Goal: Transaction & Acquisition: Purchase product/service

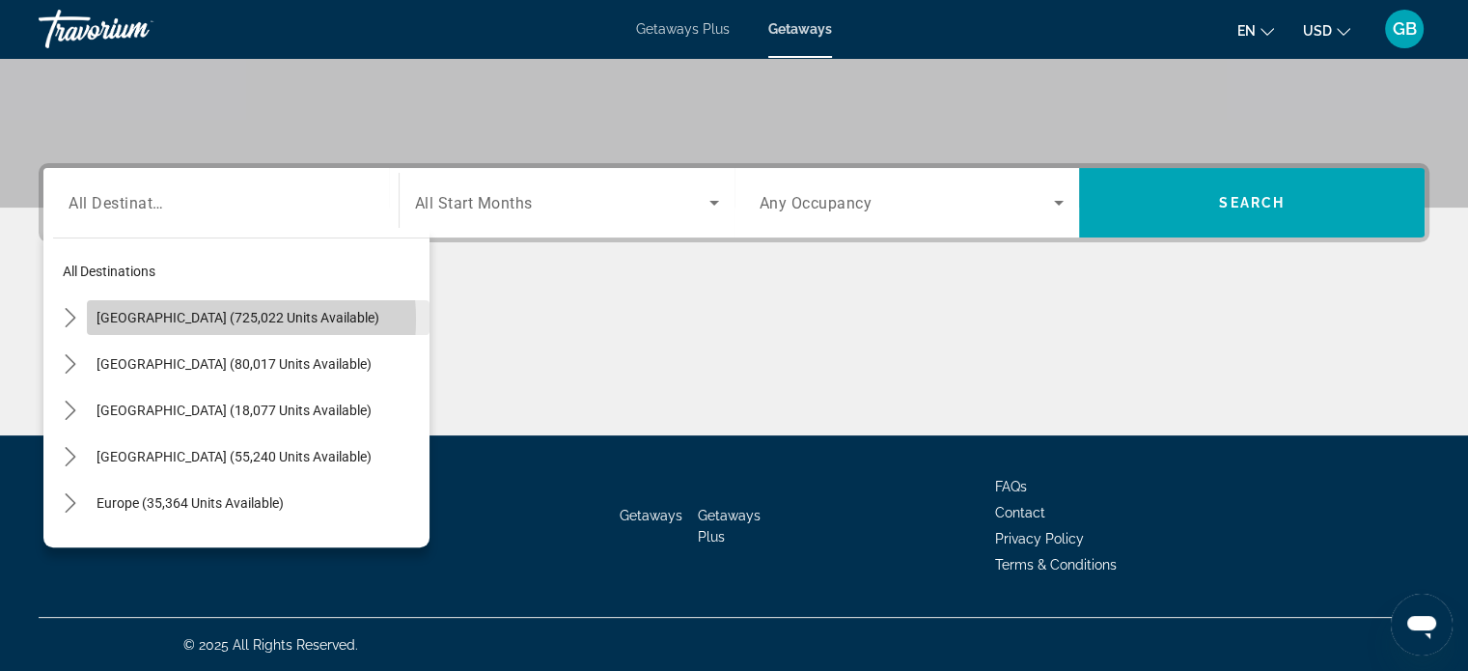
click at [197, 319] on span "[GEOGRAPHIC_DATA] (725,022 units available)" at bounding box center [238, 317] width 283 height 15
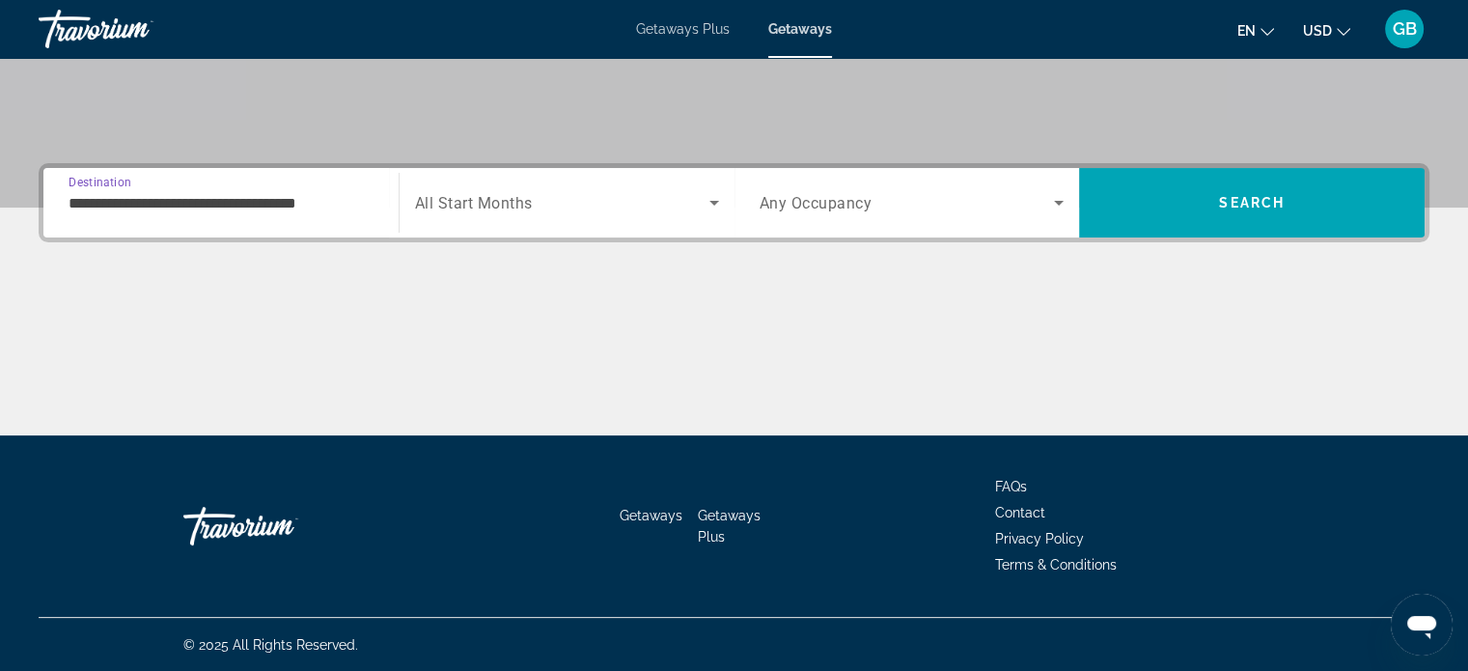
scroll to position [372, 0]
click at [229, 205] on input "**********" at bounding box center [221, 203] width 305 height 23
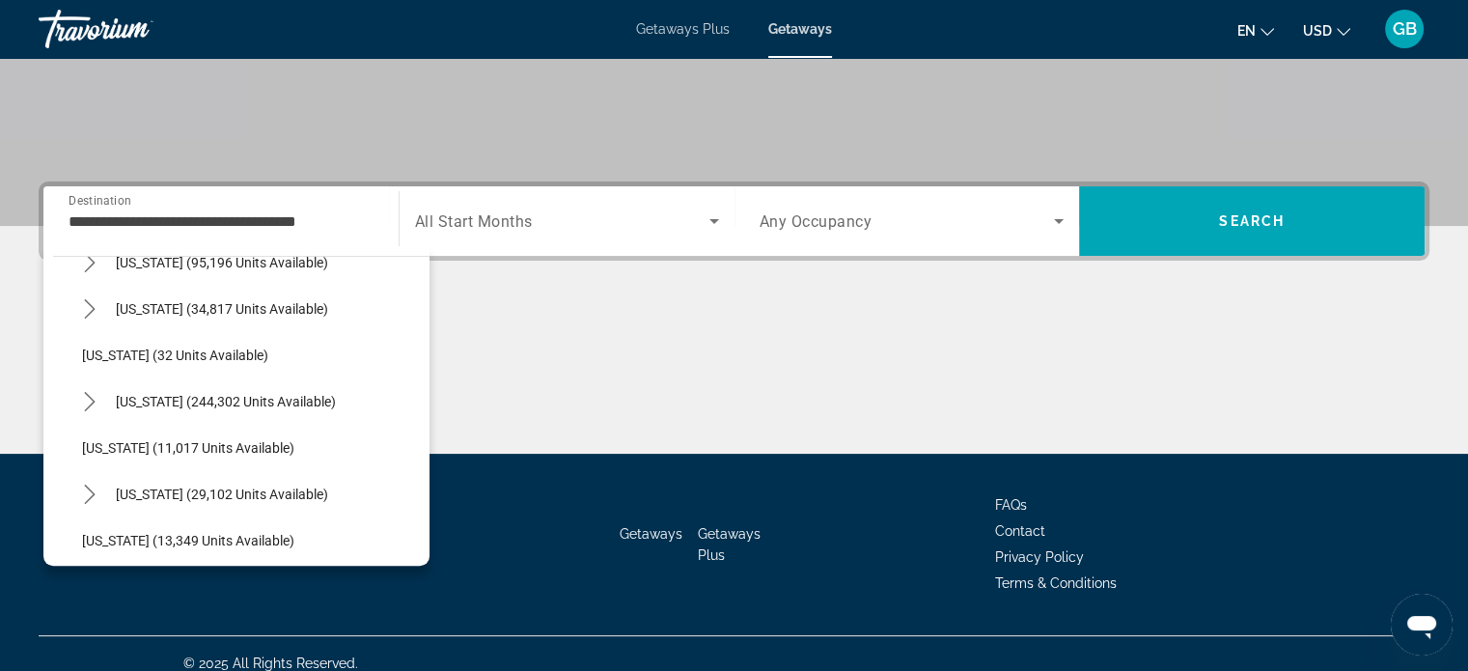
scroll to position [220, 0]
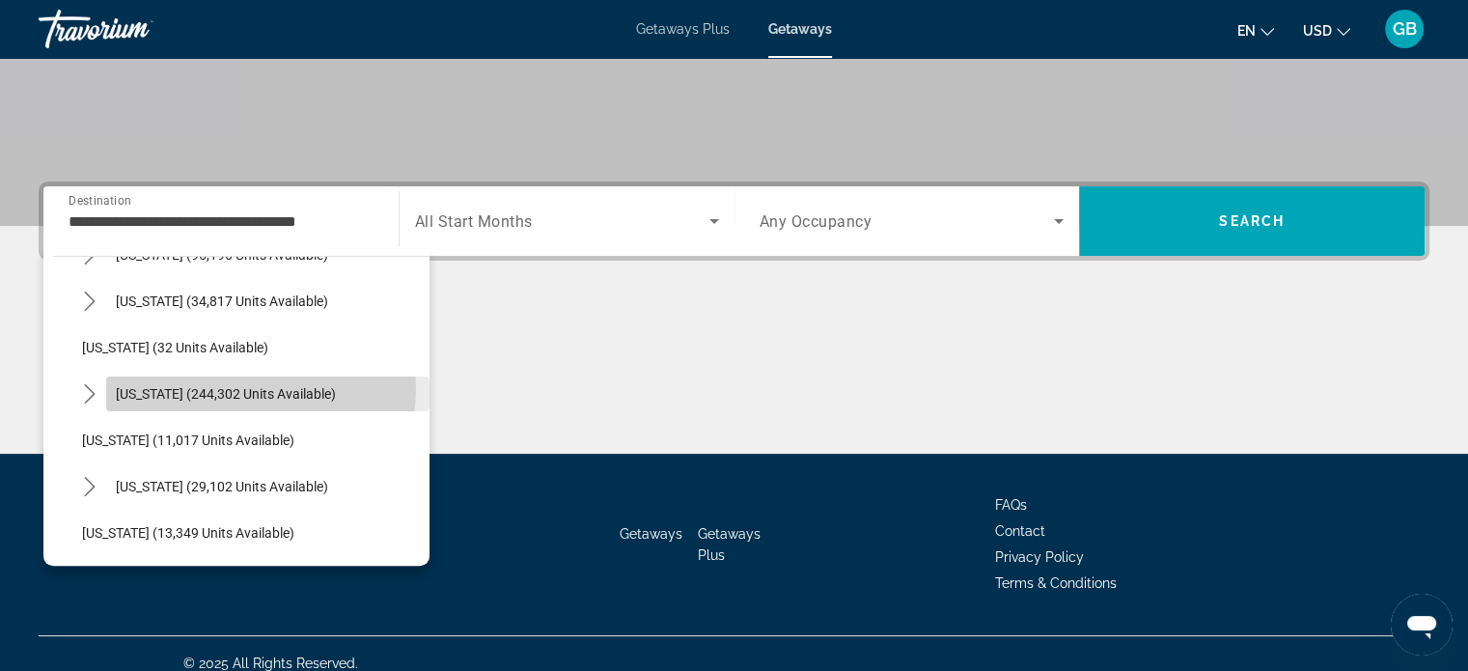
click at [256, 388] on span "[US_STATE] (244,302 units available)" at bounding box center [226, 393] width 220 height 15
type input "**********"
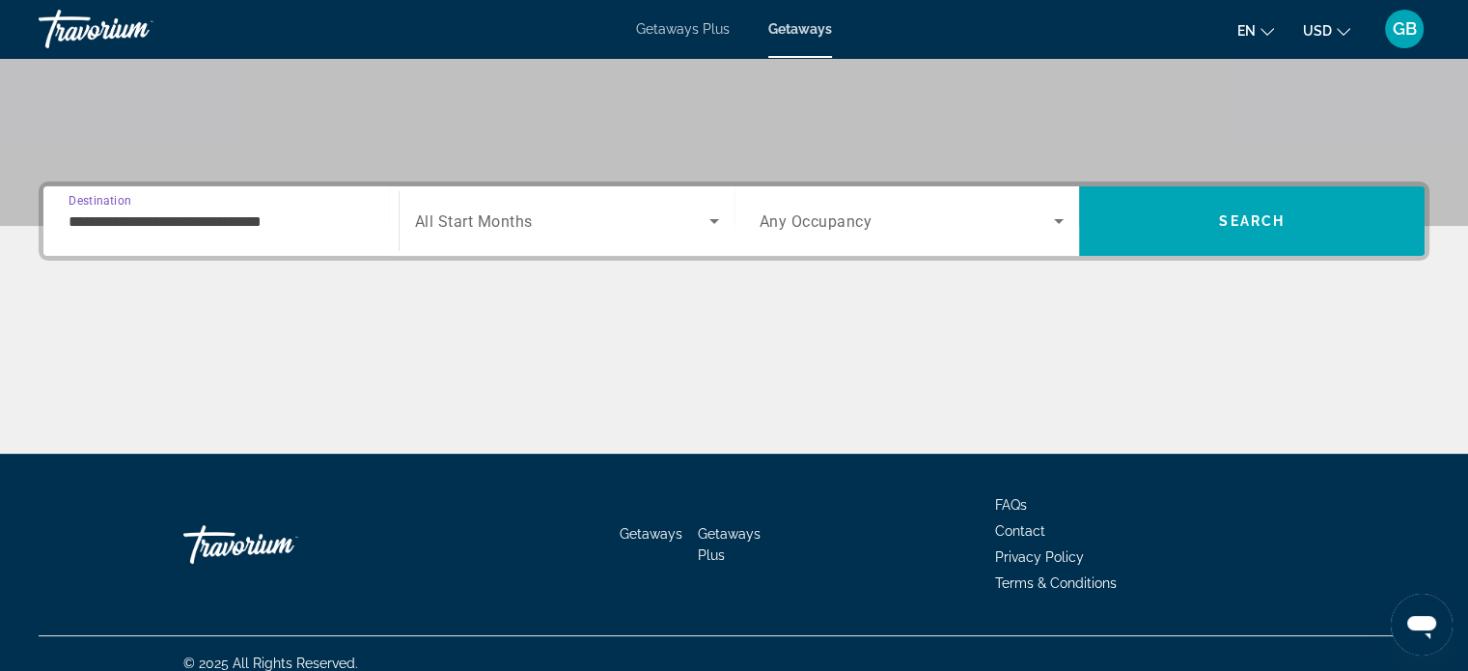
scroll to position [372, 0]
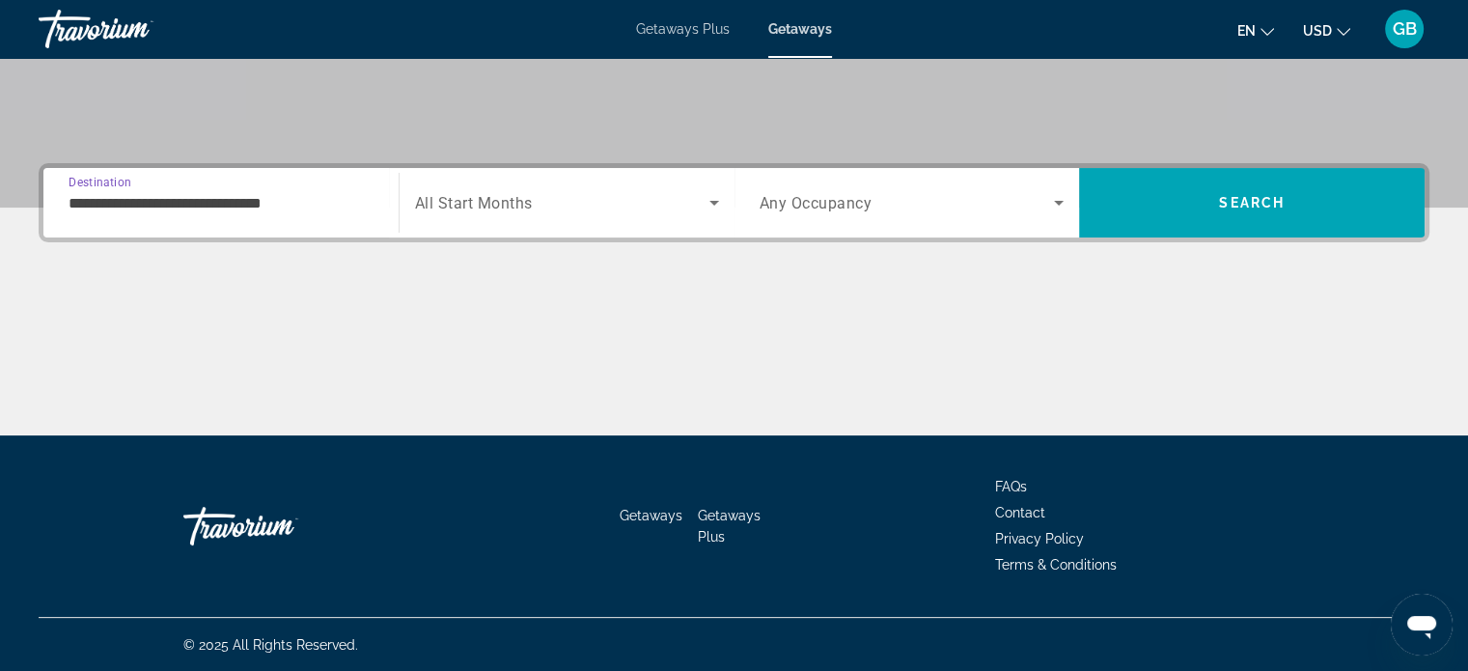
click at [489, 204] on span "All Start Months" at bounding box center [474, 203] width 118 height 18
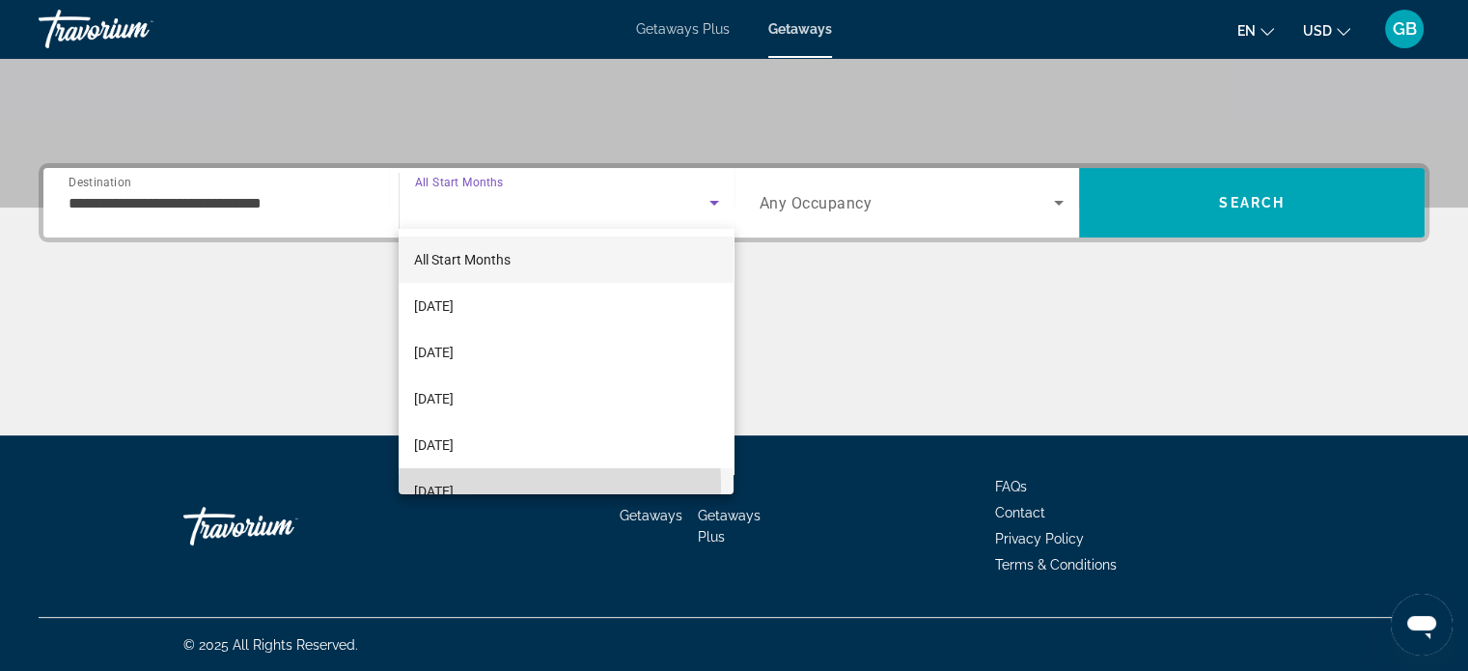
click at [454, 486] on span "[DATE]" at bounding box center [434, 491] width 40 height 23
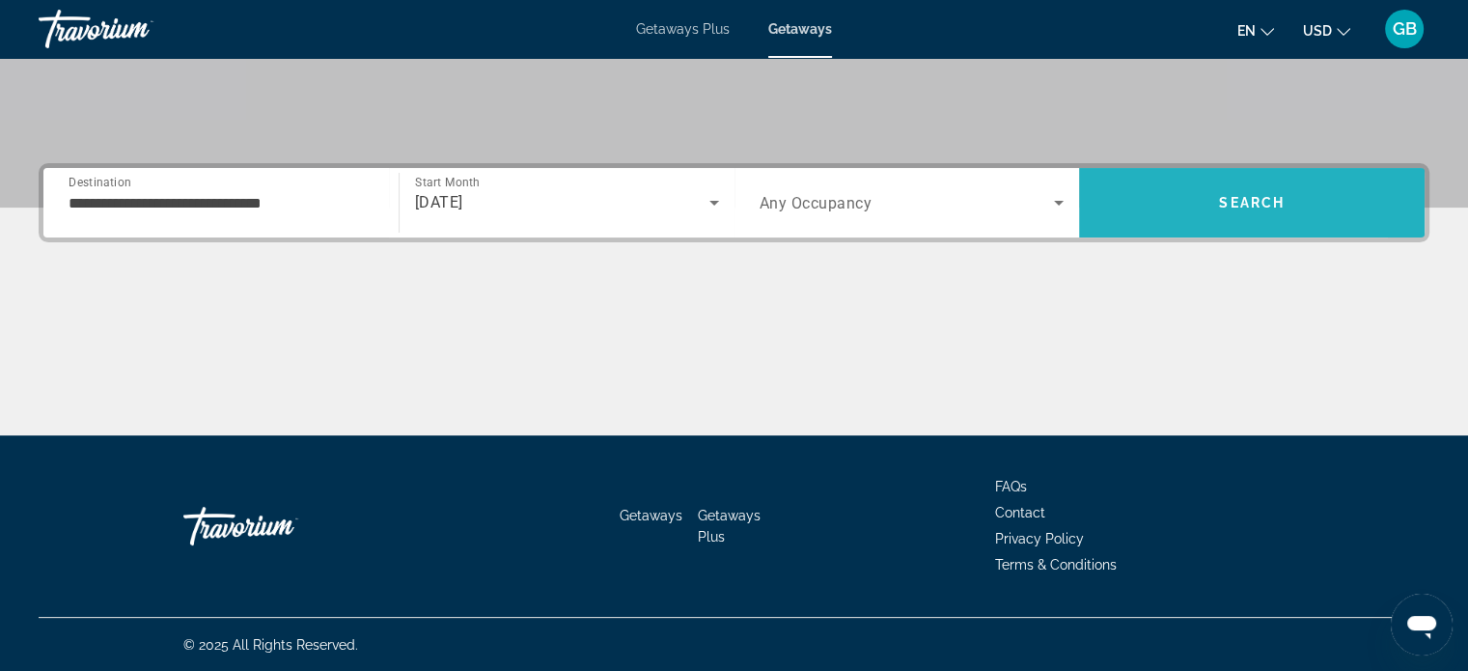
click at [1162, 209] on span "Search" at bounding box center [1252, 203] width 346 height 46
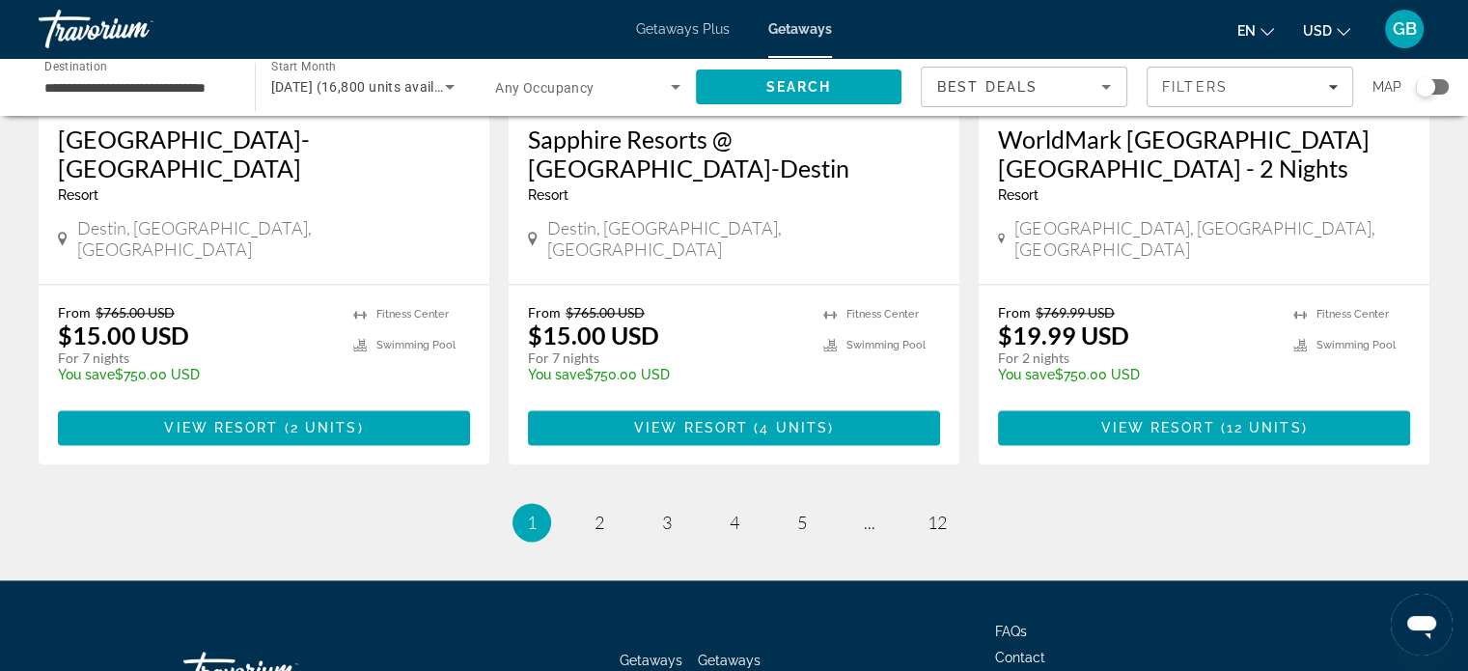
scroll to position [2532, 0]
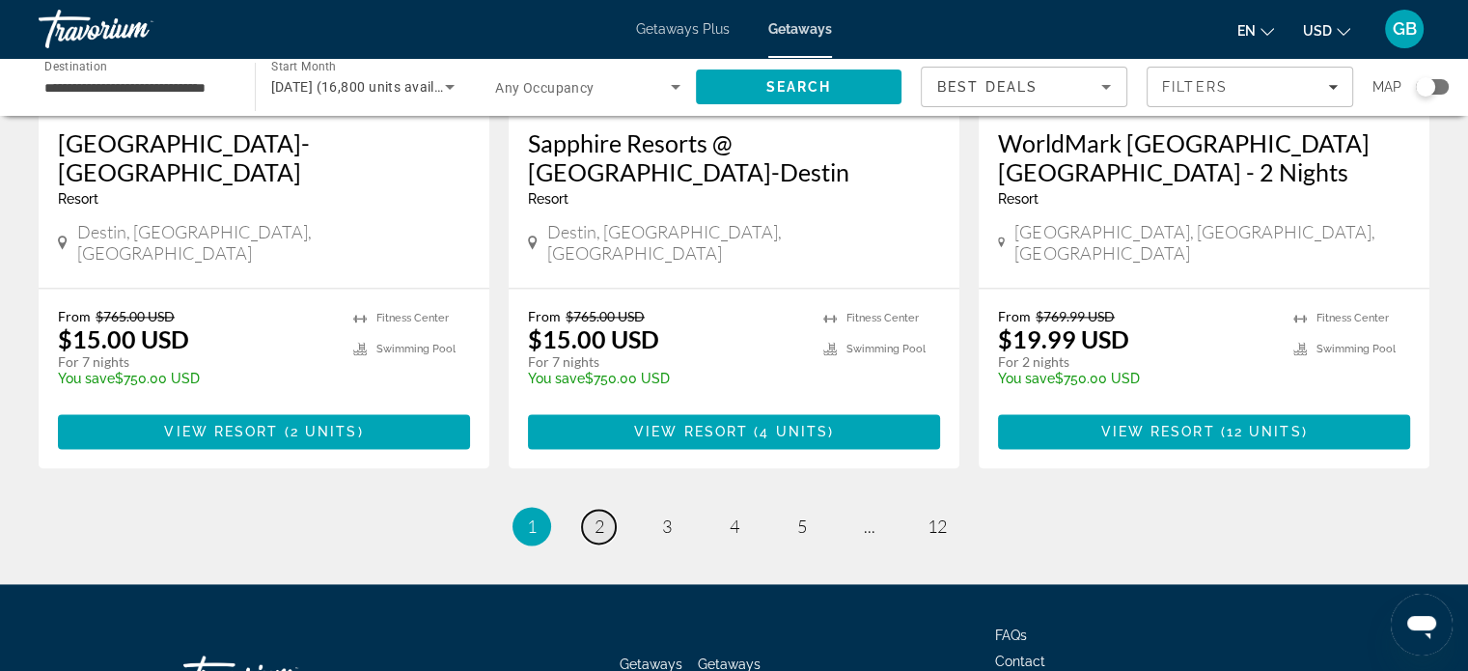
click at [600, 516] on span "2" at bounding box center [600, 526] width 10 height 21
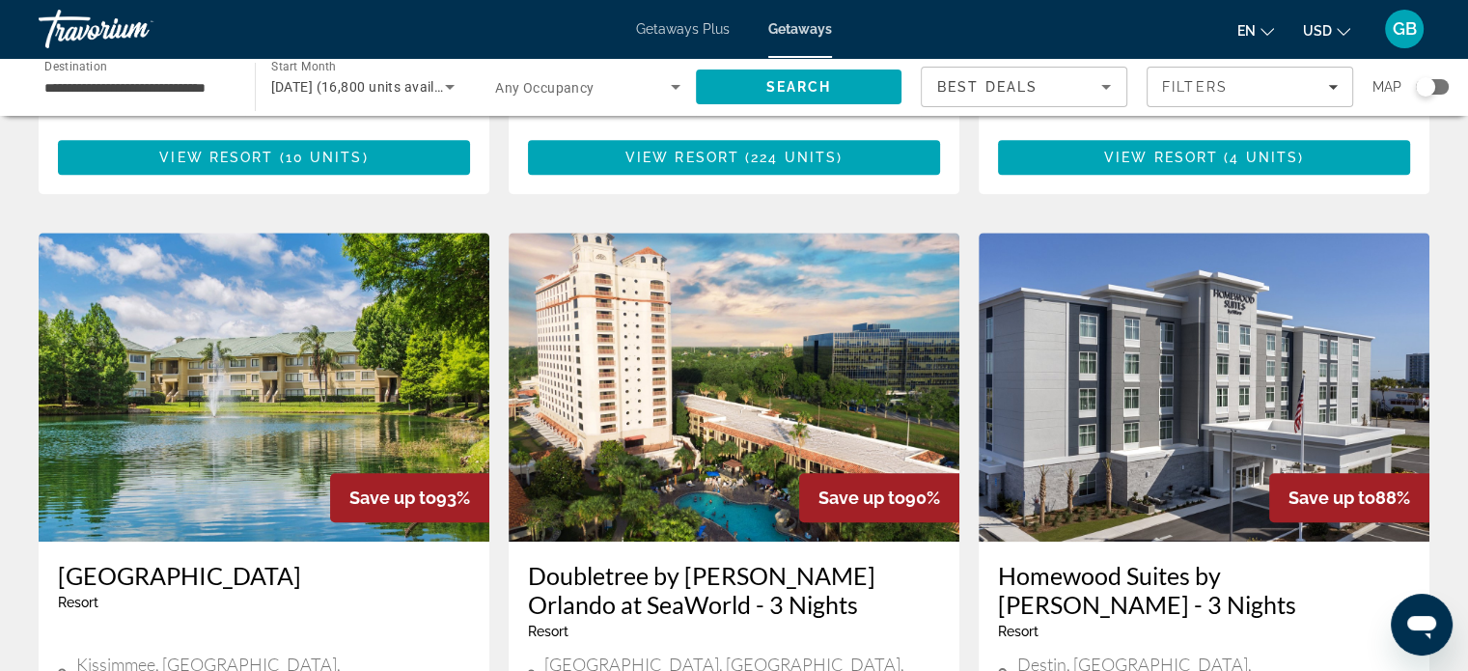
scroll to position [1414, 0]
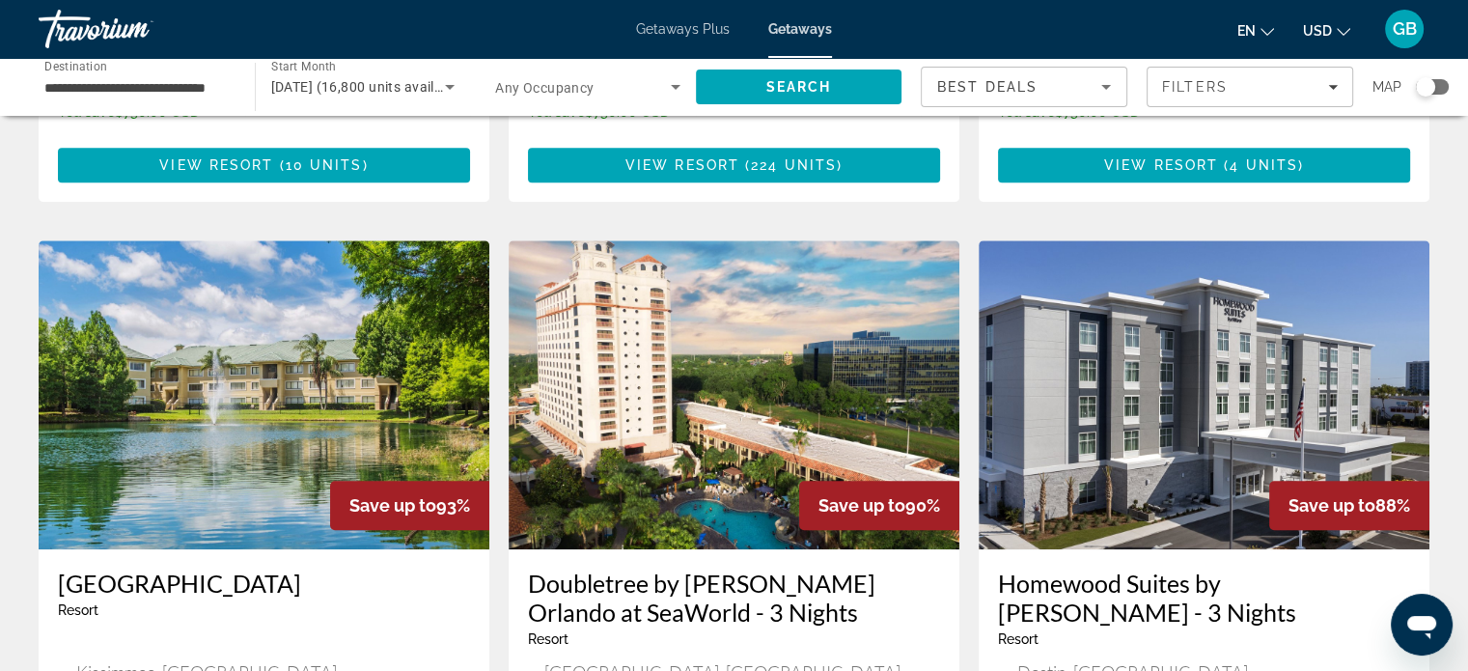
click at [405, 337] on img "Main content" at bounding box center [264, 394] width 451 height 309
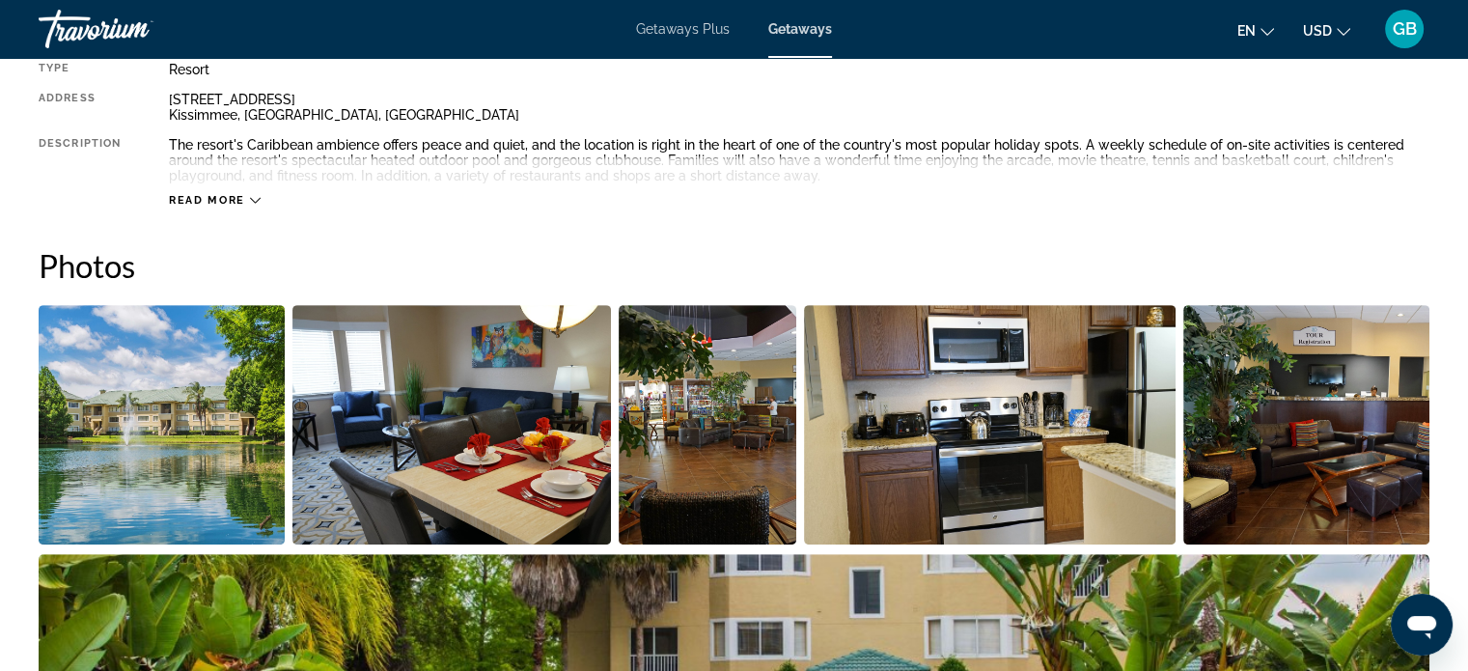
scroll to position [712, 0]
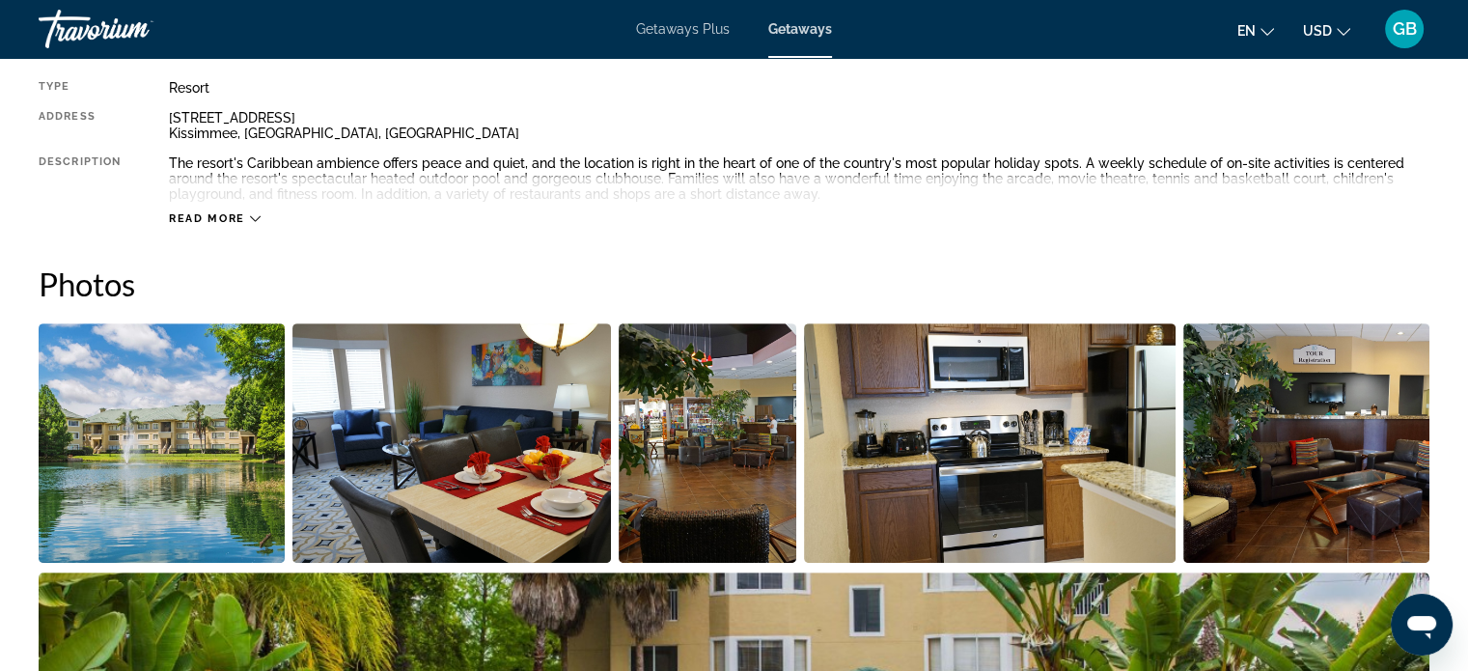
click at [247, 217] on div "Read more" at bounding box center [215, 218] width 92 height 13
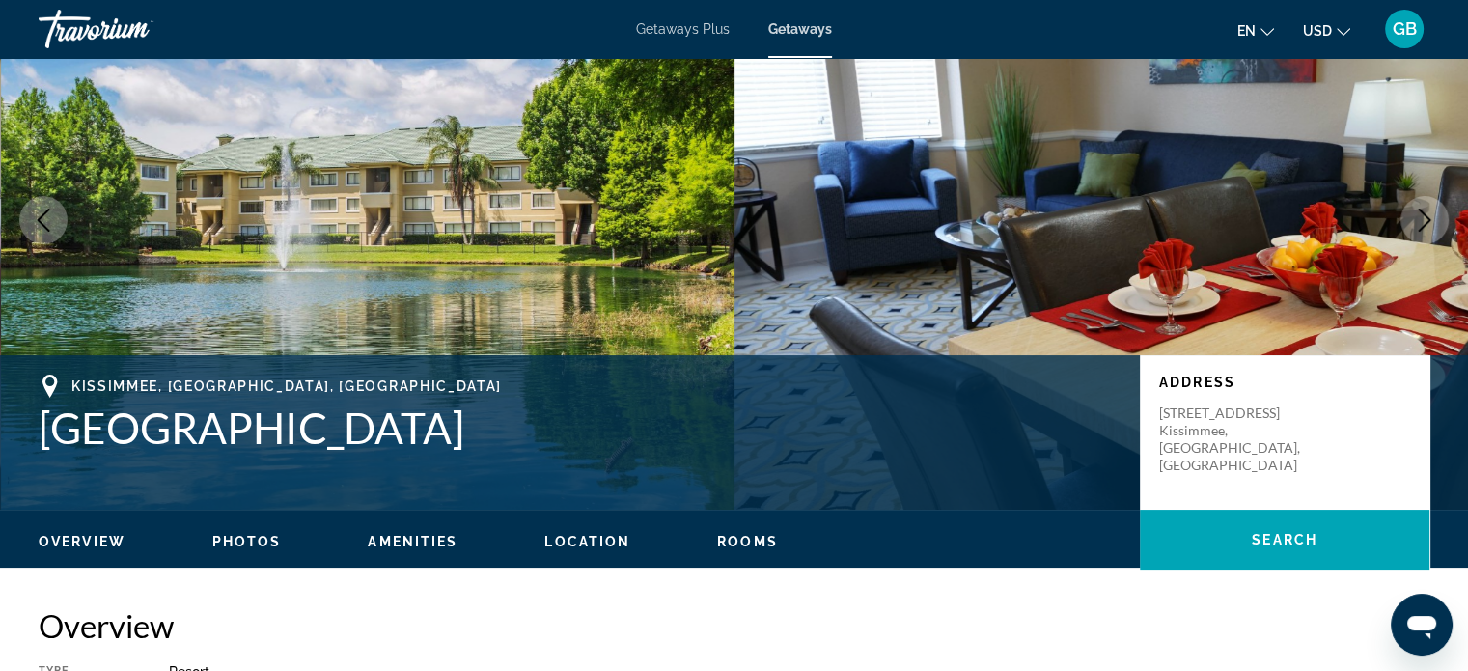
scroll to position [55, 0]
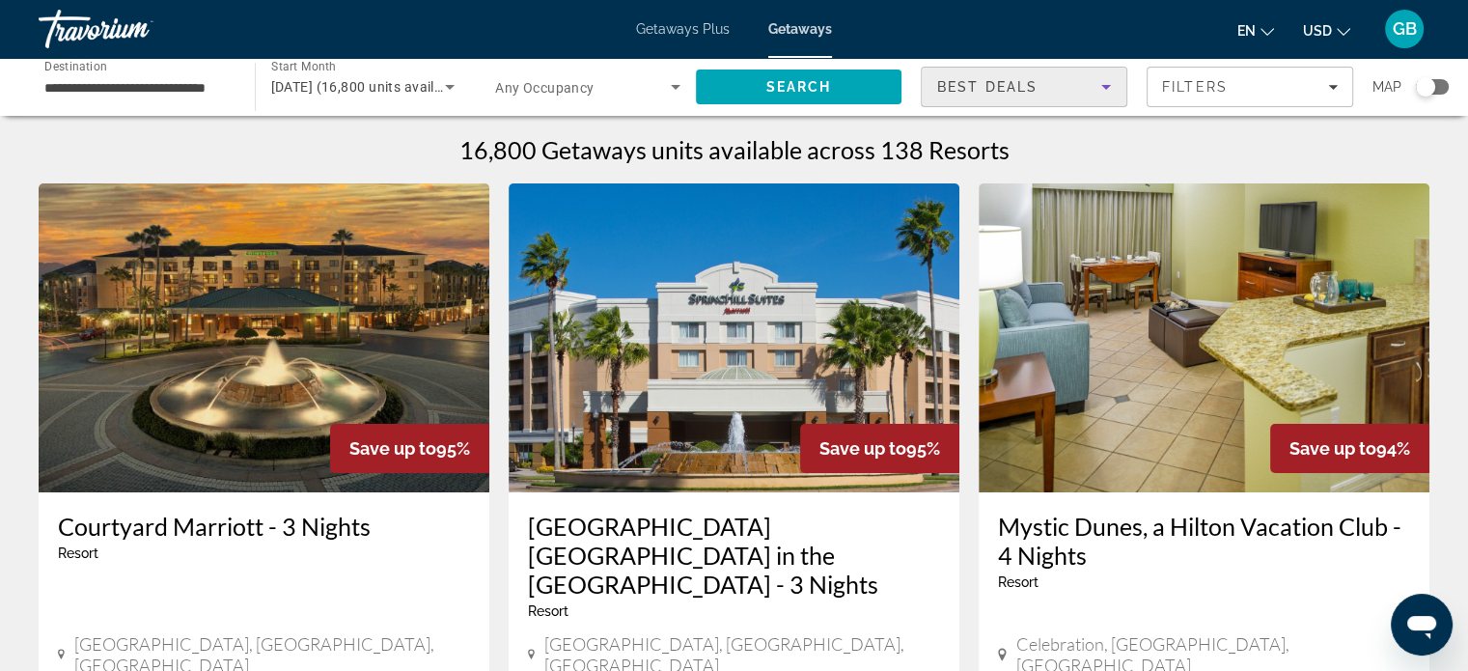
click at [1113, 88] on icon "Sort by" at bounding box center [1106, 86] width 23 height 23
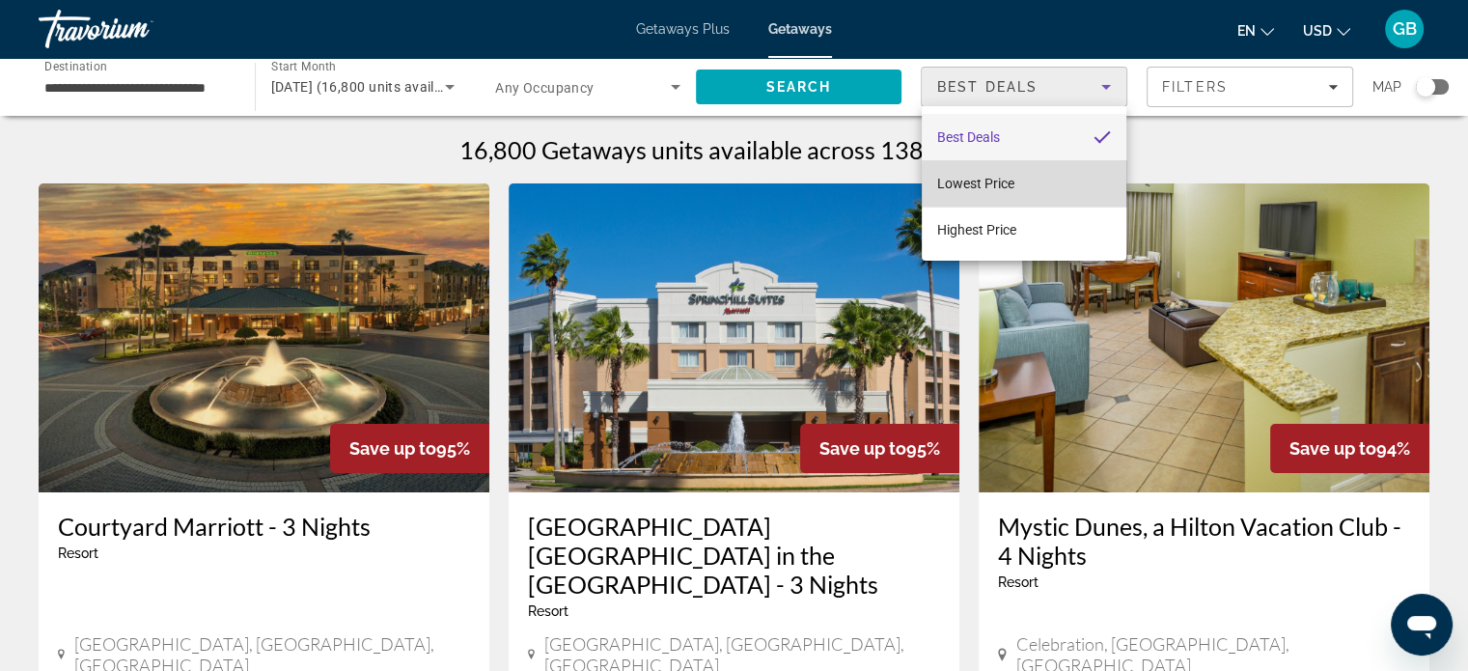
click at [1031, 186] on mat-option "Lowest Price" at bounding box center [1024, 183] width 205 height 46
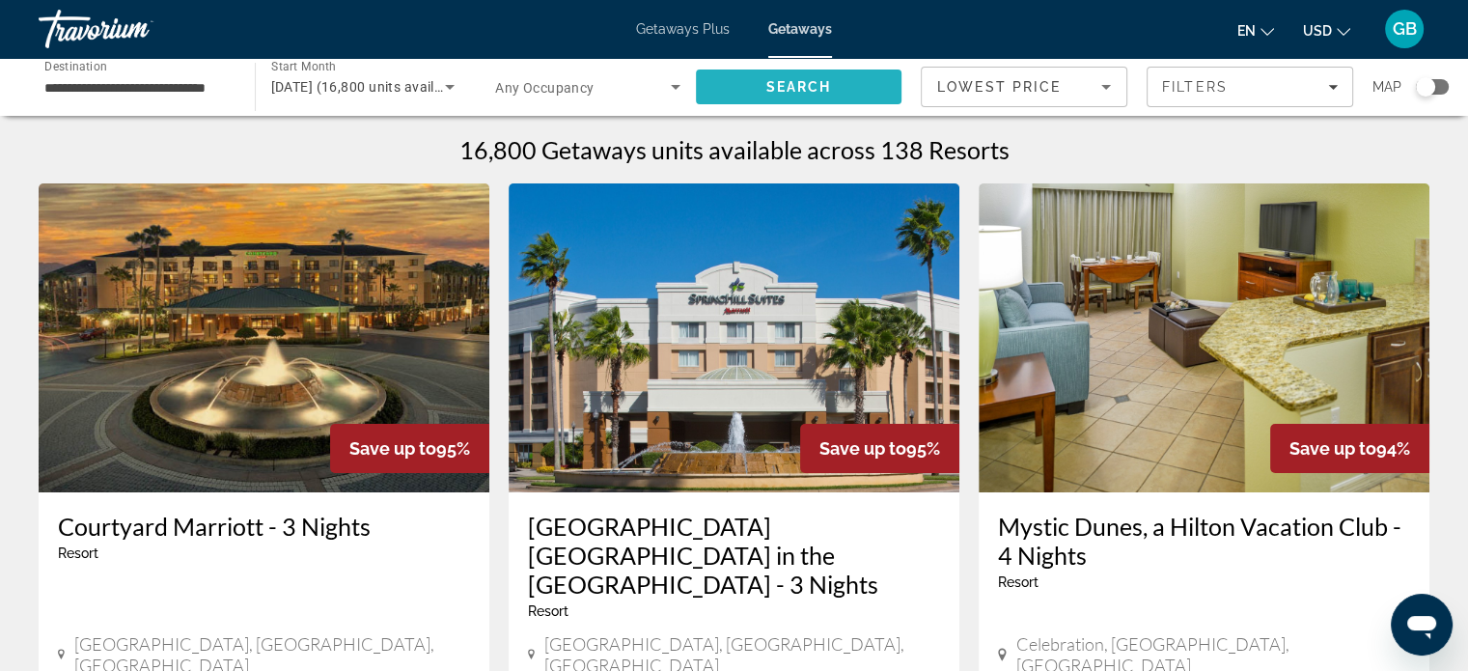
click at [804, 80] on span "Search" at bounding box center [799, 86] width 66 height 15
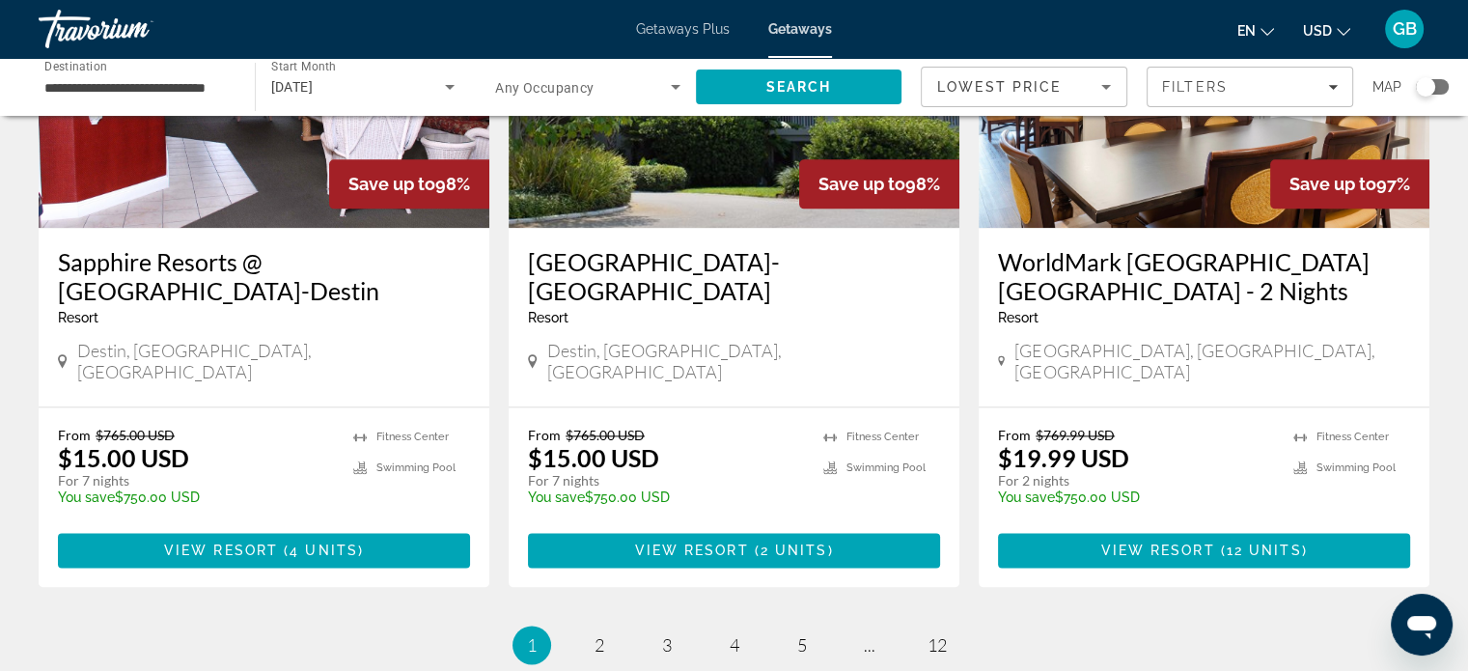
scroll to position [2418, 0]
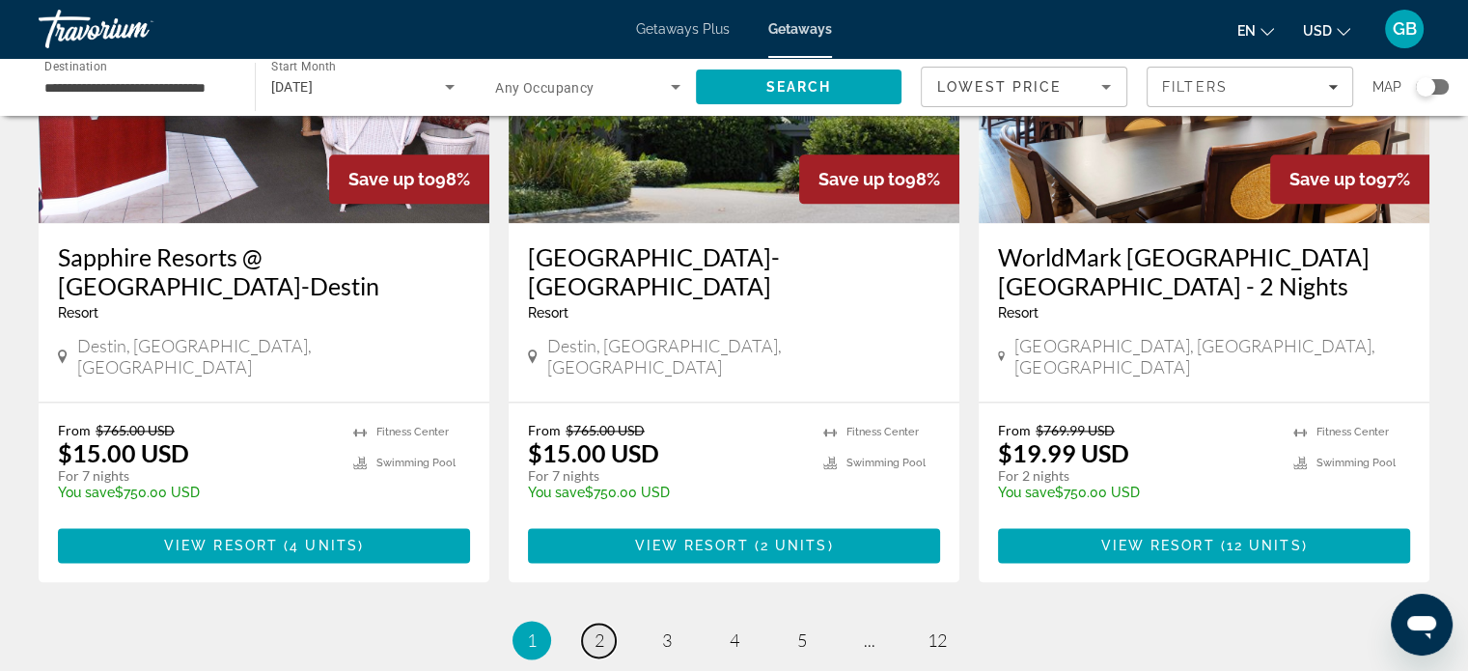
click at [600, 629] on span "2" at bounding box center [600, 639] width 10 height 21
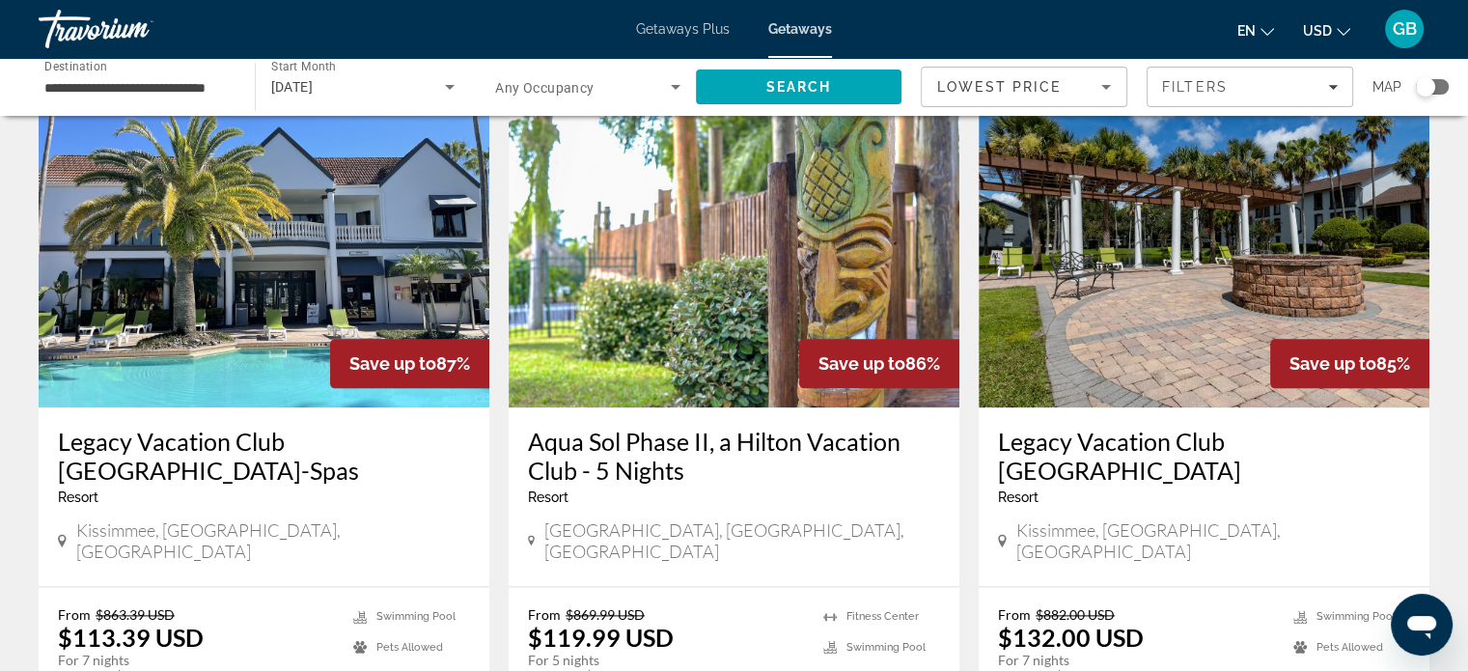
scroll to position [2244, 0]
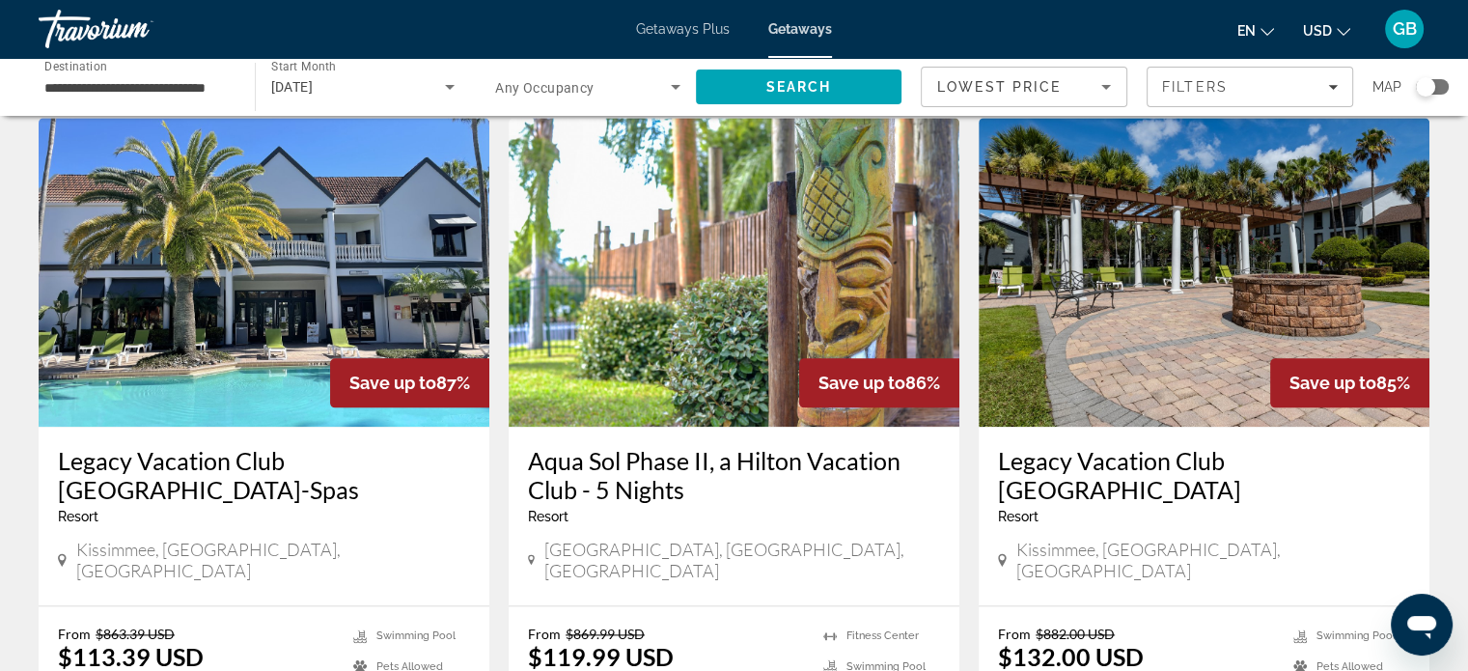
click at [265, 281] on img "Main content" at bounding box center [264, 272] width 451 height 309
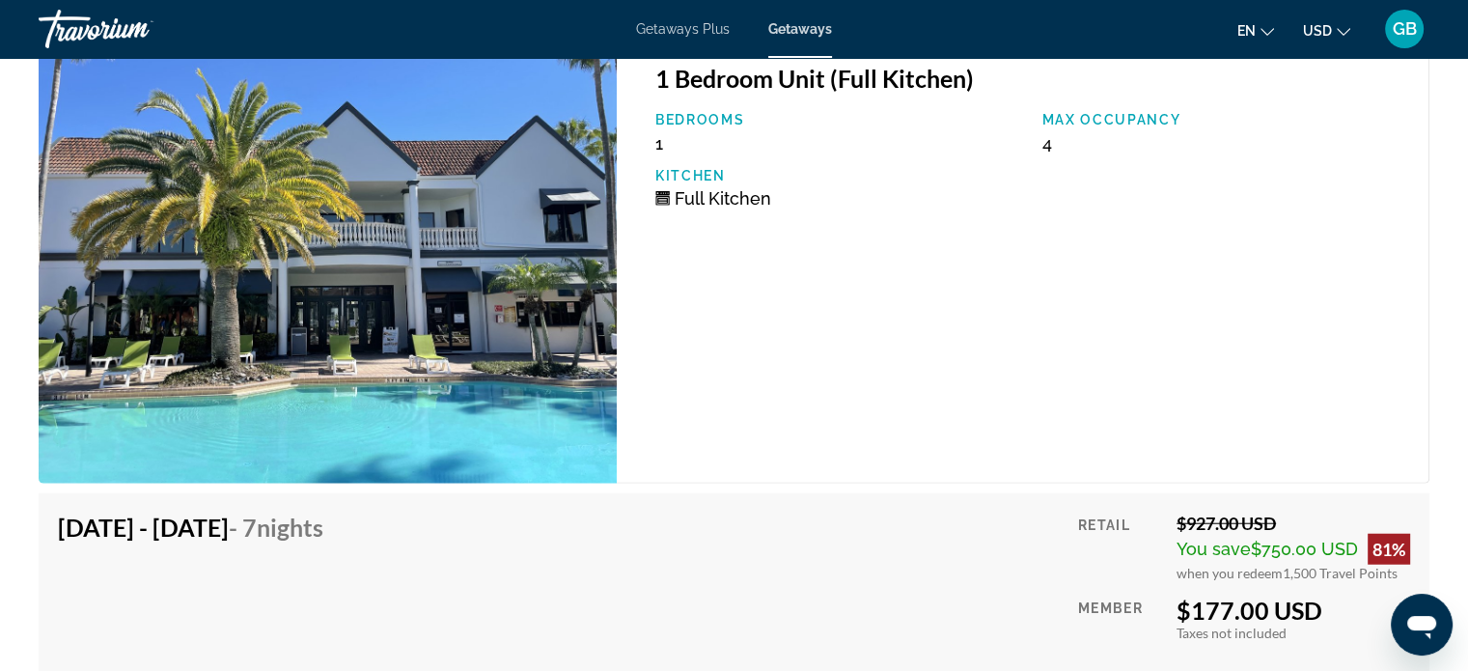
scroll to position [4723, 0]
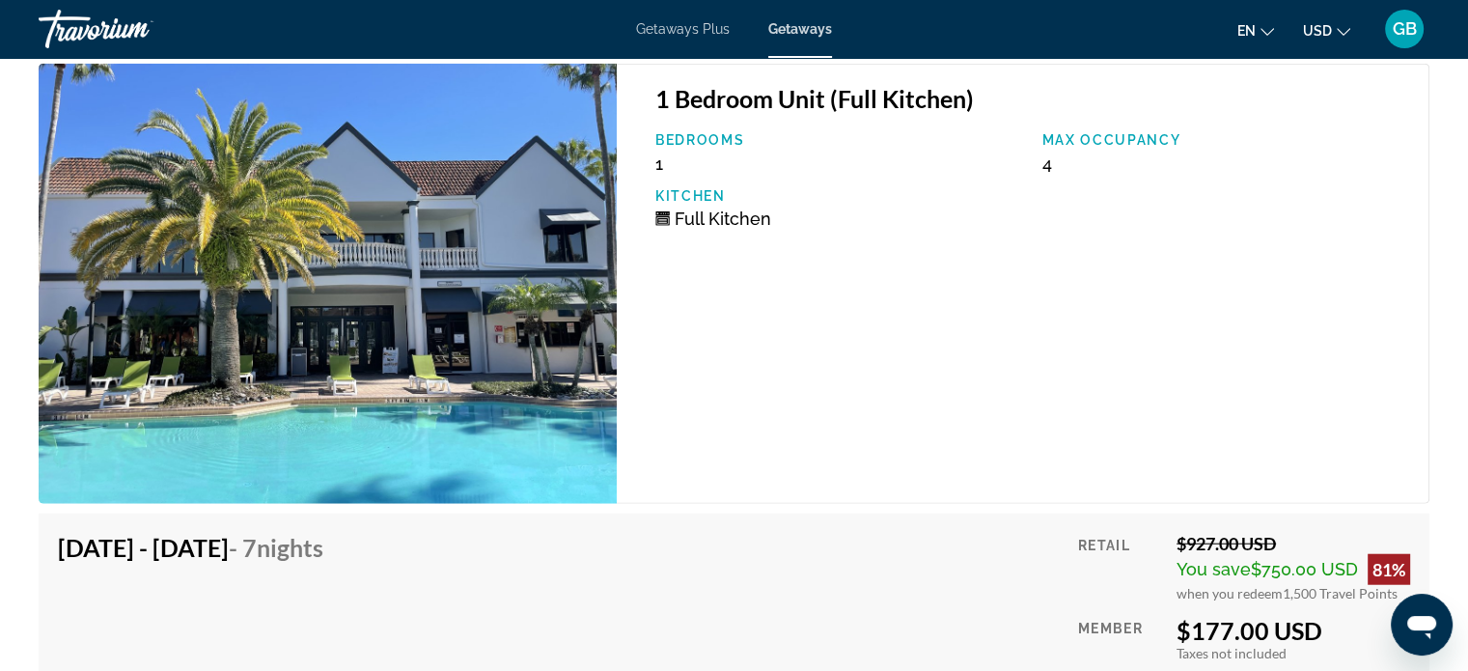
click at [353, 377] on img "Main content" at bounding box center [328, 284] width 578 height 440
click at [344, 364] on img "Main content" at bounding box center [328, 284] width 578 height 440
click at [300, 366] on img "Main content" at bounding box center [328, 284] width 578 height 440
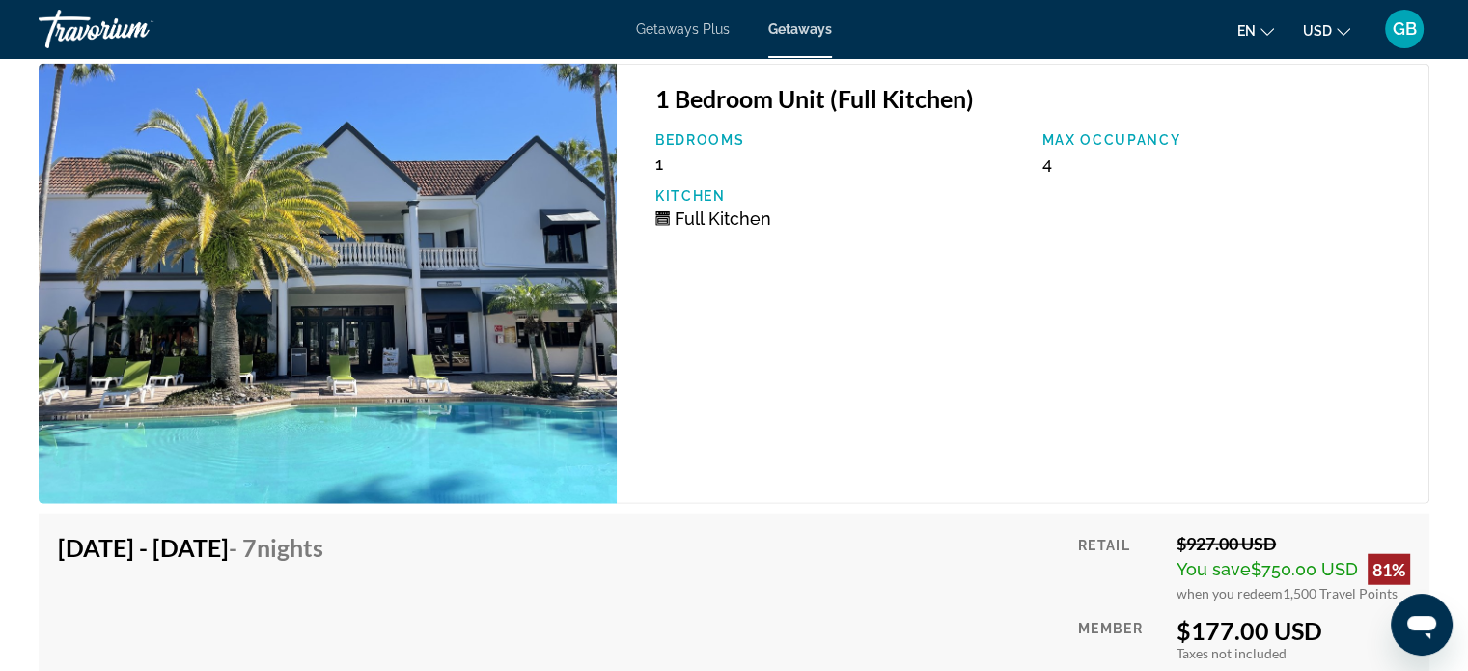
click at [300, 366] on img "Main content" at bounding box center [328, 284] width 578 height 440
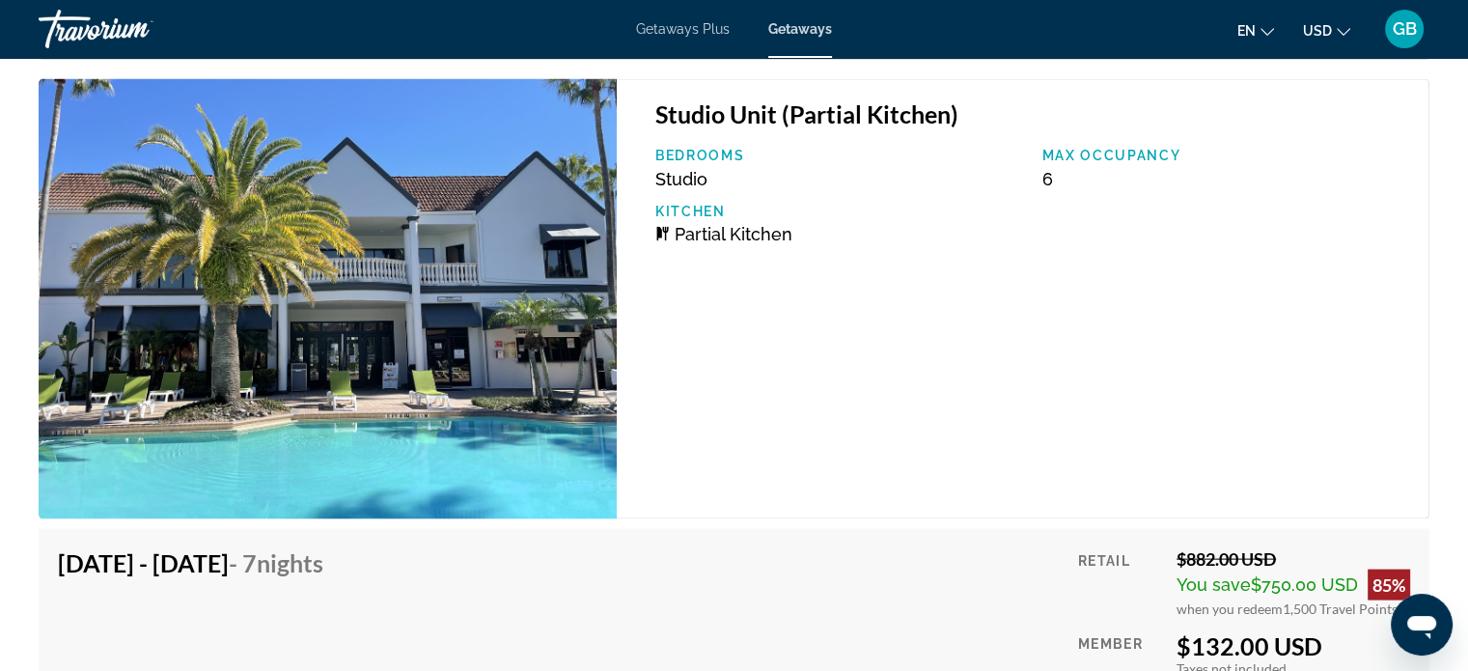
scroll to position [3948, 0]
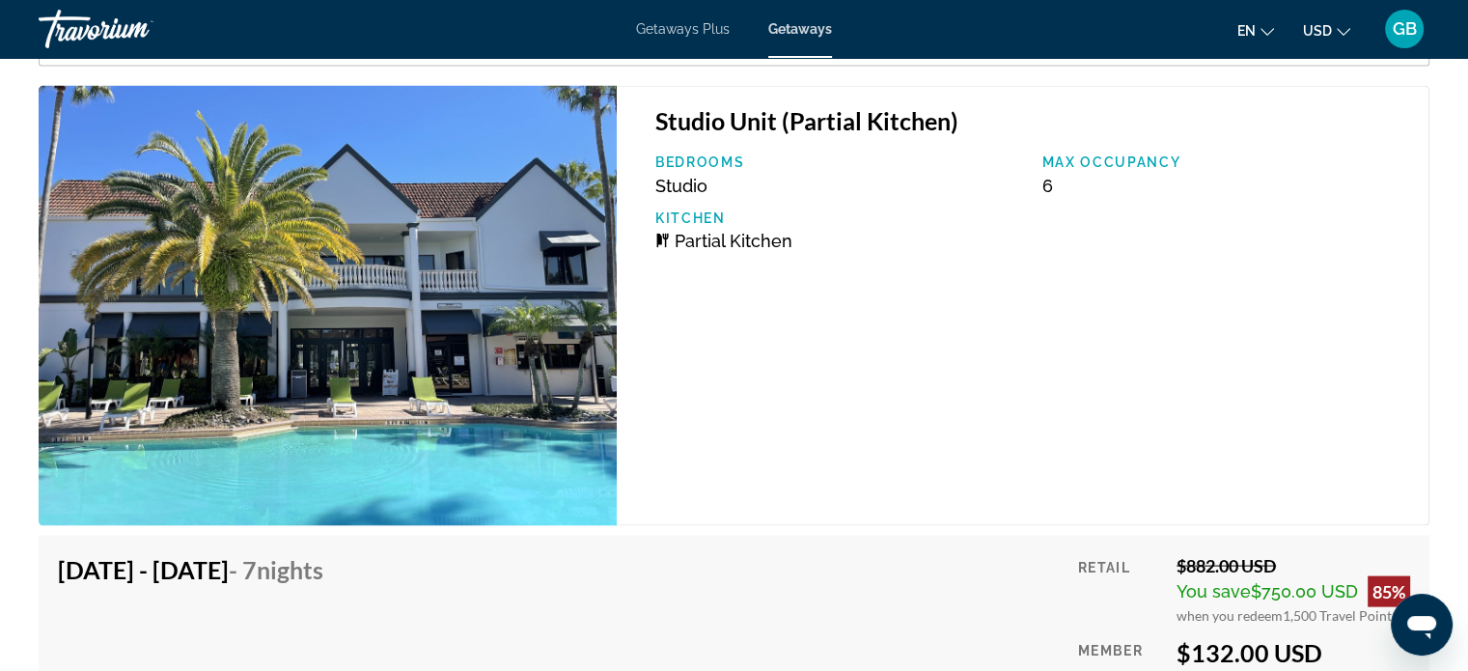
click at [349, 397] on img "Main content" at bounding box center [328, 306] width 578 height 440
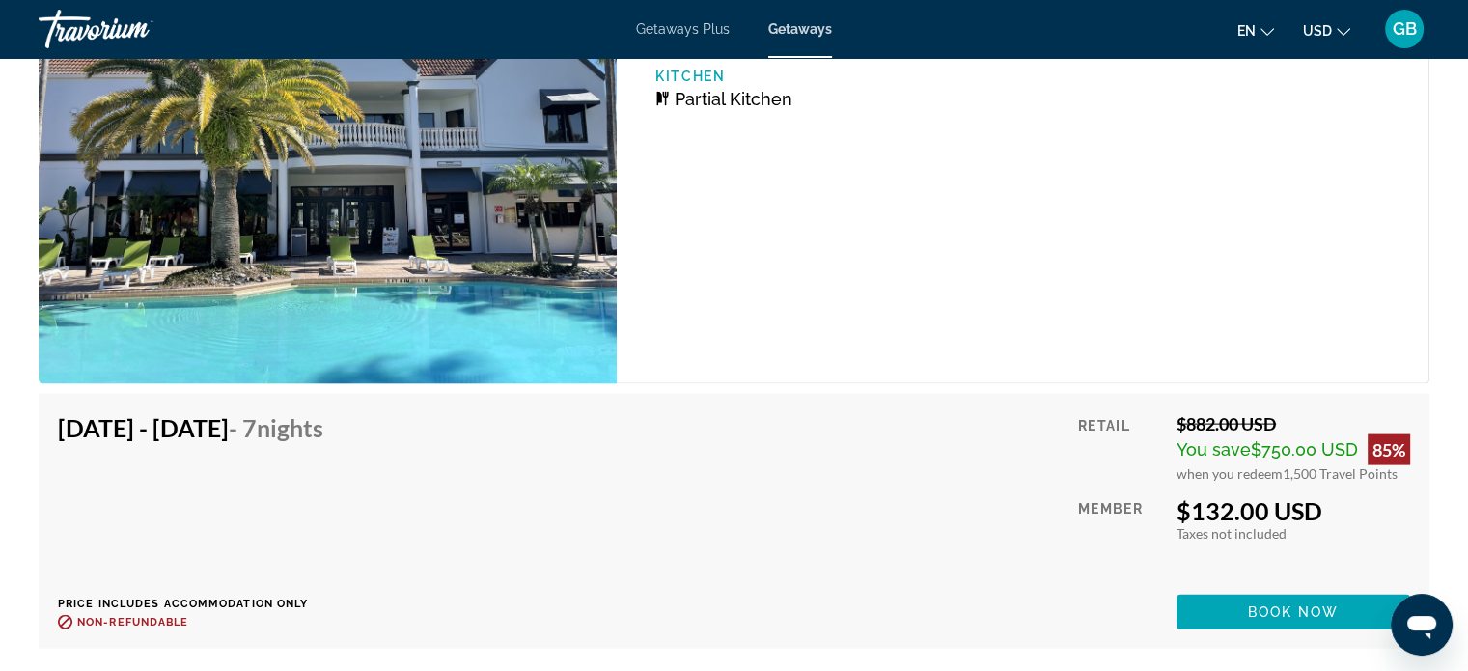
scroll to position [4097, 0]
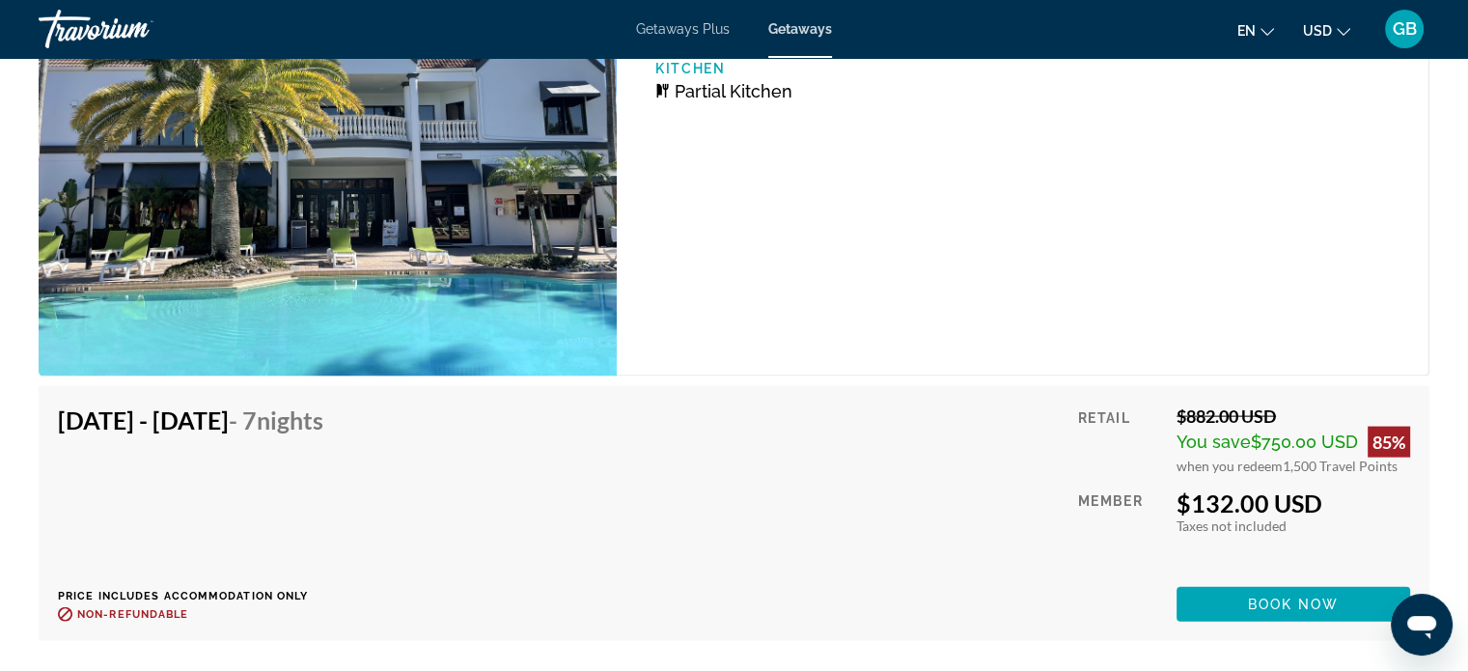
drag, startPoint x: 1482, startPoint y: 513, endPoint x: 1060, endPoint y: 571, distance: 425.8
click at [1060, 571] on div "[DATE] - [DATE] - 7 Nights Price includes accommodation only Refundable until :…" at bounding box center [734, 513] width 1353 height 216
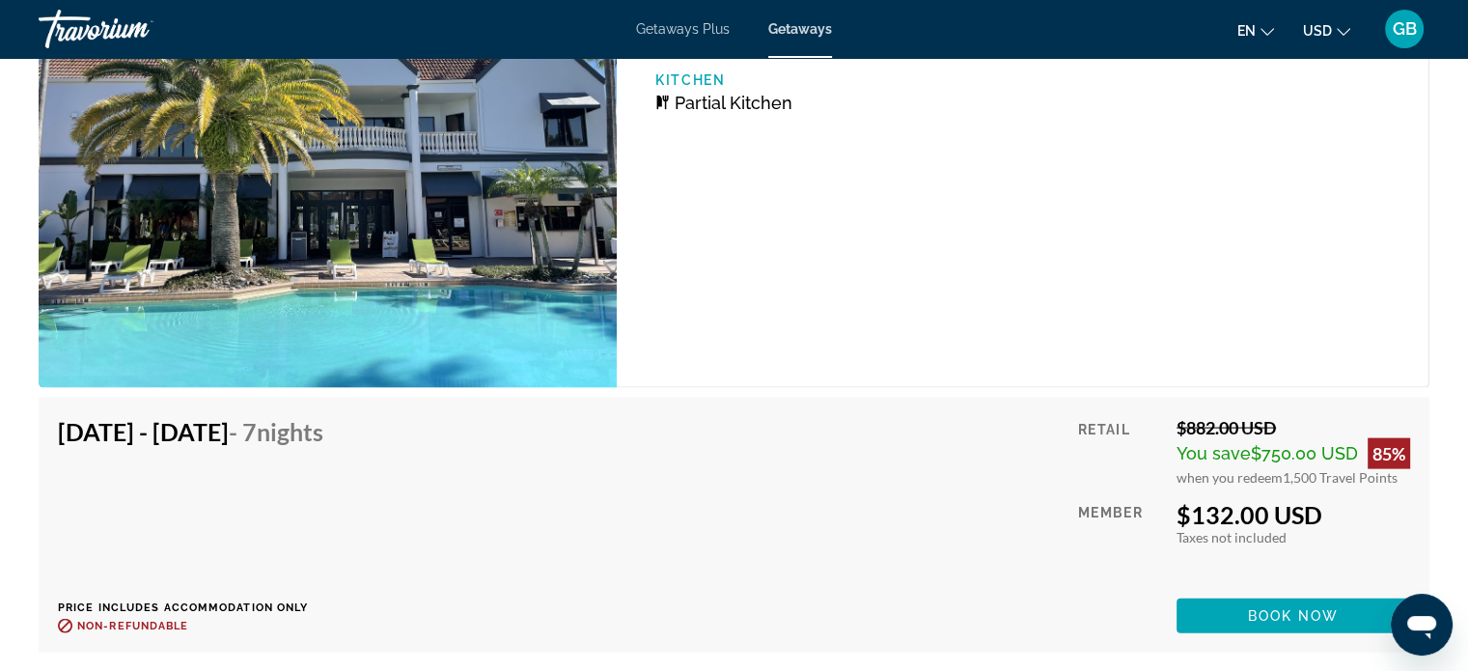
scroll to position [4107, 0]
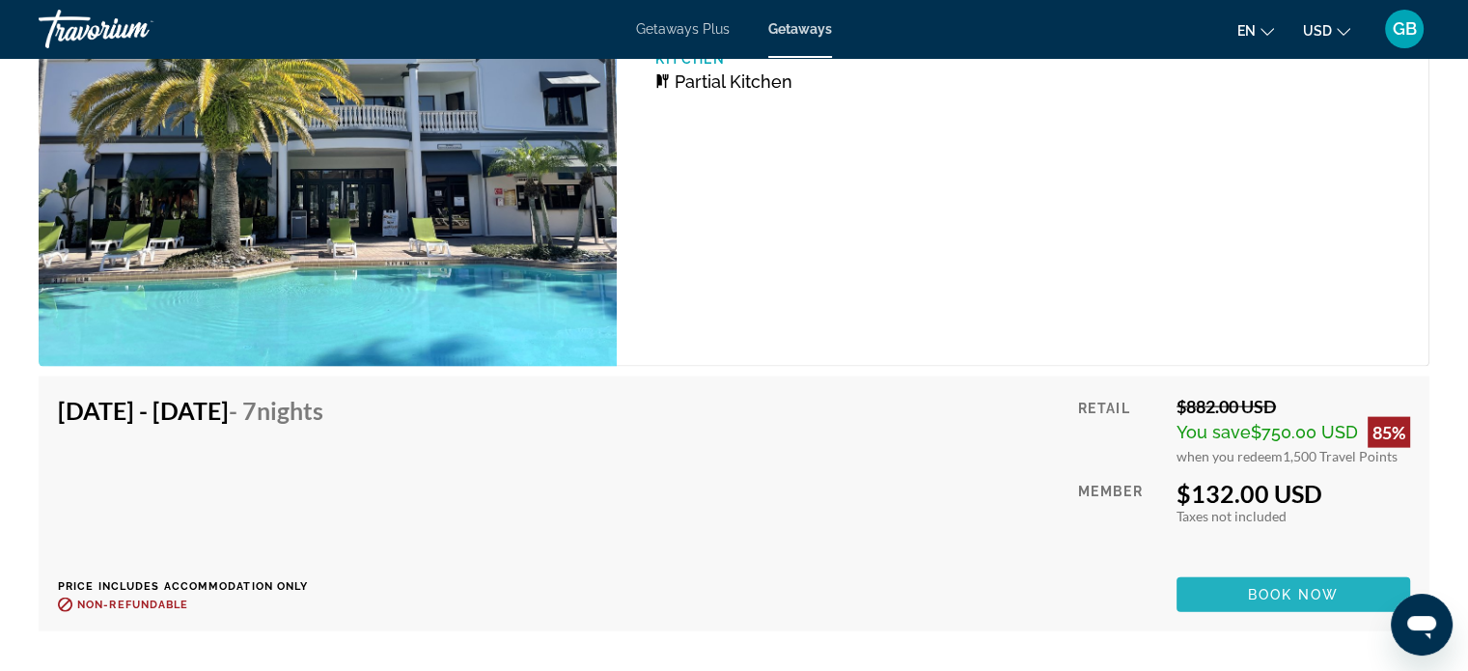
click at [1268, 587] on span "Book now" at bounding box center [1294, 594] width 92 height 15
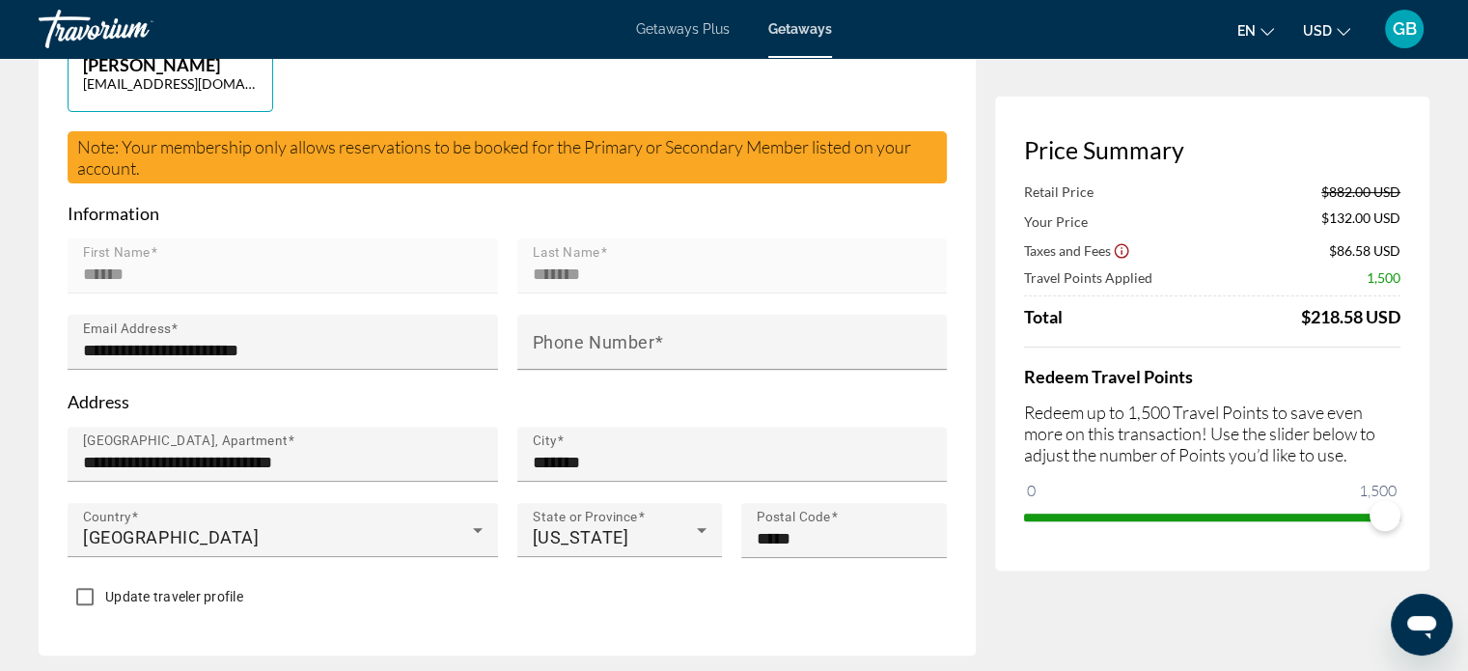
scroll to position [566, 0]
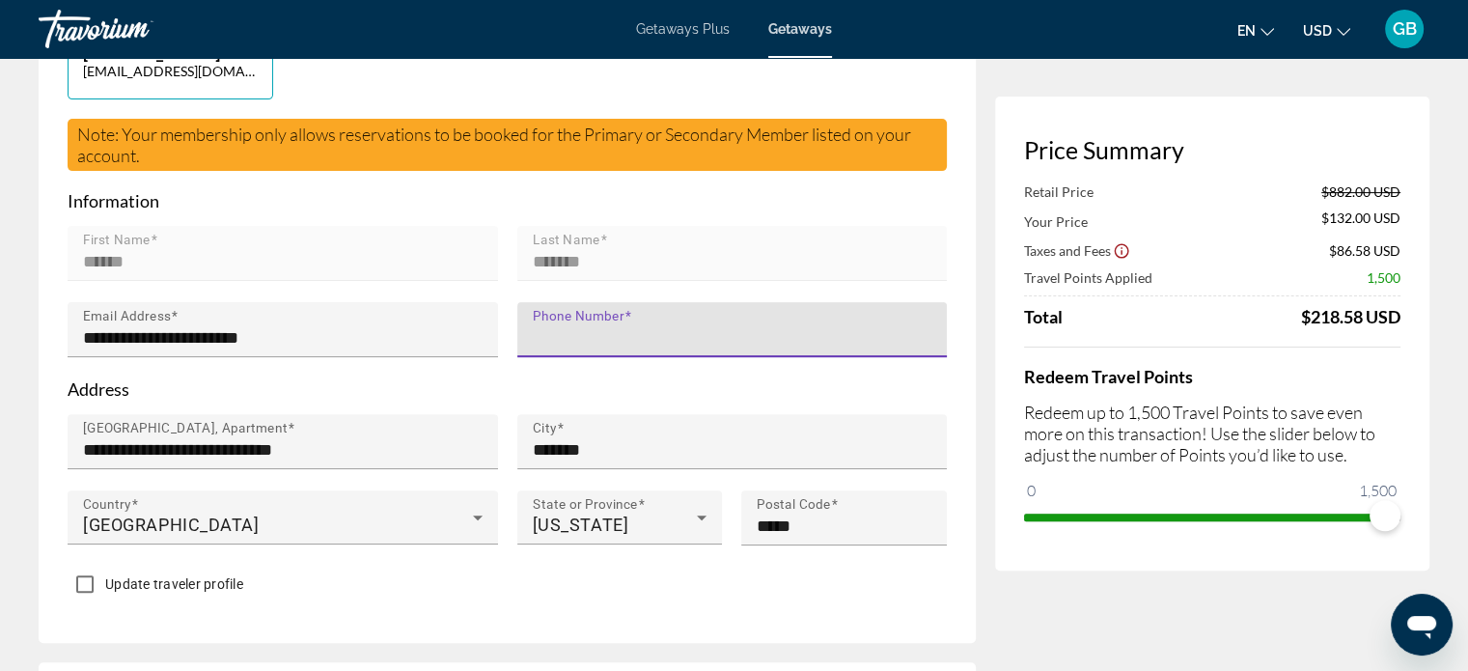
click at [683, 326] on input "Phone Number" at bounding box center [738, 337] width 411 height 23
type input "**********"
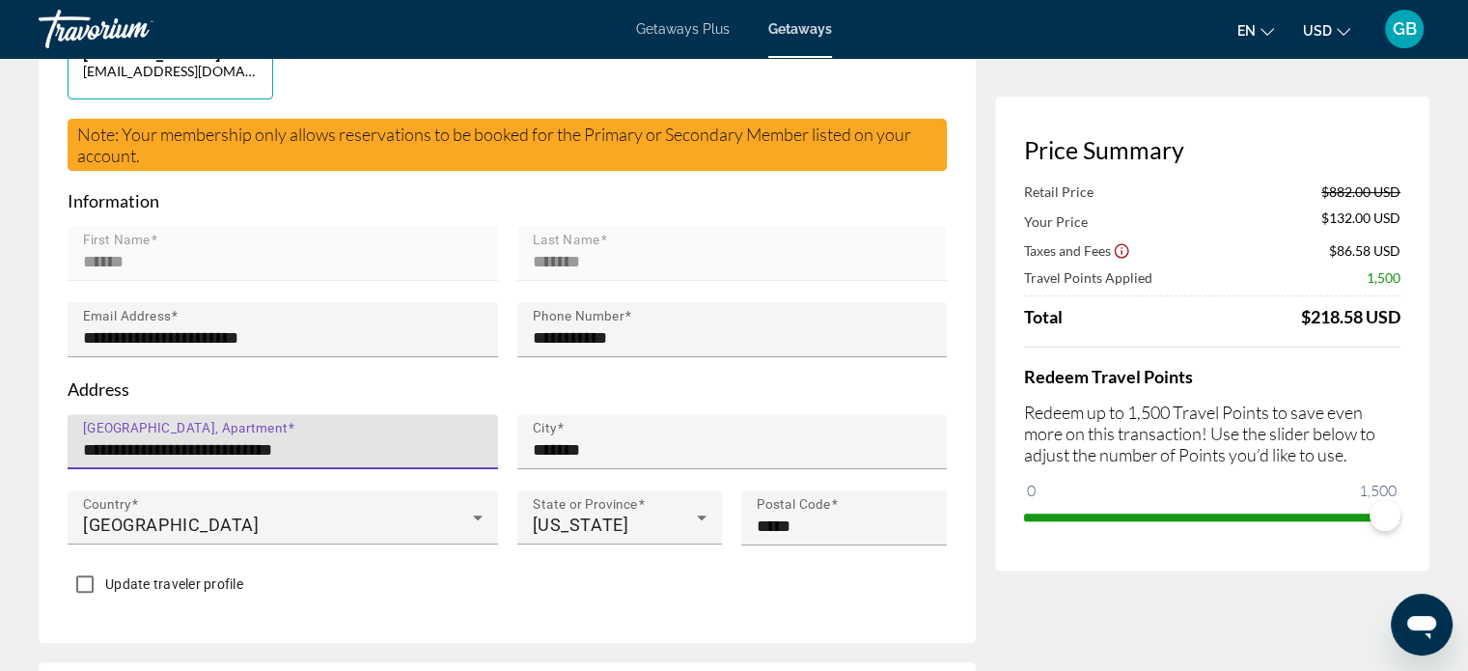
click at [272, 438] on input "**********" at bounding box center [288, 449] width 411 height 23
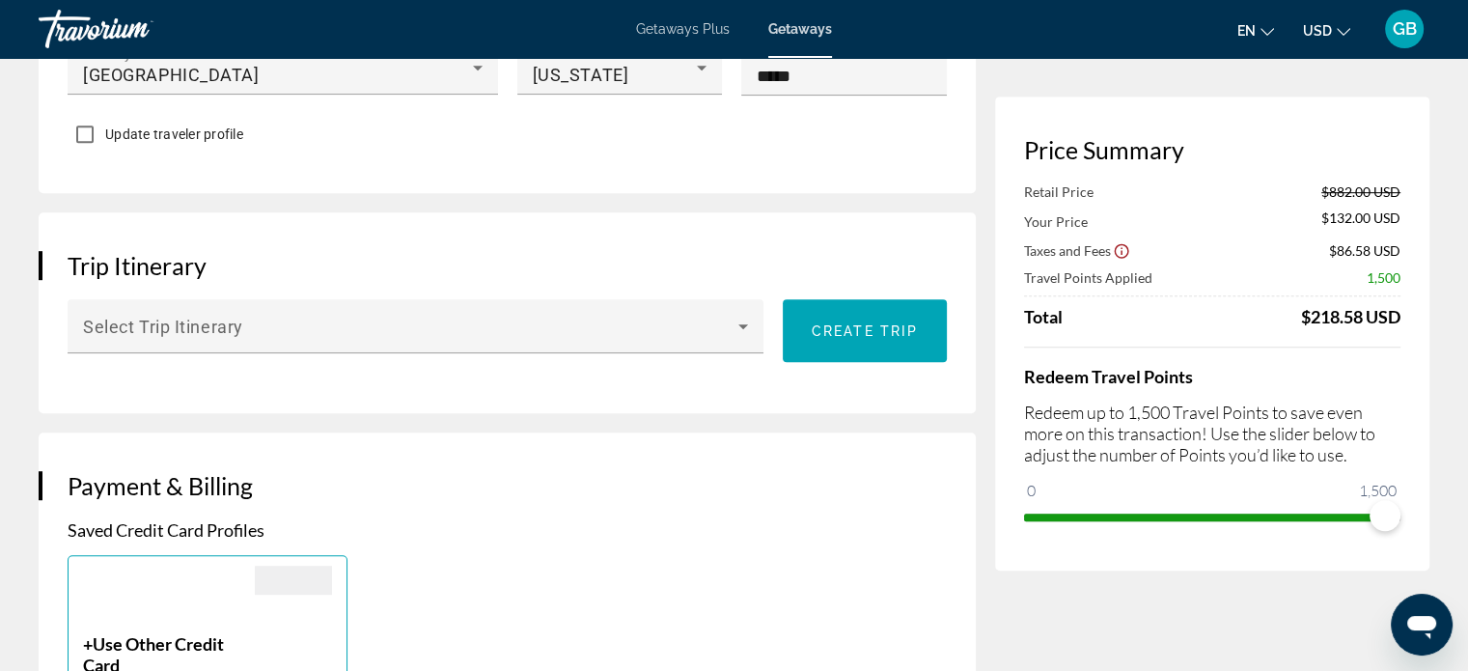
scroll to position [1022, 0]
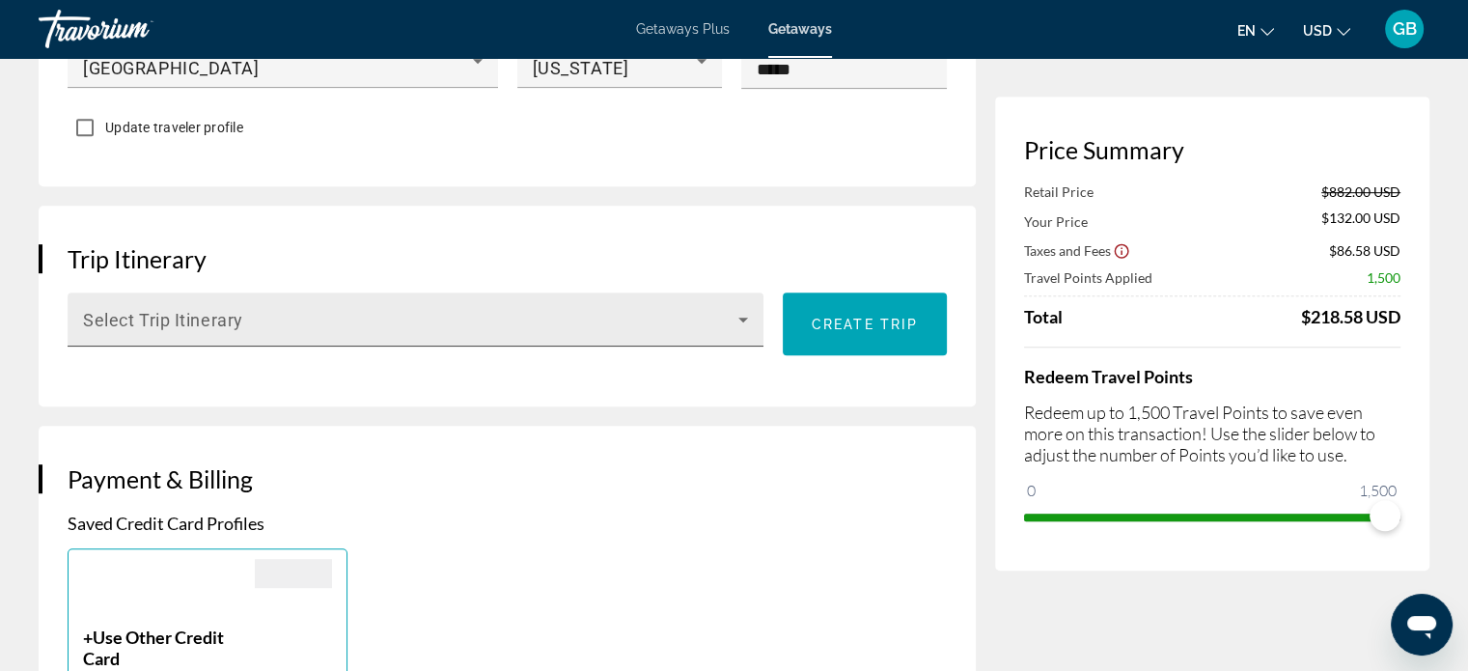
type input "**********"
click at [741, 318] on icon "Main content" at bounding box center [744, 320] width 10 height 5
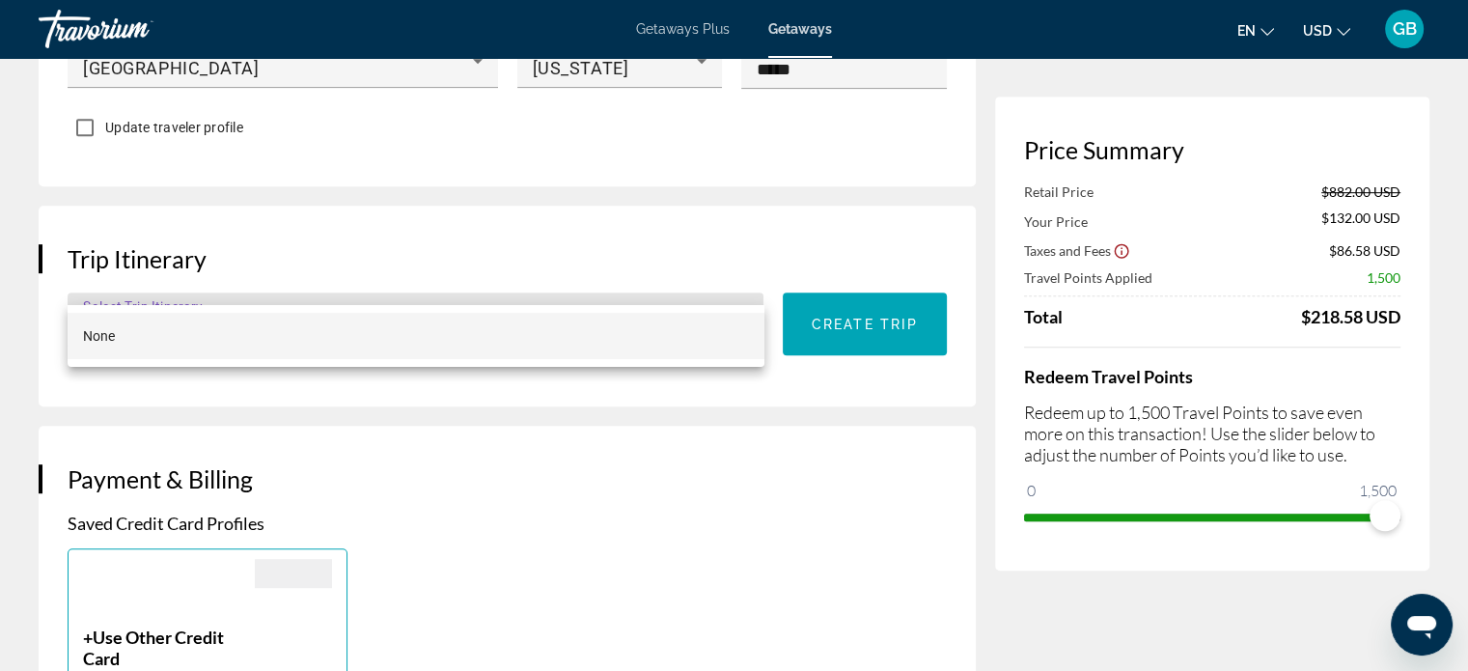
click at [795, 557] on div at bounding box center [734, 335] width 1468 height 671
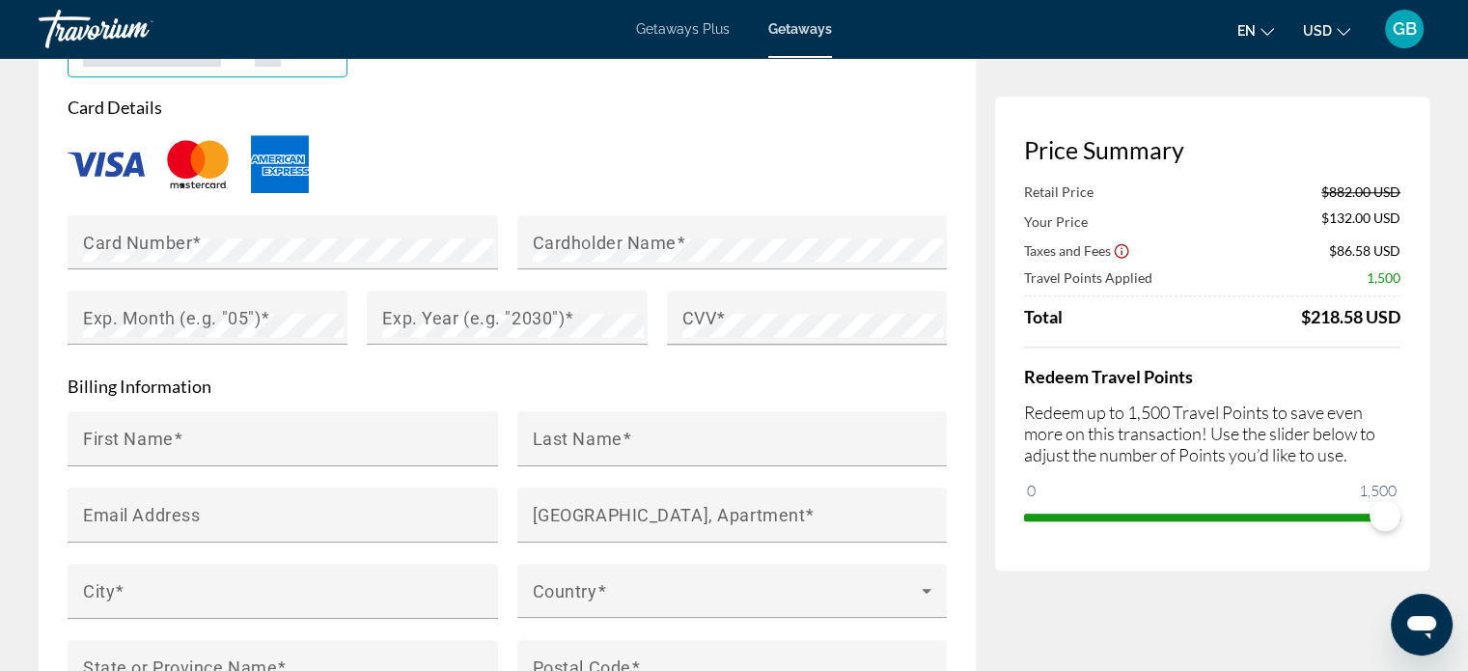
scroll to position [1652, 0]
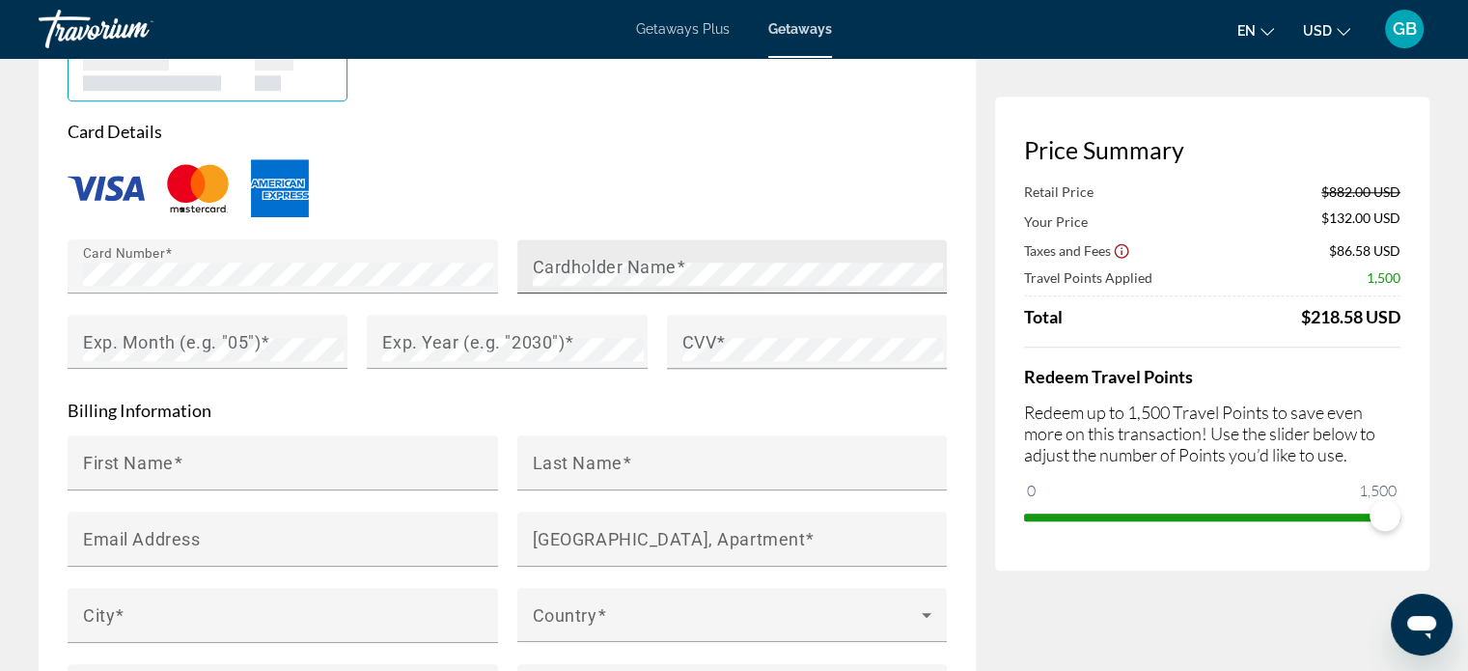
click at [583, 256] on mat-label "Cardholder Name" at bounding box center [605, 266] width 144 height 20
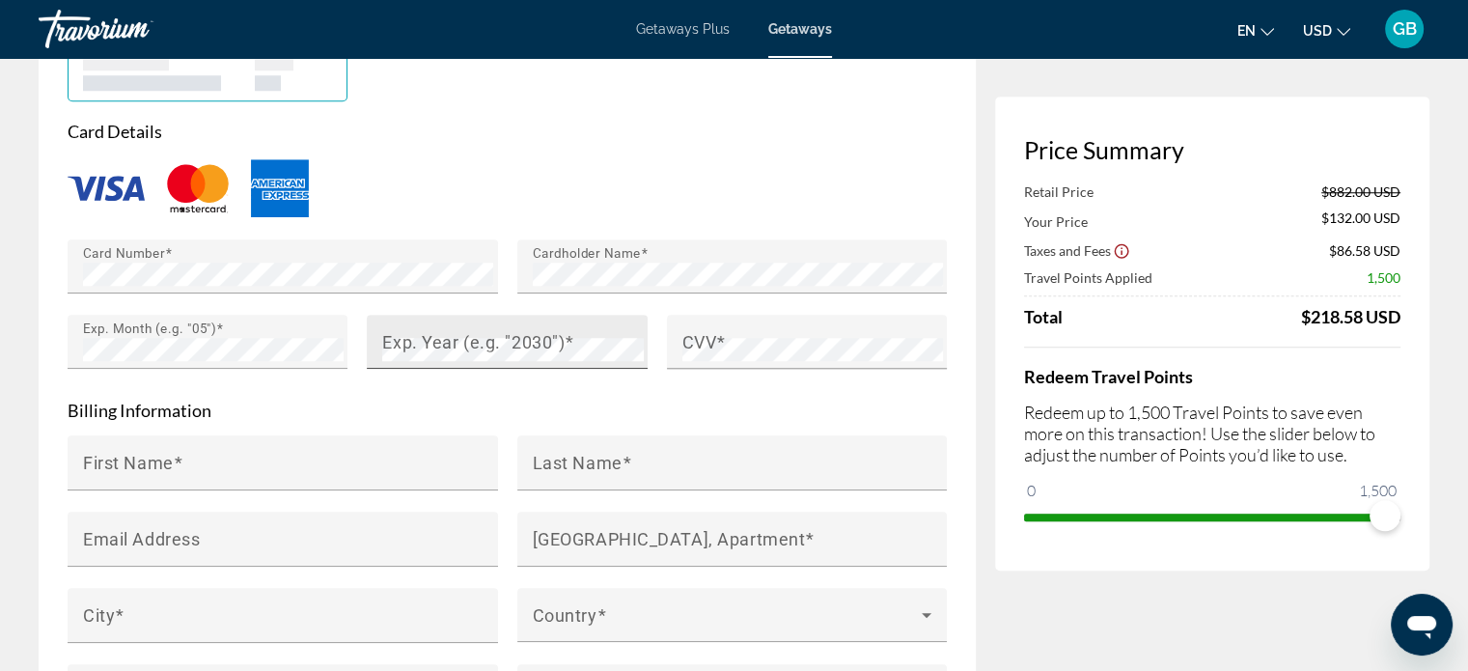
click at [406, 331] on mat-label "Exp. Year (e.g. "2030")" at bounding box center [473, 341] width 182 height 20
click at [686, 331] on mat-label "CVV" at bounding box center [700, 341] width 35 height 20
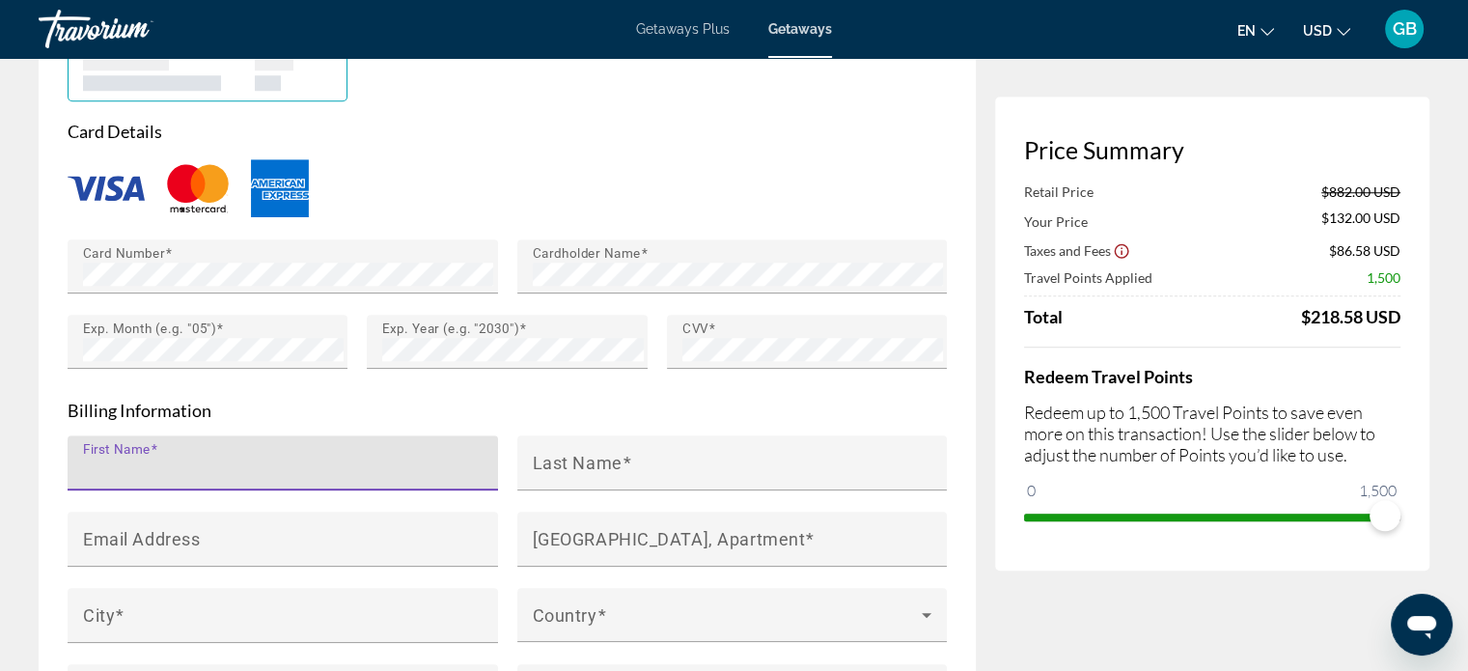
click at [239, 460] on input "First Name" at bounding box center [288, 471] width 411 height 23
type input "******"
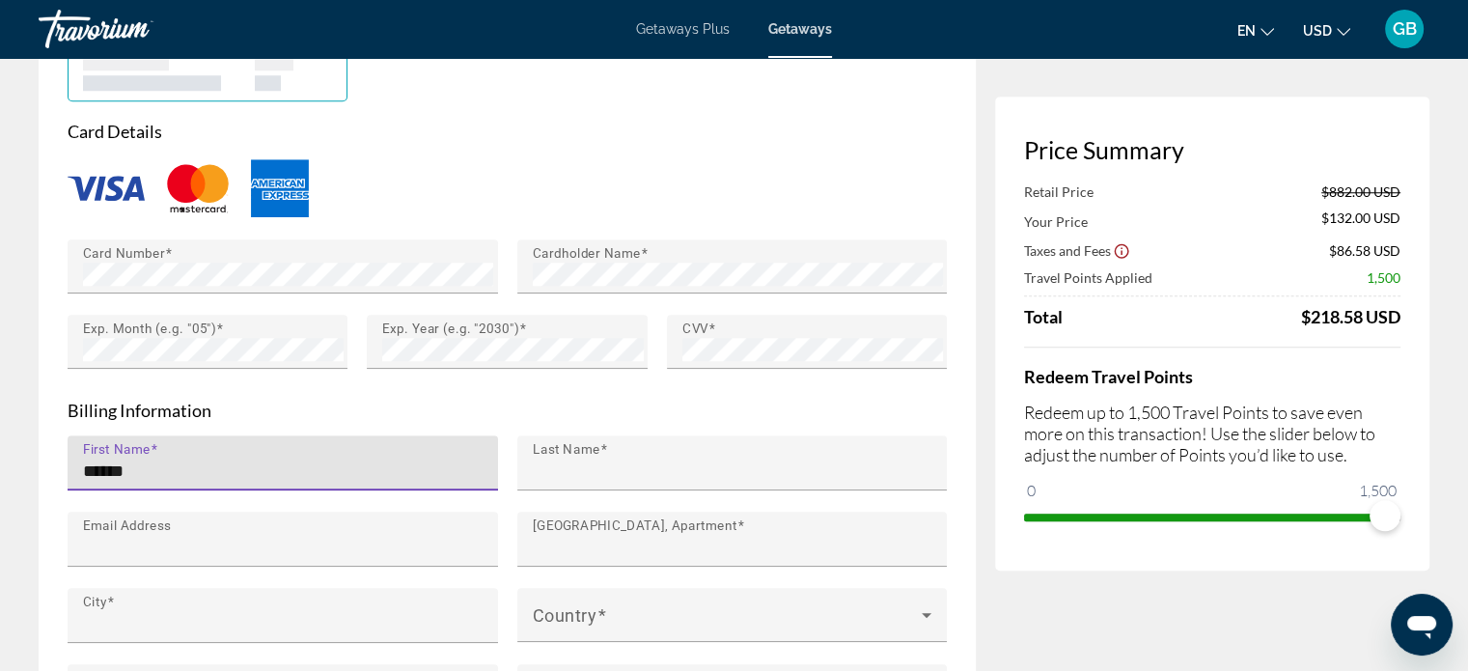
type input "*******"
type input "**********"
type input "******"
type input "**"
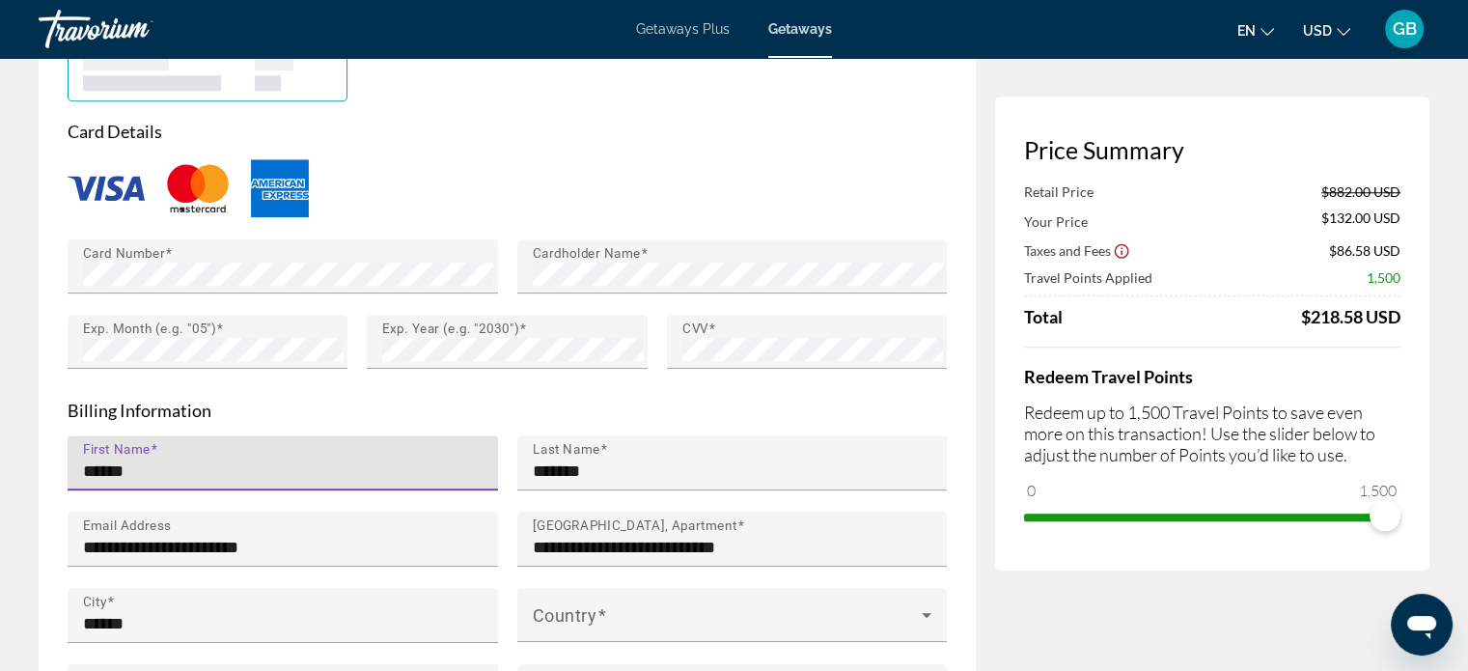
type input "*****"
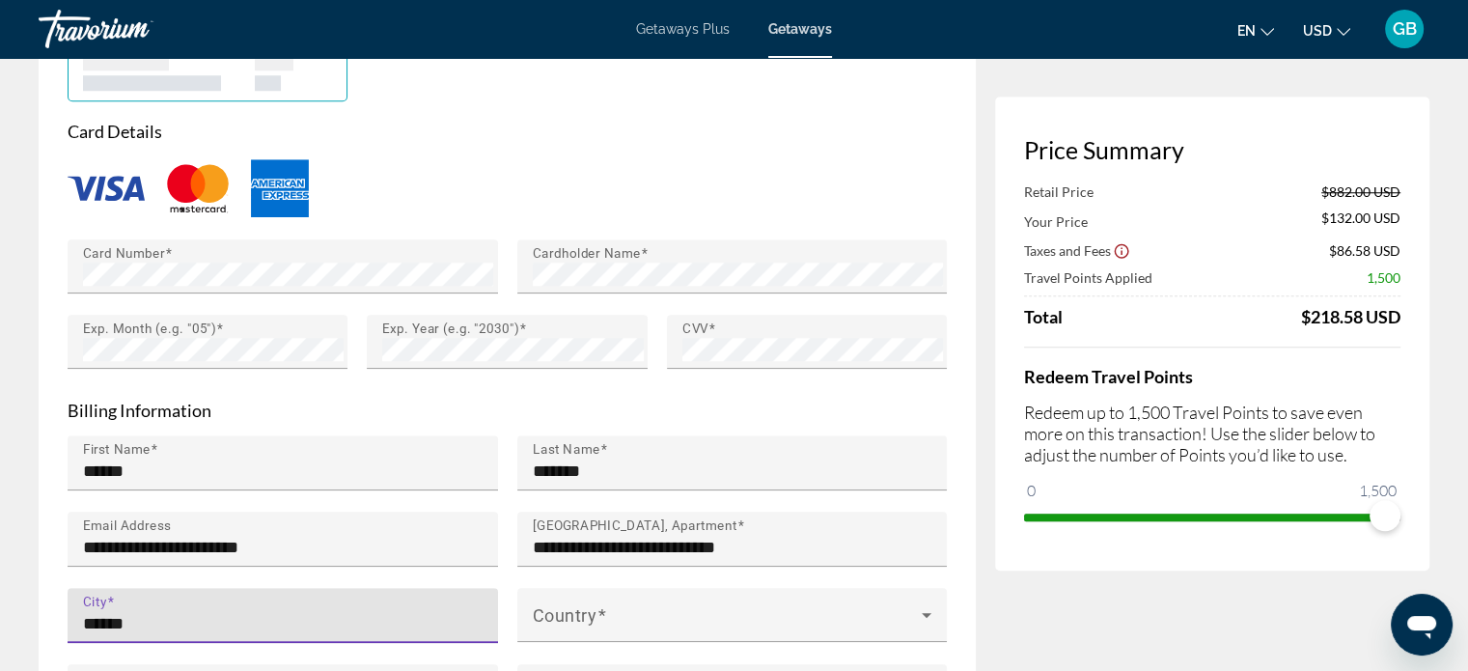
click at [139, 612] on input "******" at bounding box center [288, 623] width 411 height 23
type input "*"
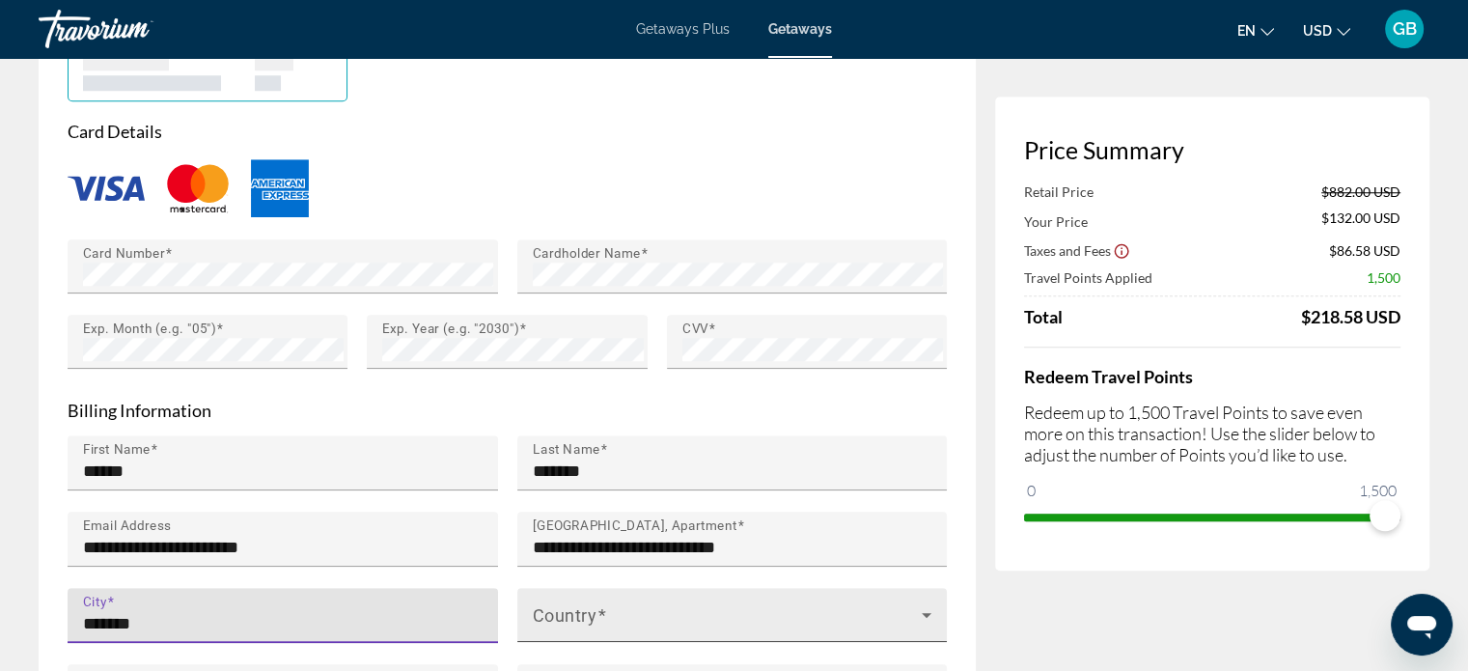
type input "*******"
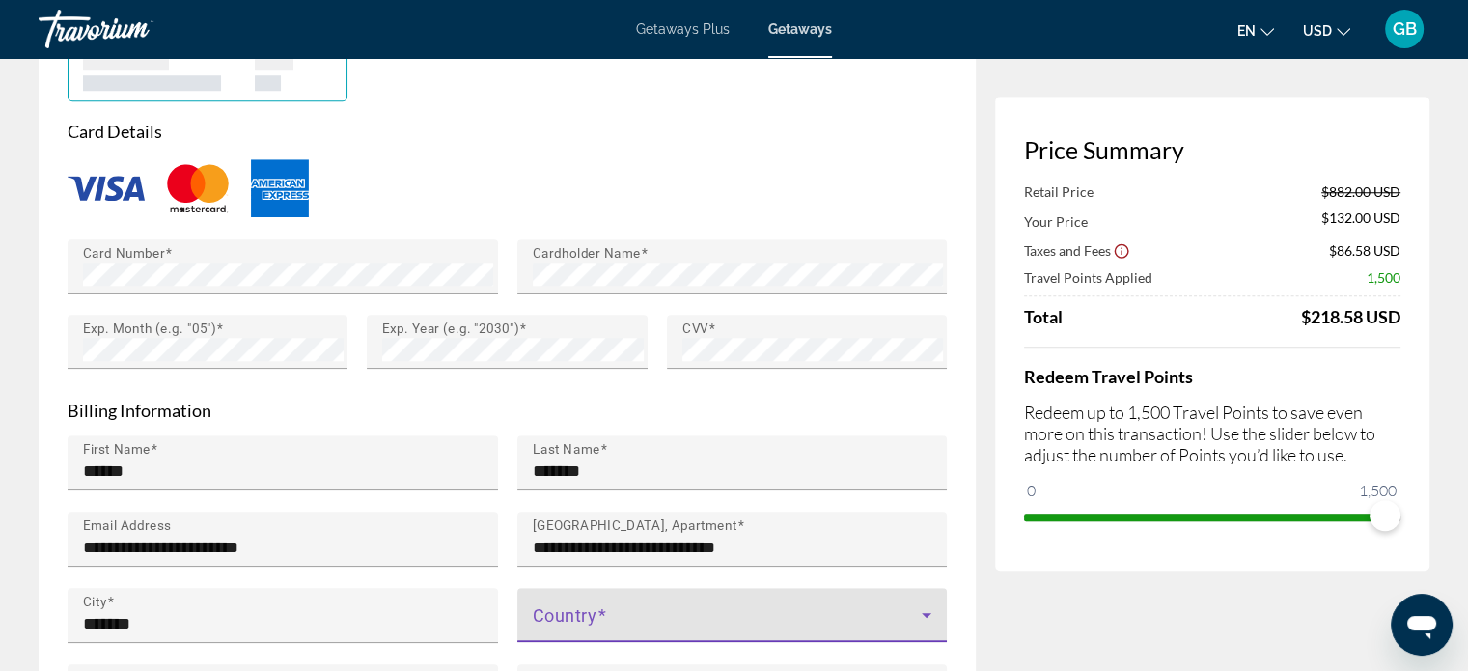
click at [573, 611] on span "Main content" at bounding box center [728, 622] width 390 height 23
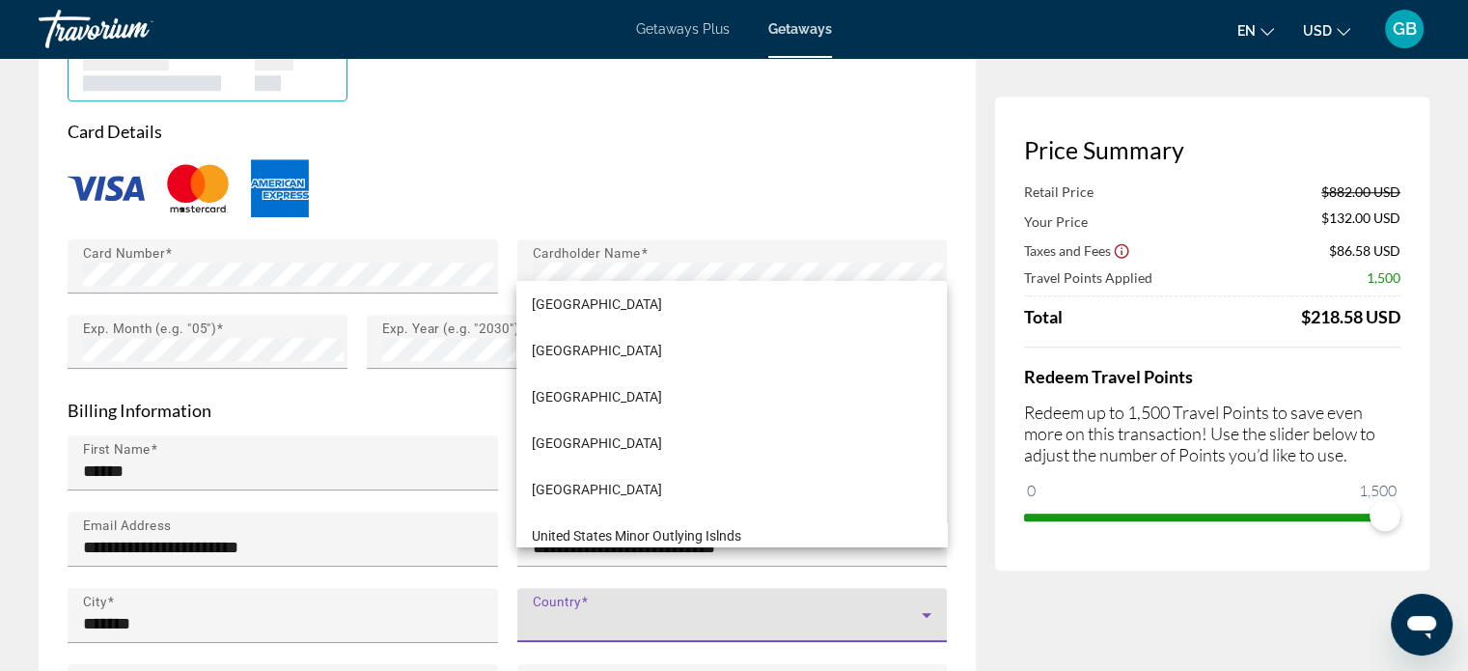
scroll to position [11080, 0]
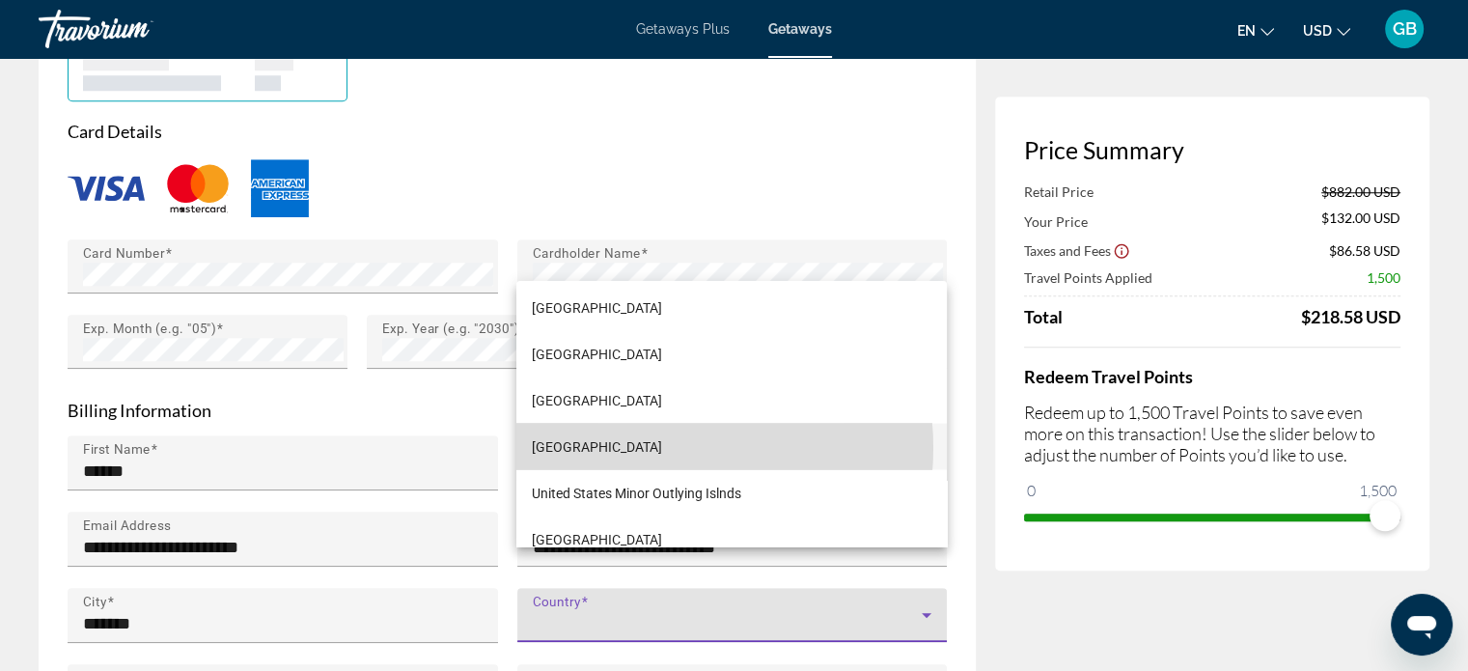
click at [643, 447] on span "[GEOGRAPHIC_DATA]" at bounding box center [597, 445] width 130 height 23
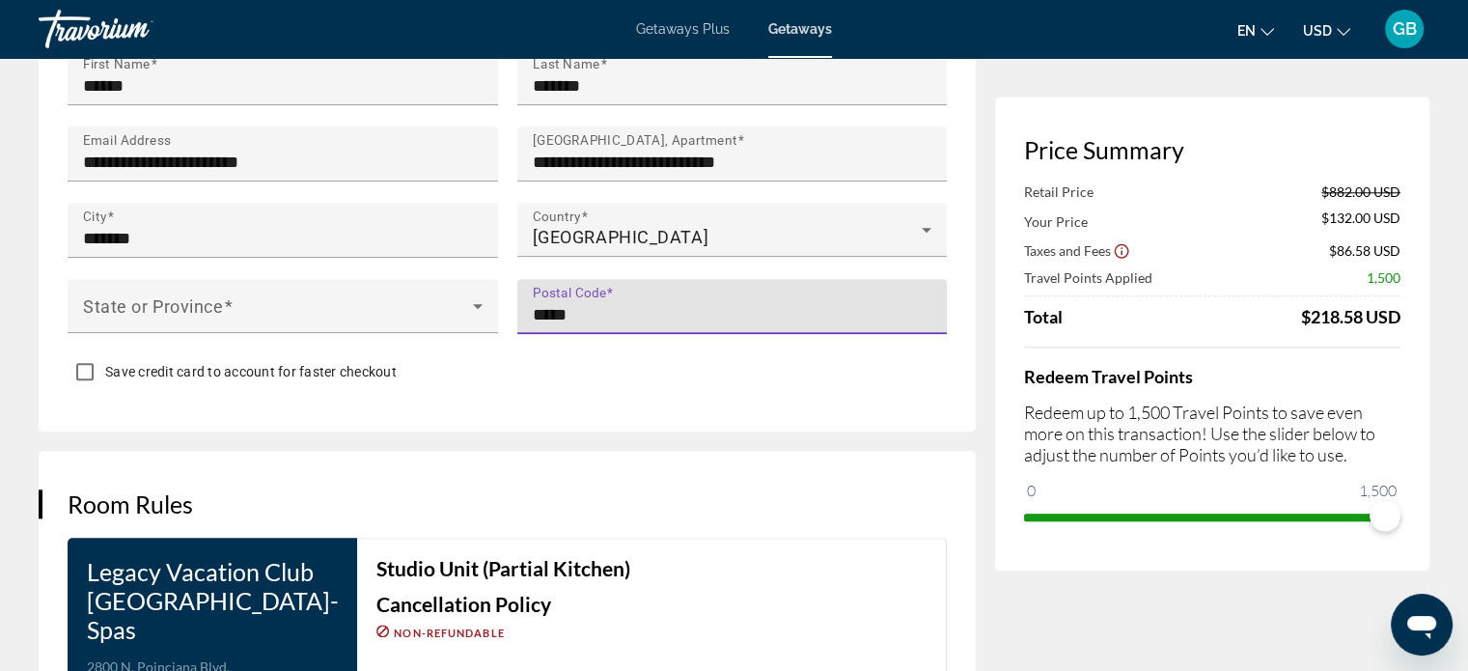
scroll to position [2054, 0]
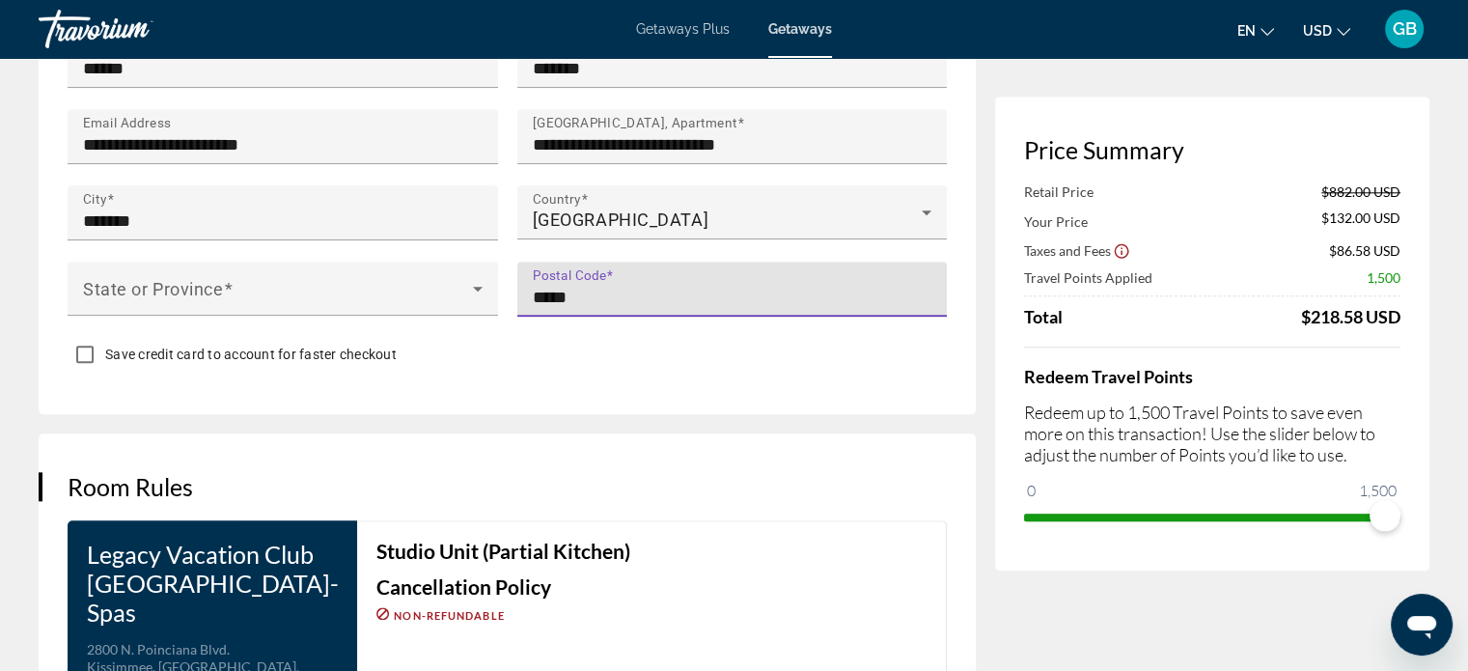
type input "*****"
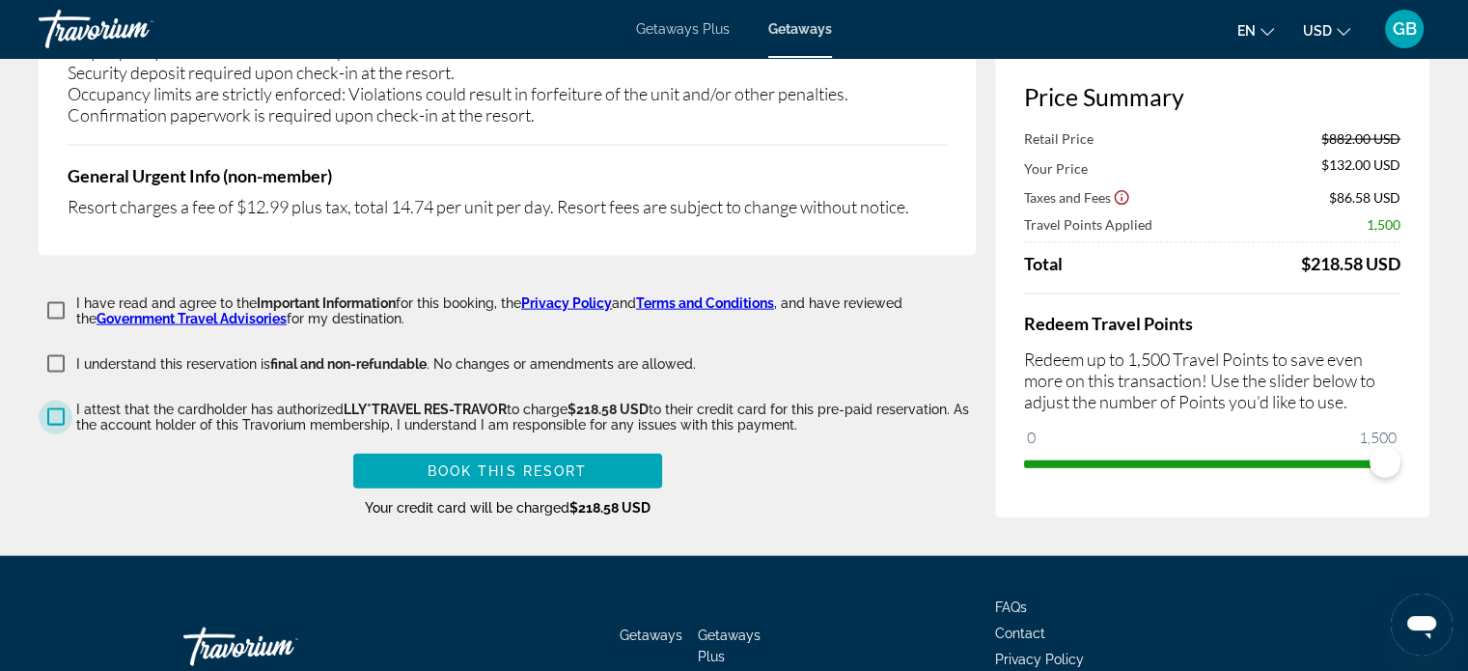
scroll to position [4174, 0]
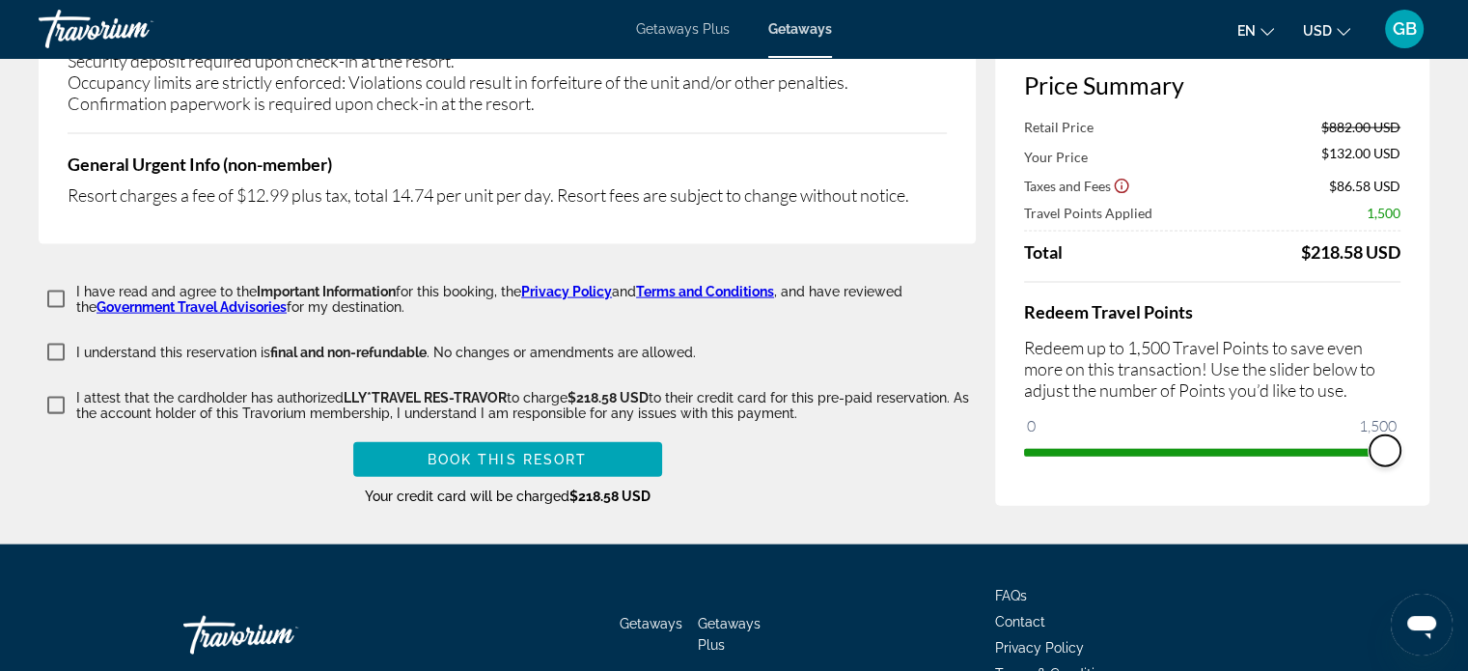
drag, startPoint x: 1382, startPoint y: 354, endPoint x: 1411, endPoint y: 356, distance: 29.0
click at [1411, 356] on div "Price Summary Retail Price $882.00 USD Your Price $132.00 USD Taxes and Fees $8…" at bounding box center [1212, 269] width 434 height 474
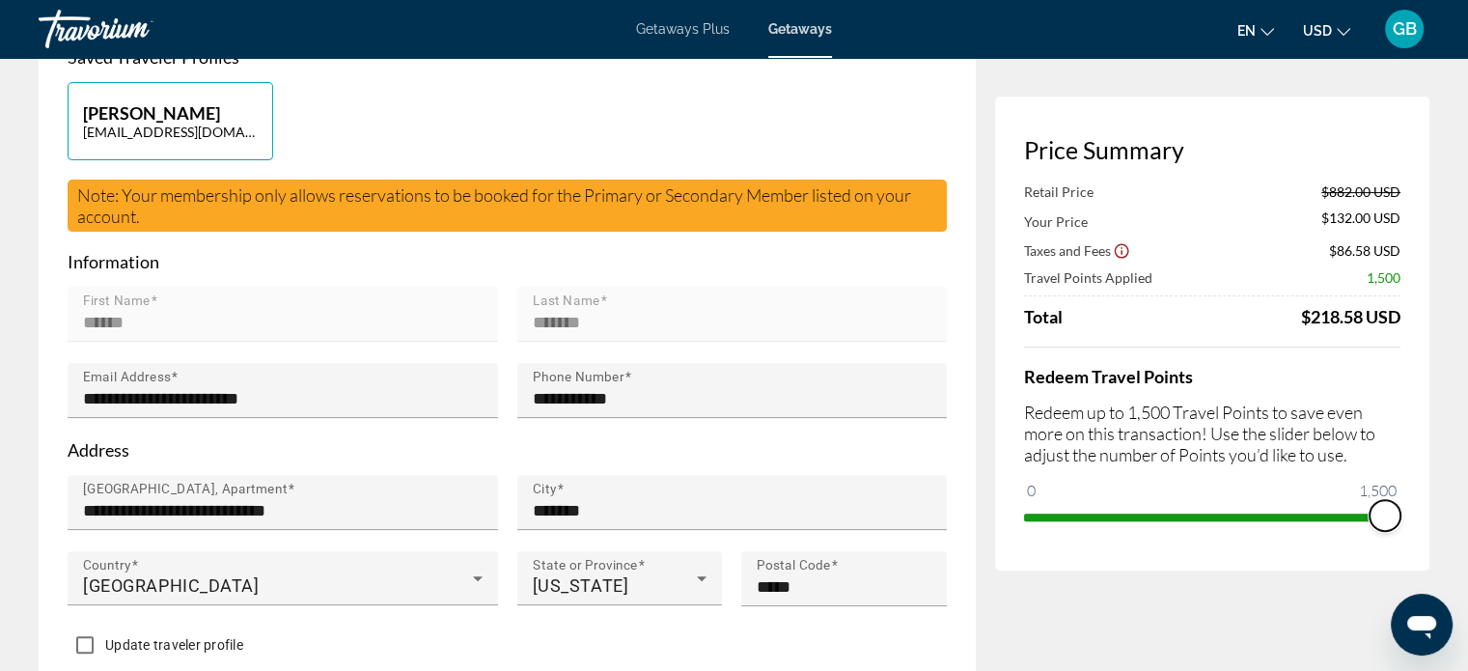
scroll to position [0, 0]
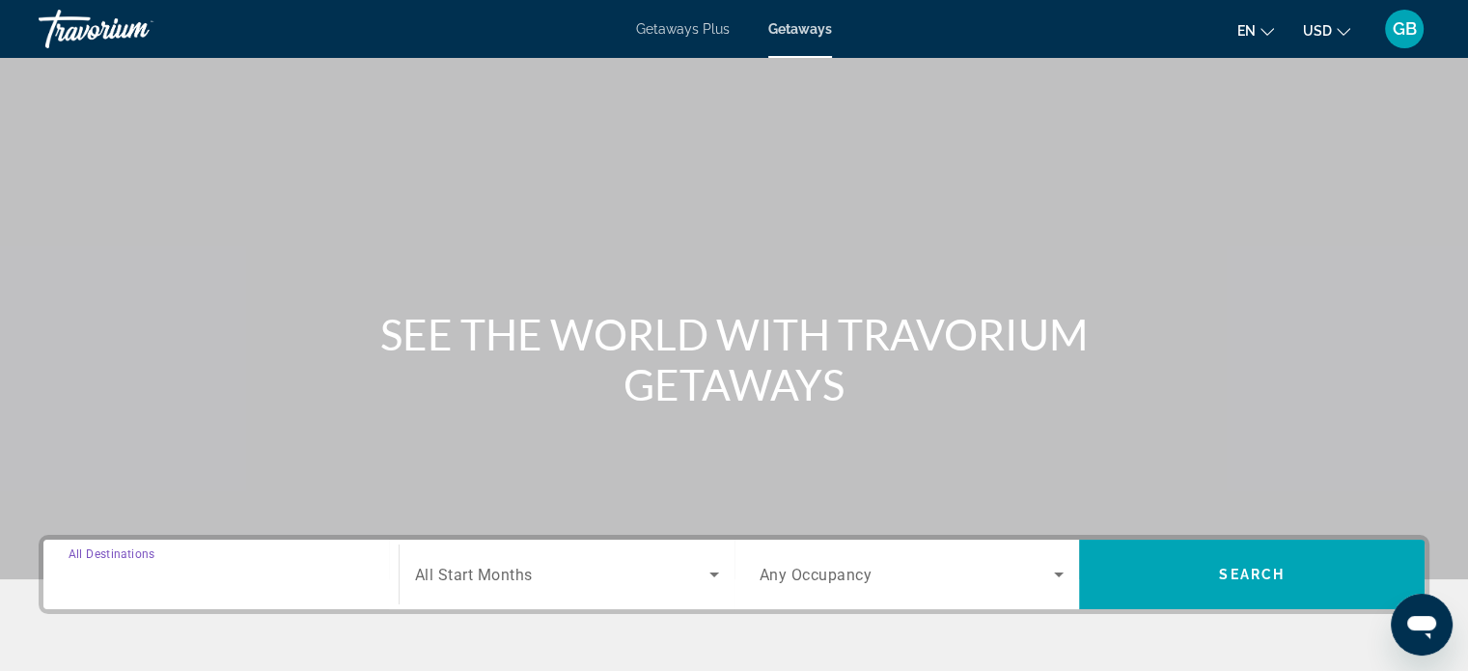
click at [104, 584] on input "Destination All Destinations" at bounding box center [221, 575] width 305 height 23
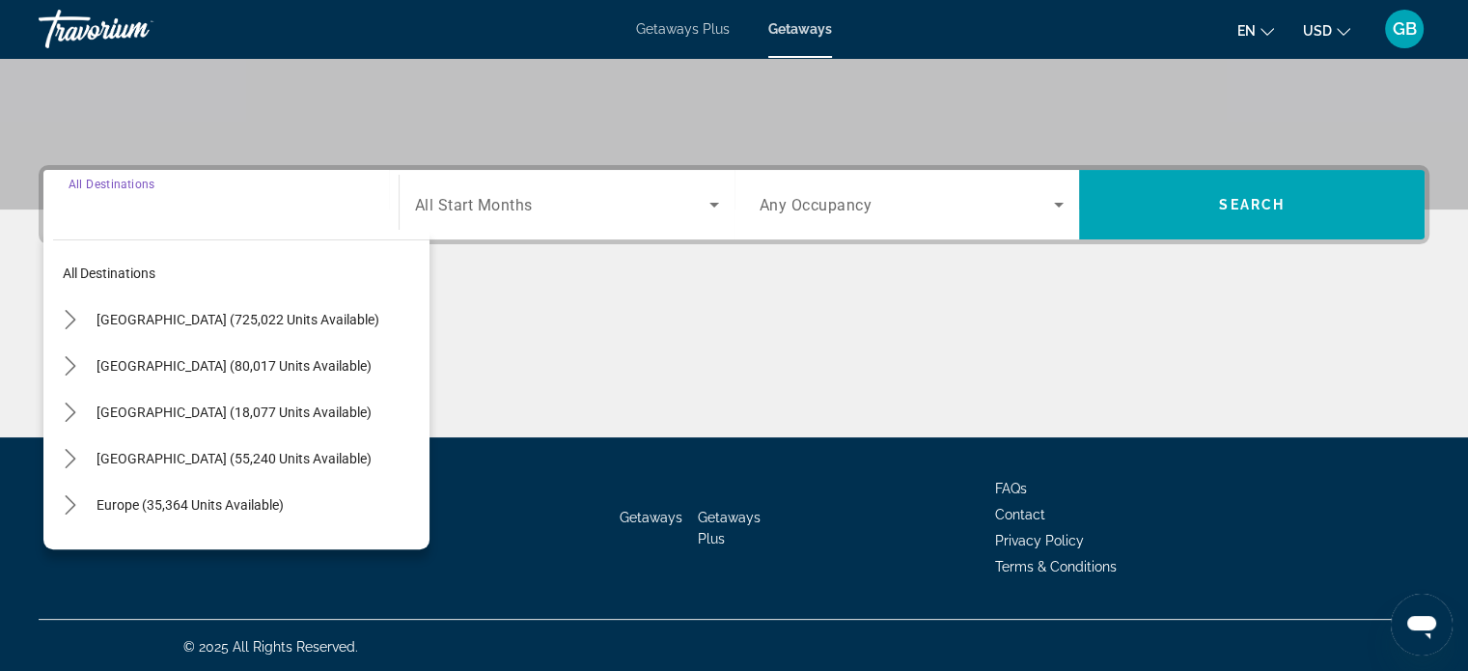
scroll to position [372, 0]
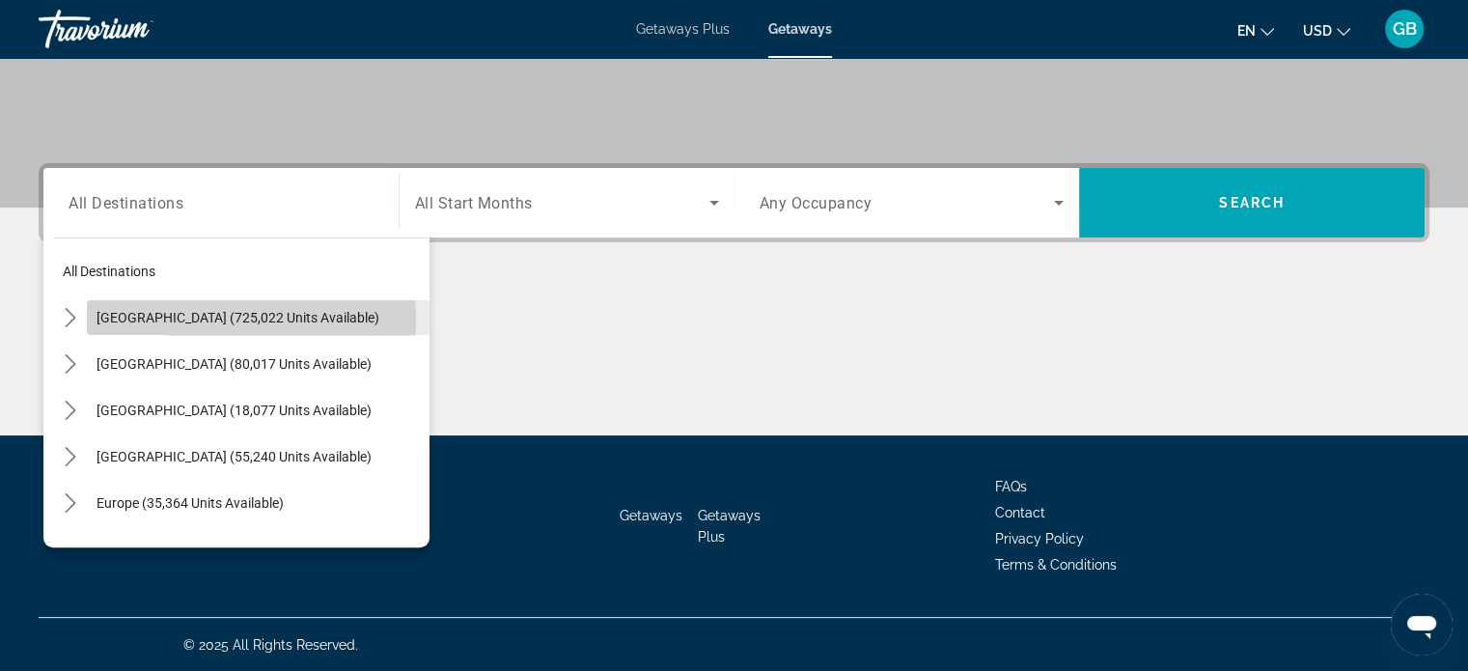
click at [168, 320] on span "[GEOGRAPHIC_DATA] (725,022 units available)" at bounding box center [238, 317] width 283 height 15
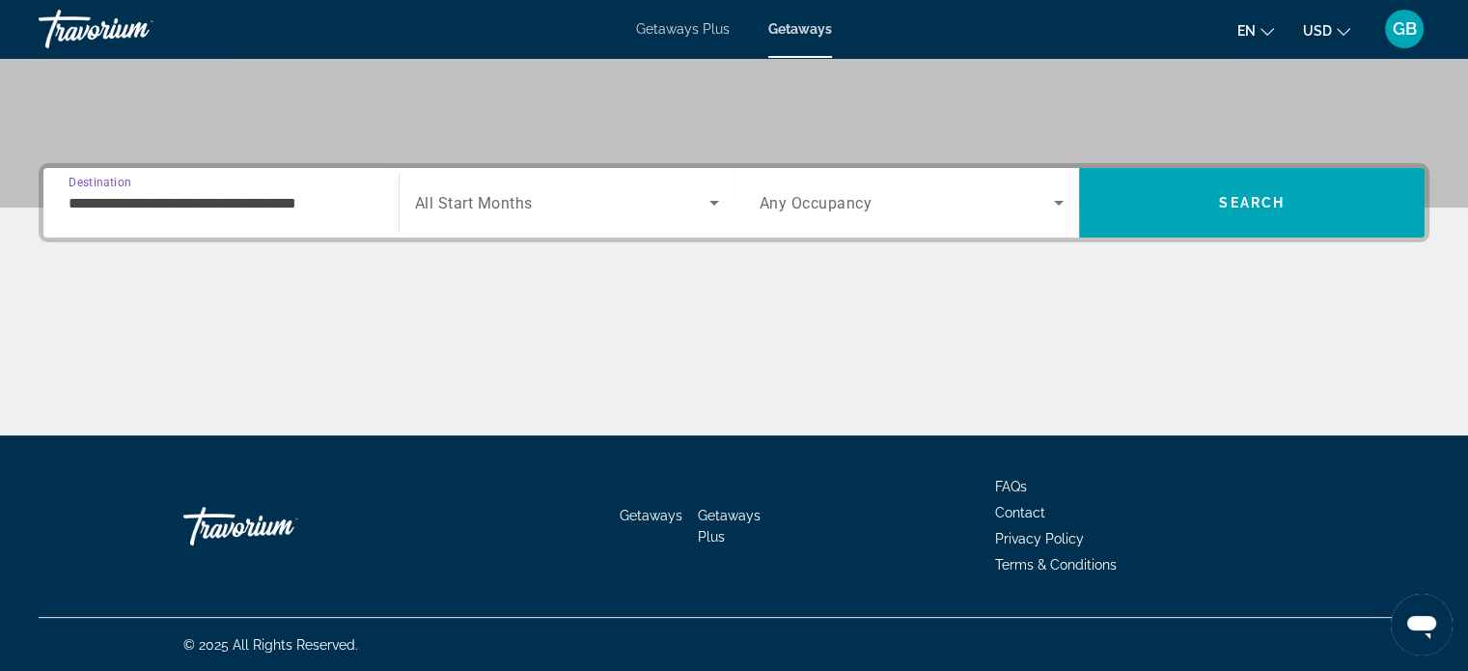
click at [199, 205] on input "**********" at bounding box center [221, 203] width 305 height 23
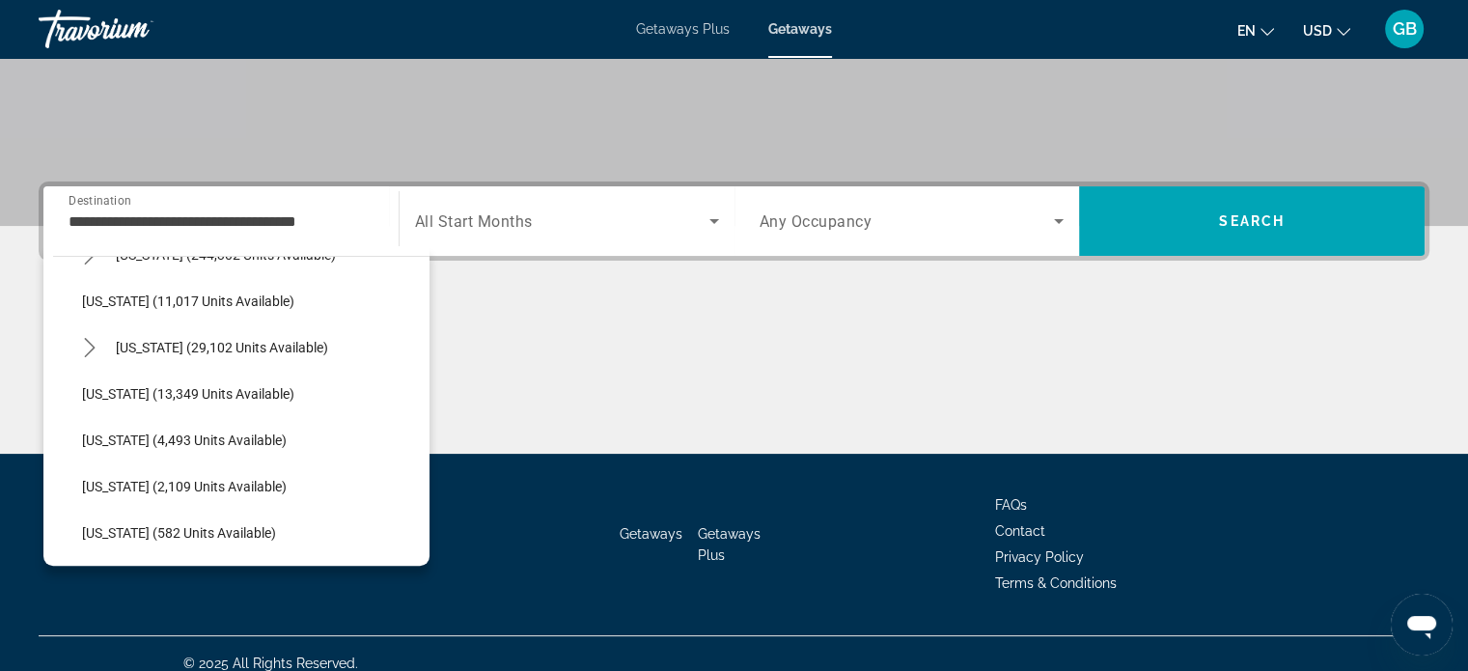
scroll to position [328, 0]
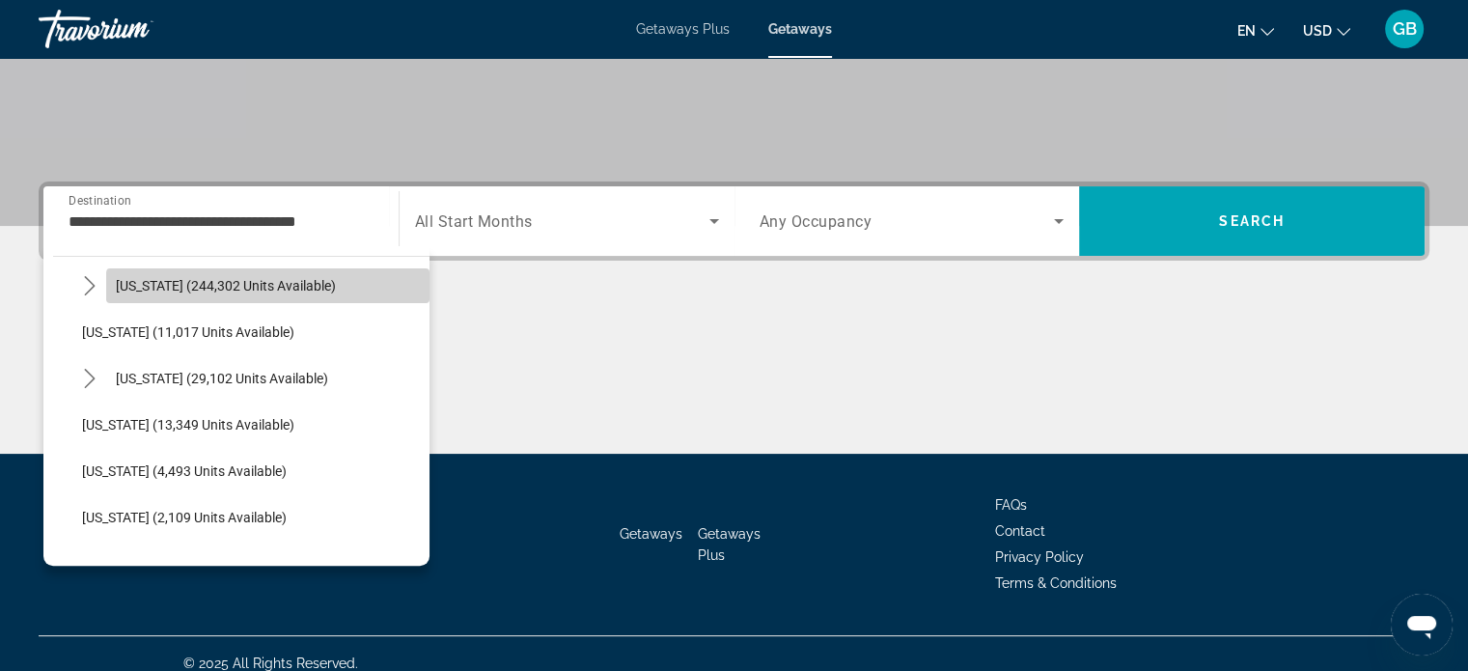
click at [277, 289] on span "[US_STATE] (244,302 units available)" at bounding box center [226, 285] width 220 height 15
type input "**********"
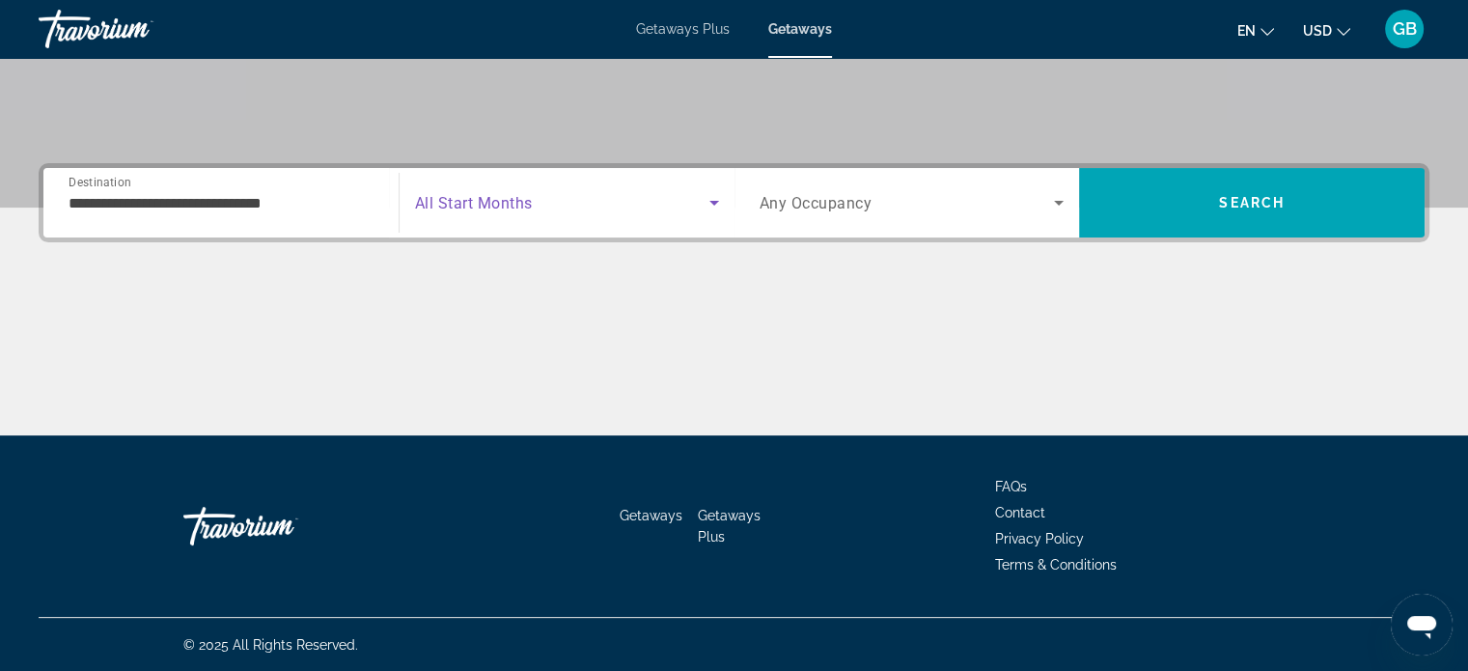
click at [637, 204] on span "Search widget" at bounding box center [562, 202] width 294 height 23
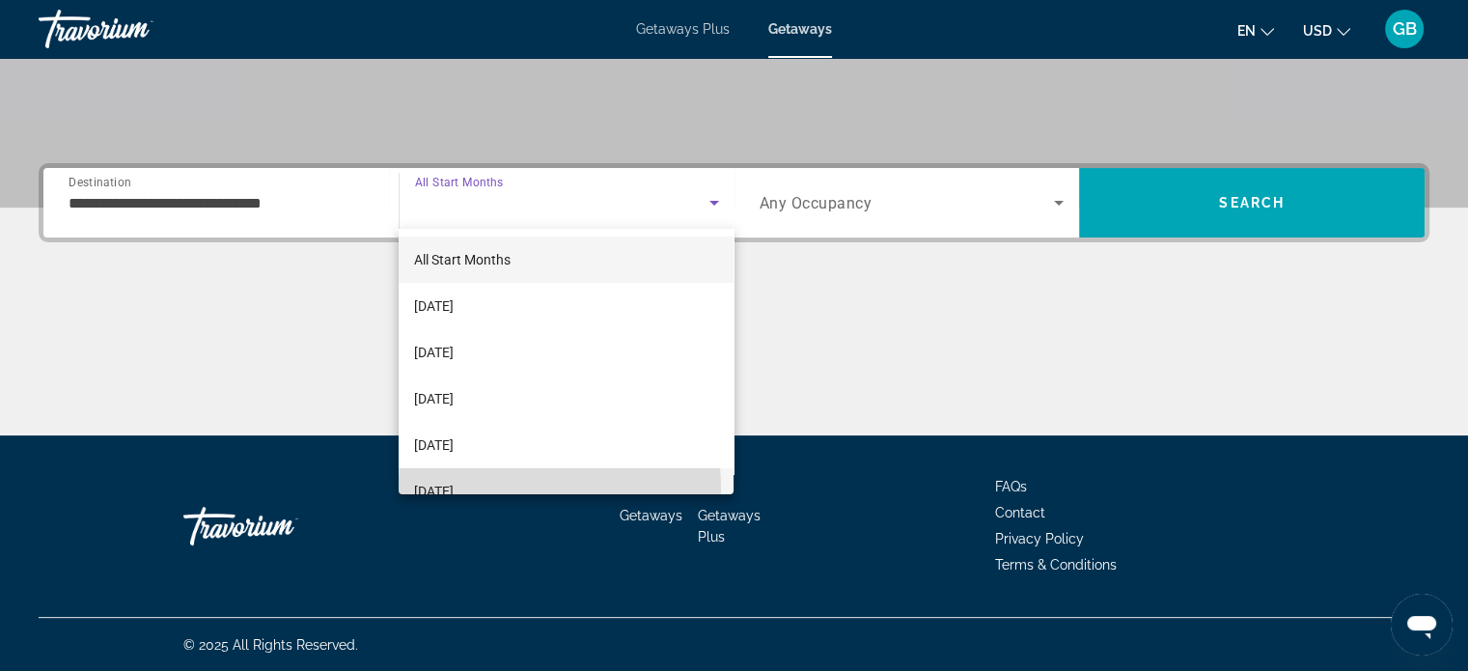
click at [454, 488] on span "[DATE]" at bounding box center [434, 491] width 40 height 23
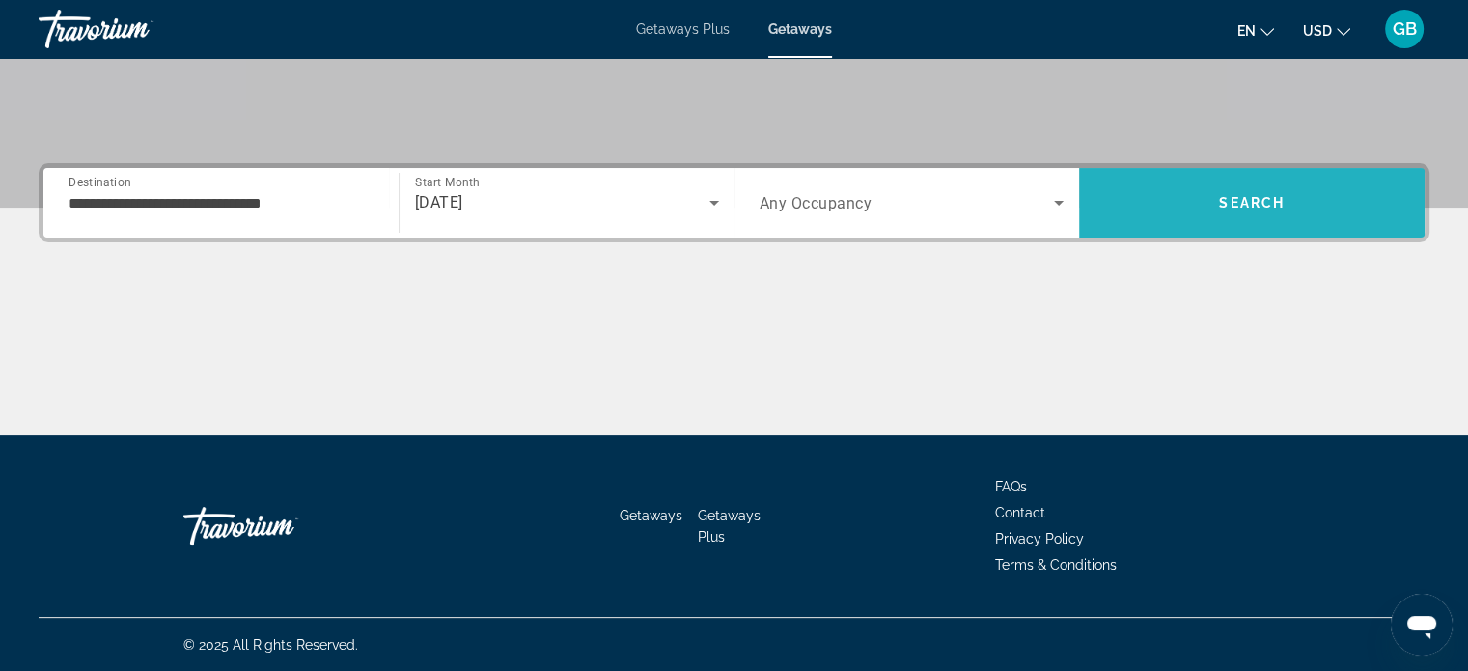
click at [1177, 188] on span "Search" at bounding box center [1252, 203] width 346 height 46
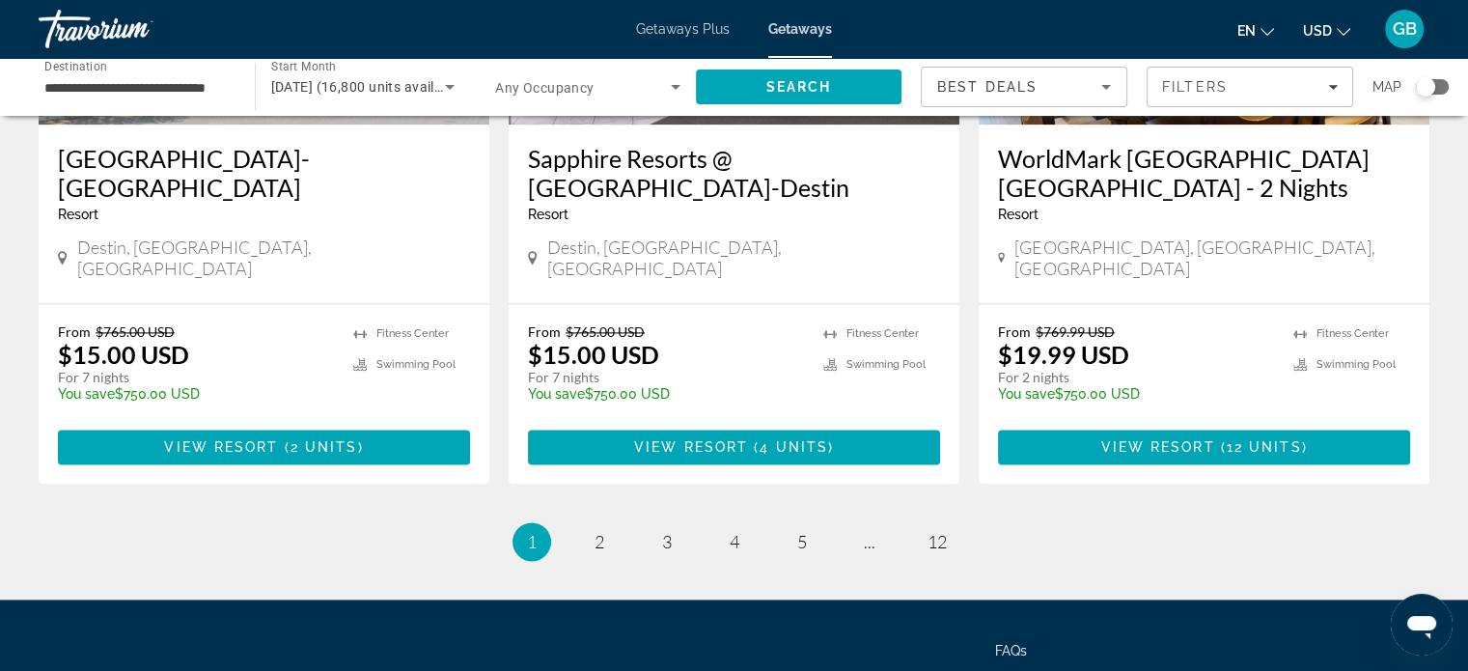
scroll to position [2567, 0]
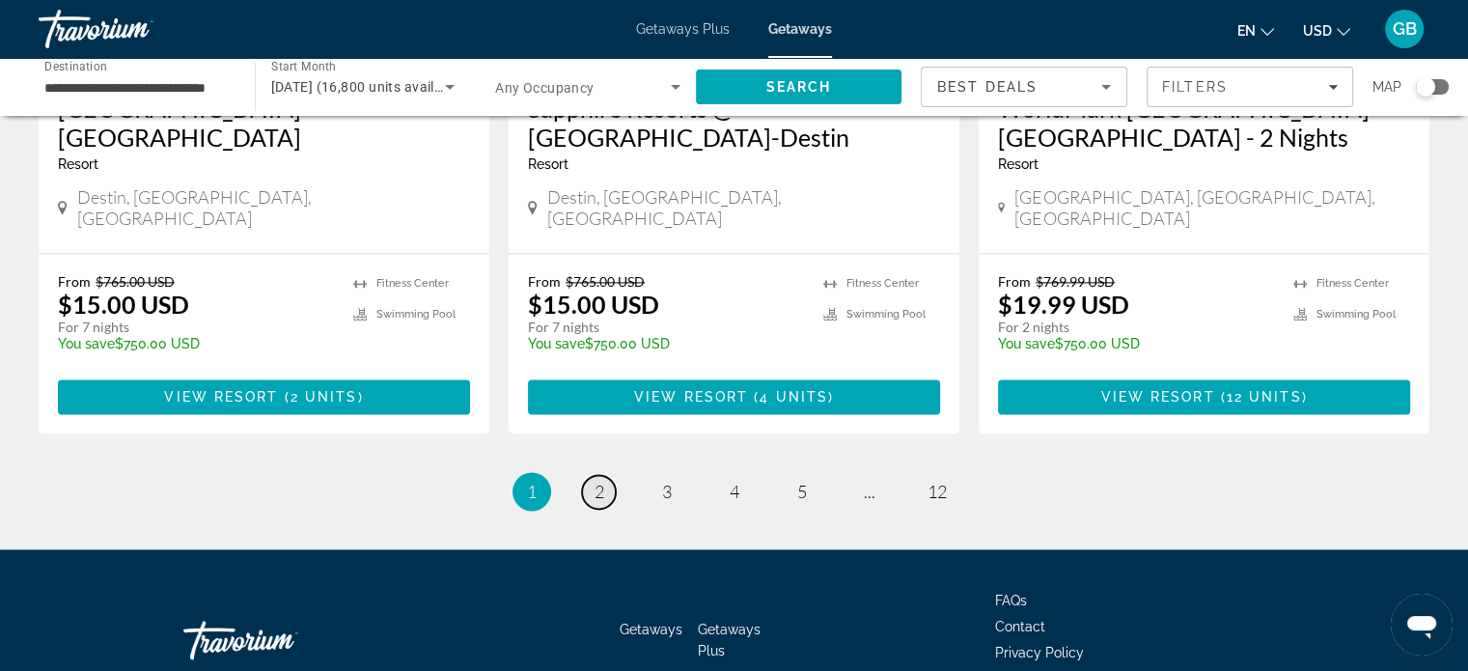
click at [599, 481] on span "2" at bounding box center [600, 491] width 10 height 21
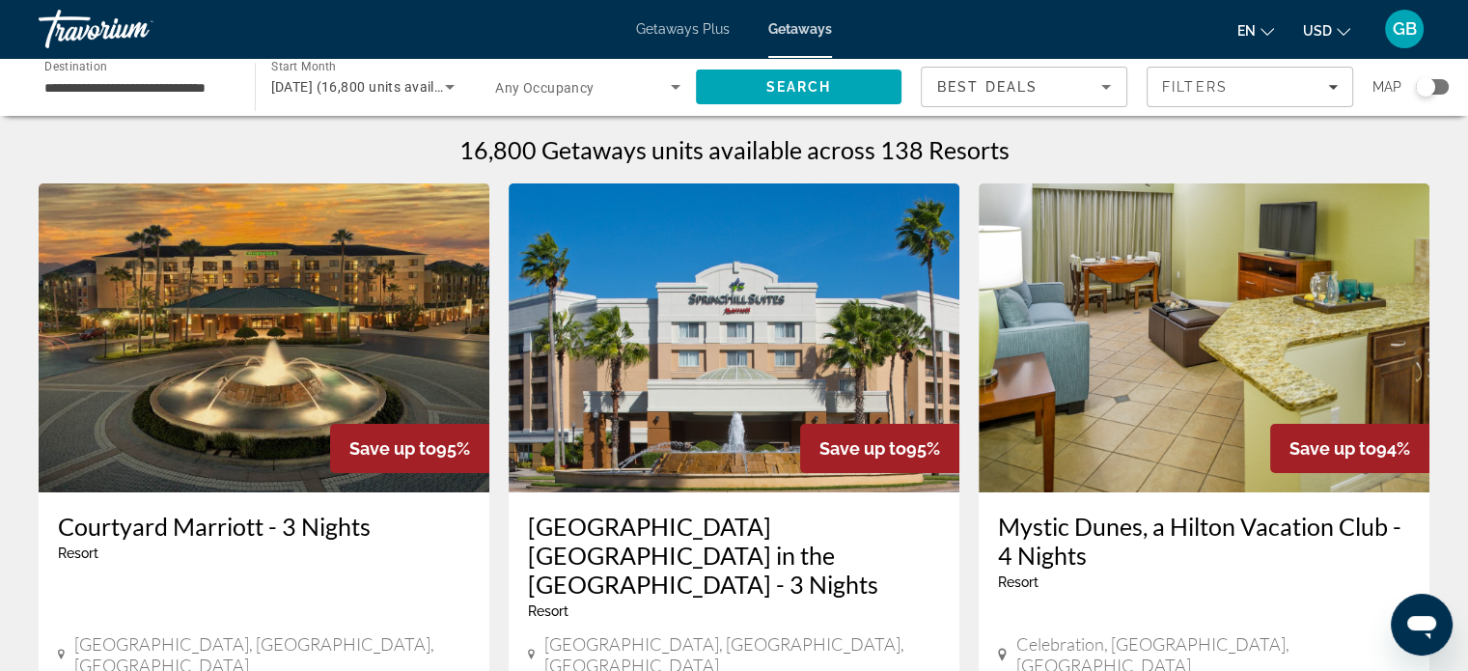
drag, startPoint x: 599, startPoint y: 379, endPoint x: 1482, endPoint y: 134, distance: 916.8
click at [1467, 134] on html "**********" at bounding box center [734, 335] width 1468 height 671
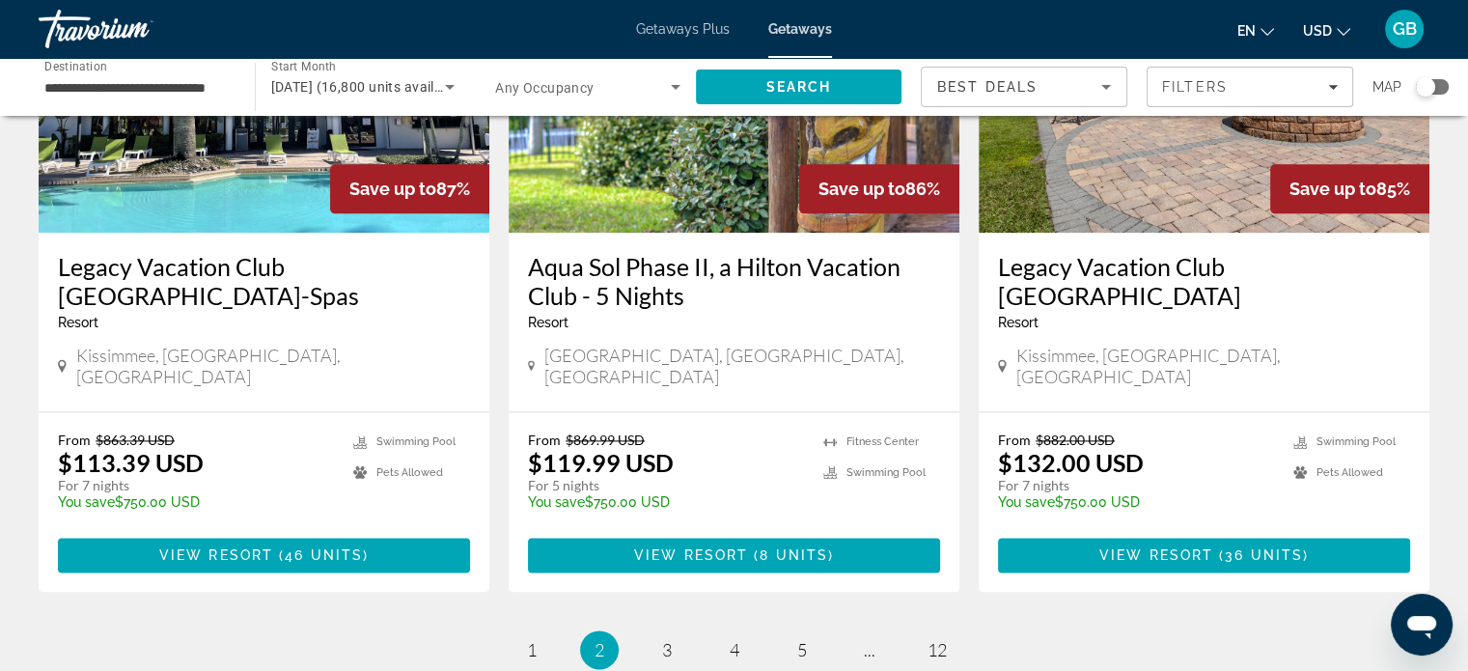
scroll to position [2449, 0]
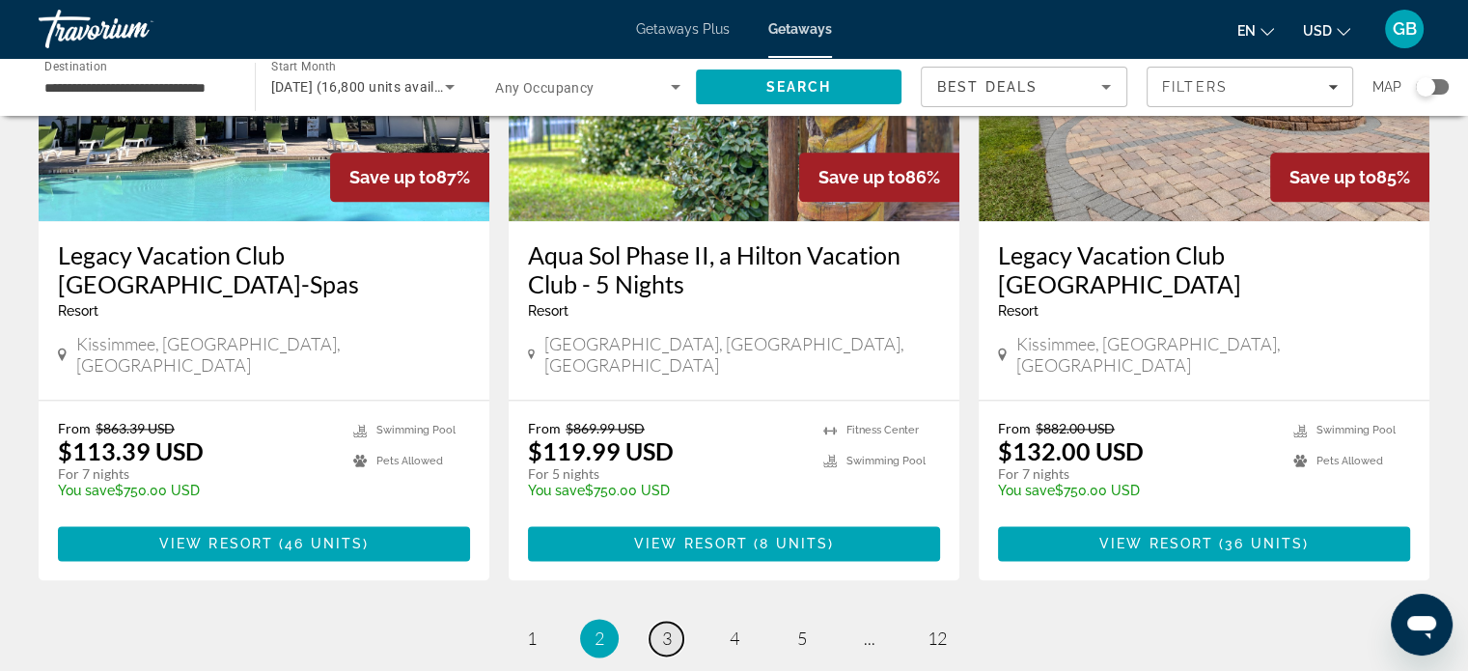
click at [673, 622] on link "page 3" at bounding box center [667, 639] width 34 height 34
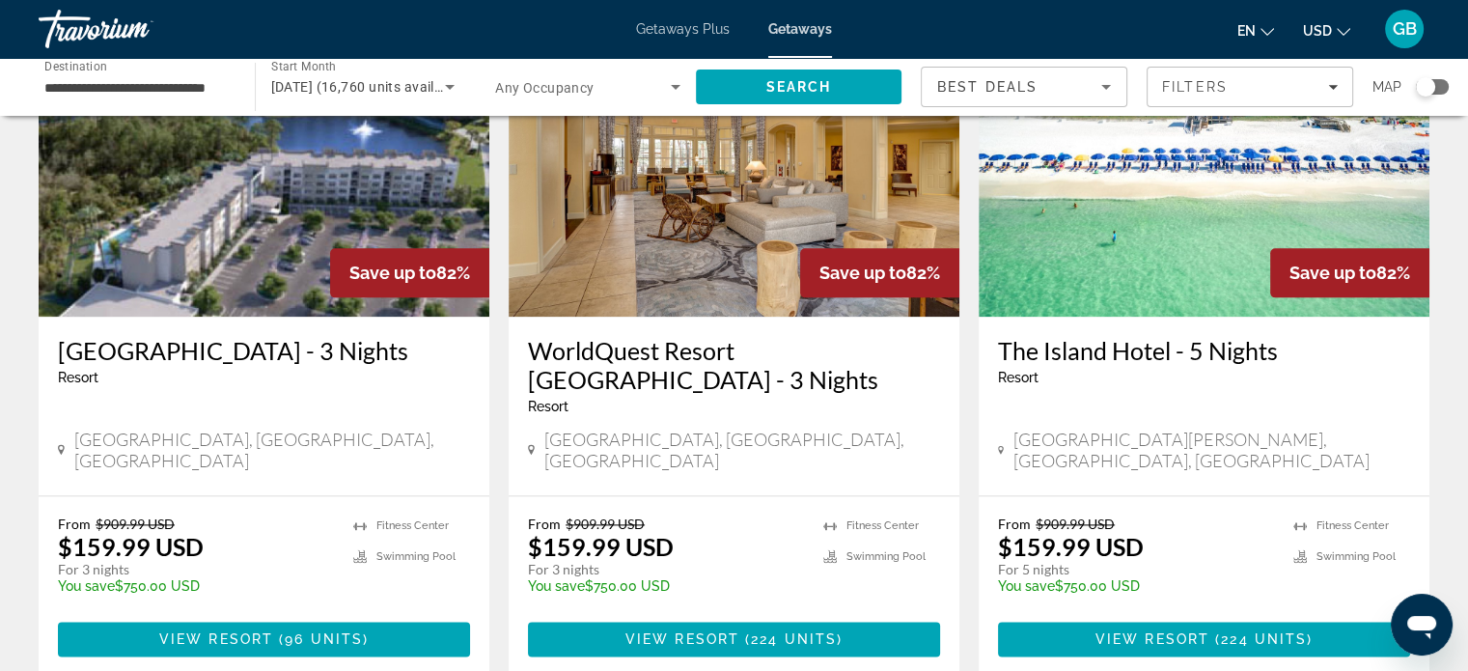
scroll to position [2321, 0]
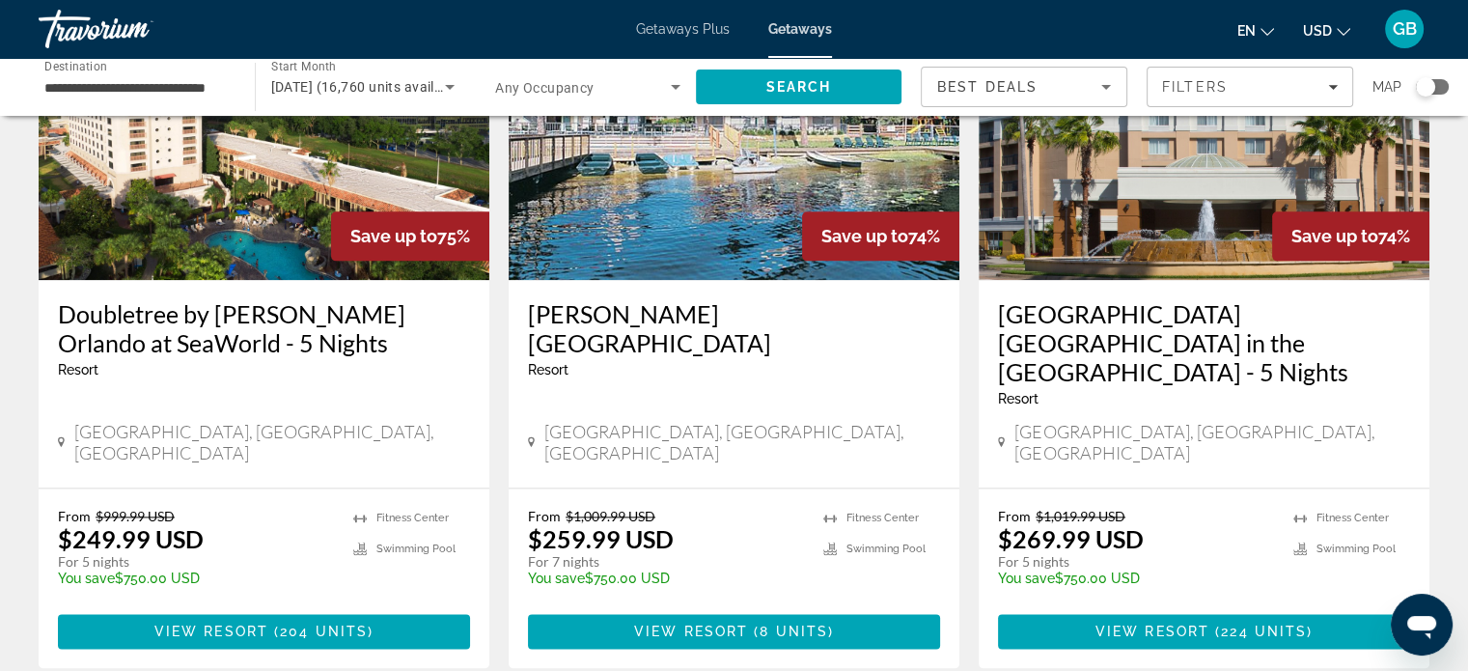
scroll to position [2414, 0]
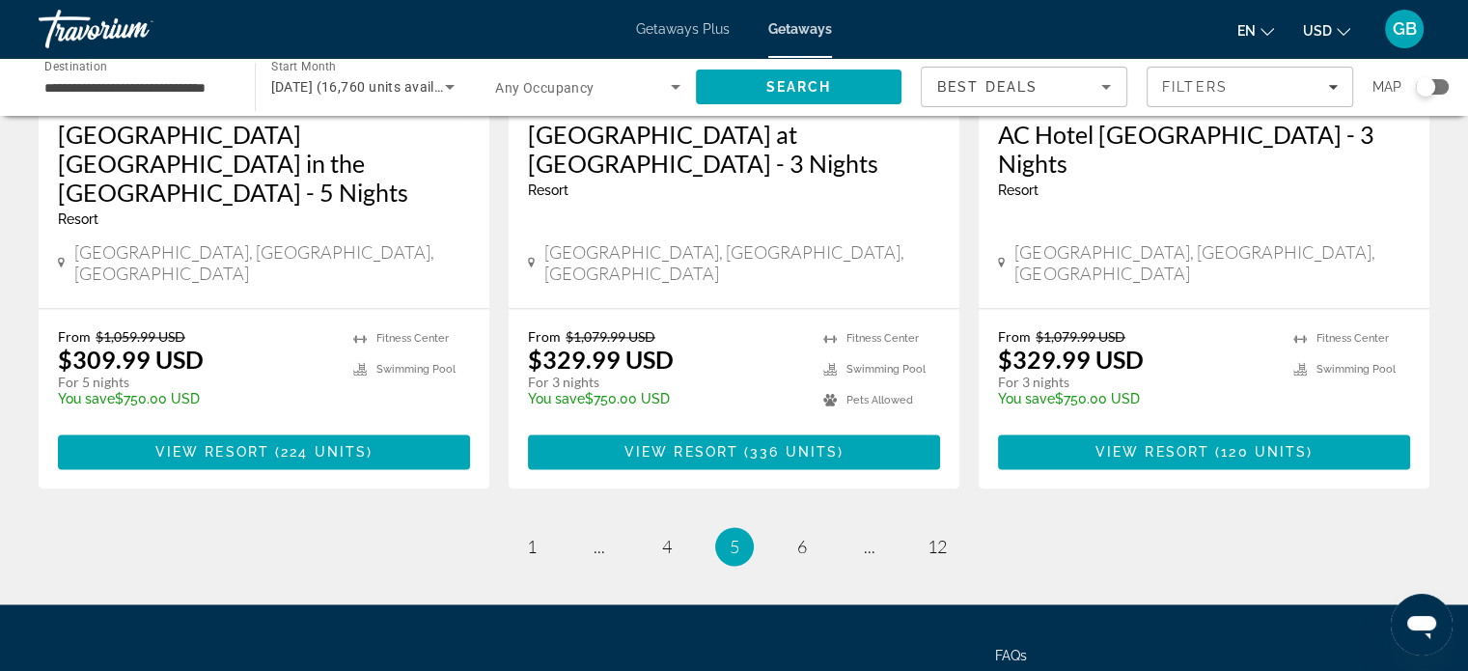
scroll to position [2595, 0]
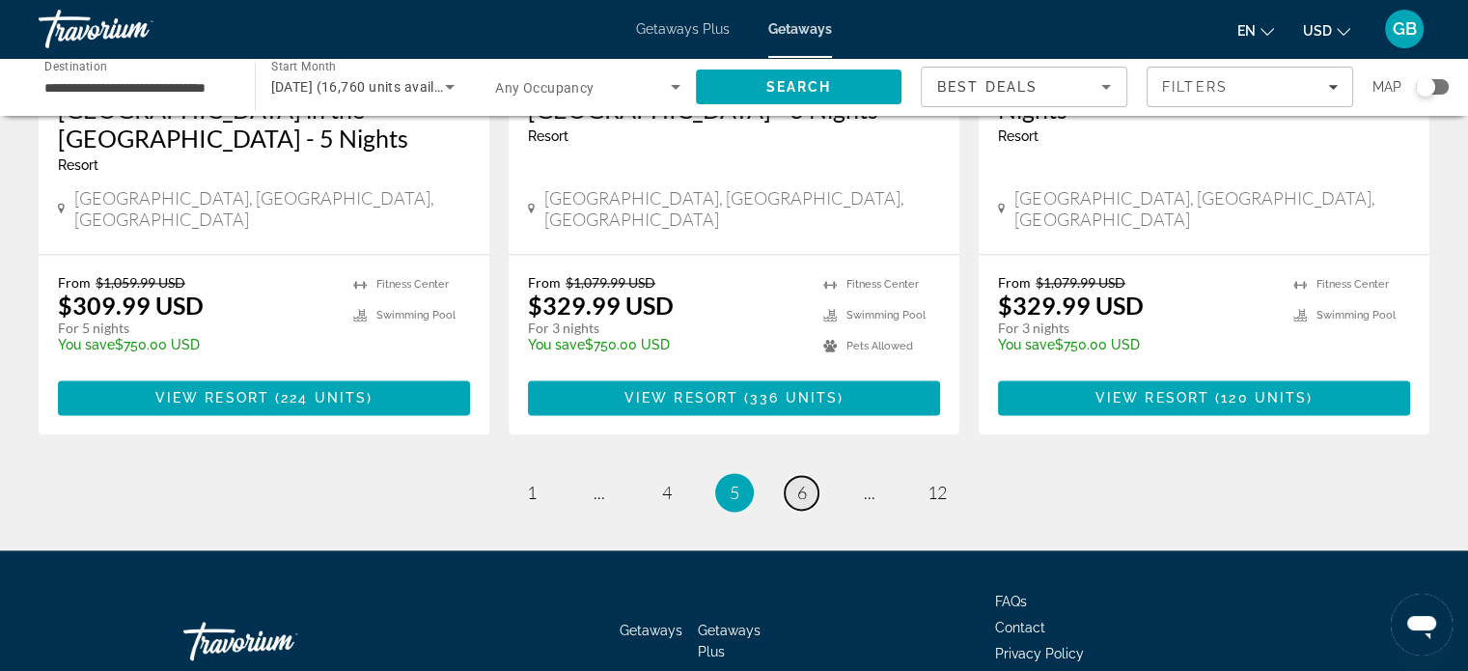
click at [802, 482] on span "6" at bounding box center [802, 492] width 10 height 21
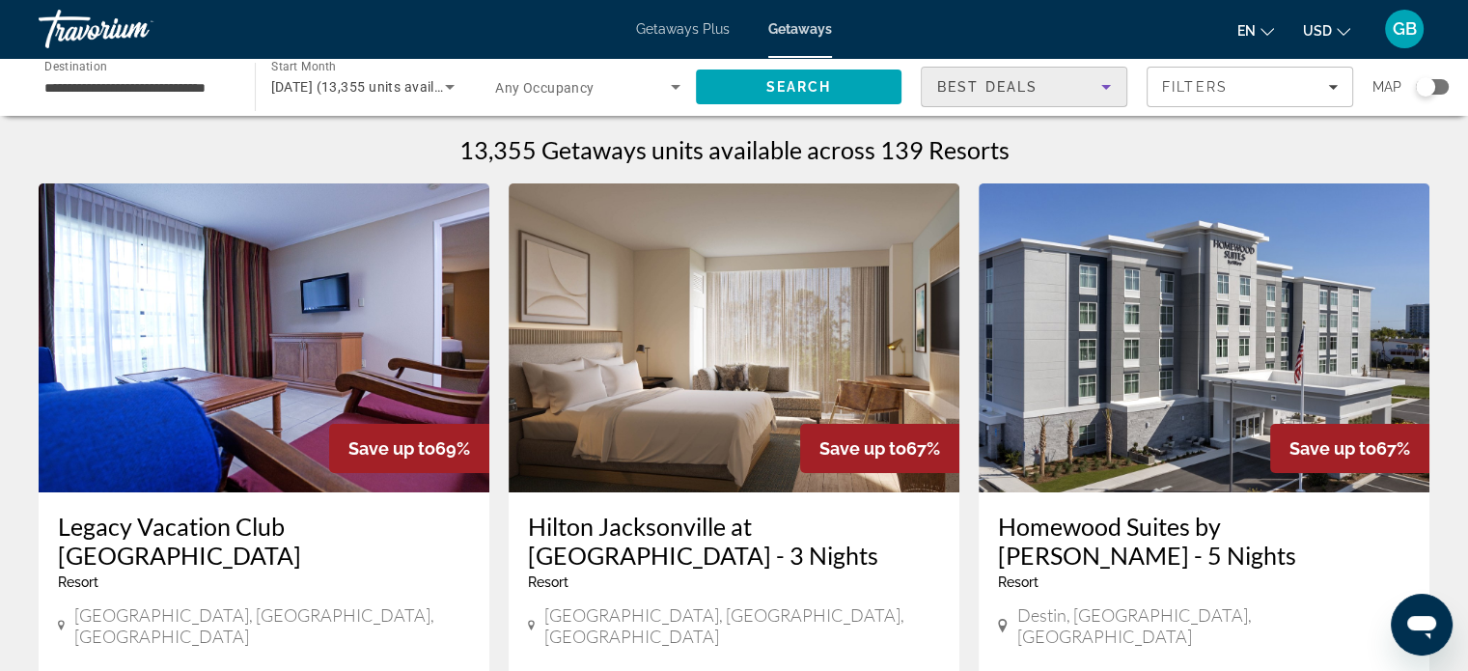
click at [1097, 84] on icon "Sort by" at bounding box center [1106, 86] width 23 height 23
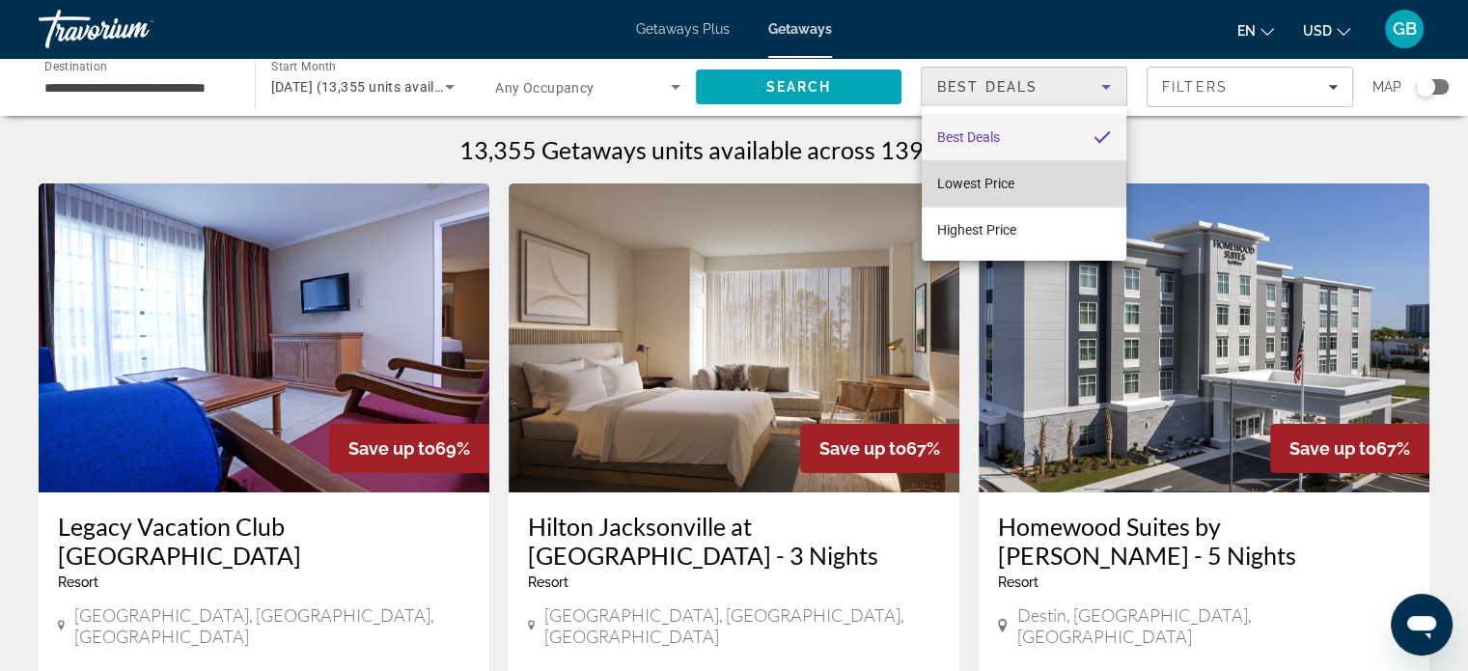
click at [1010, 185] on span "Lowest Price" at bounding box center [975, 183] width 77 height 15
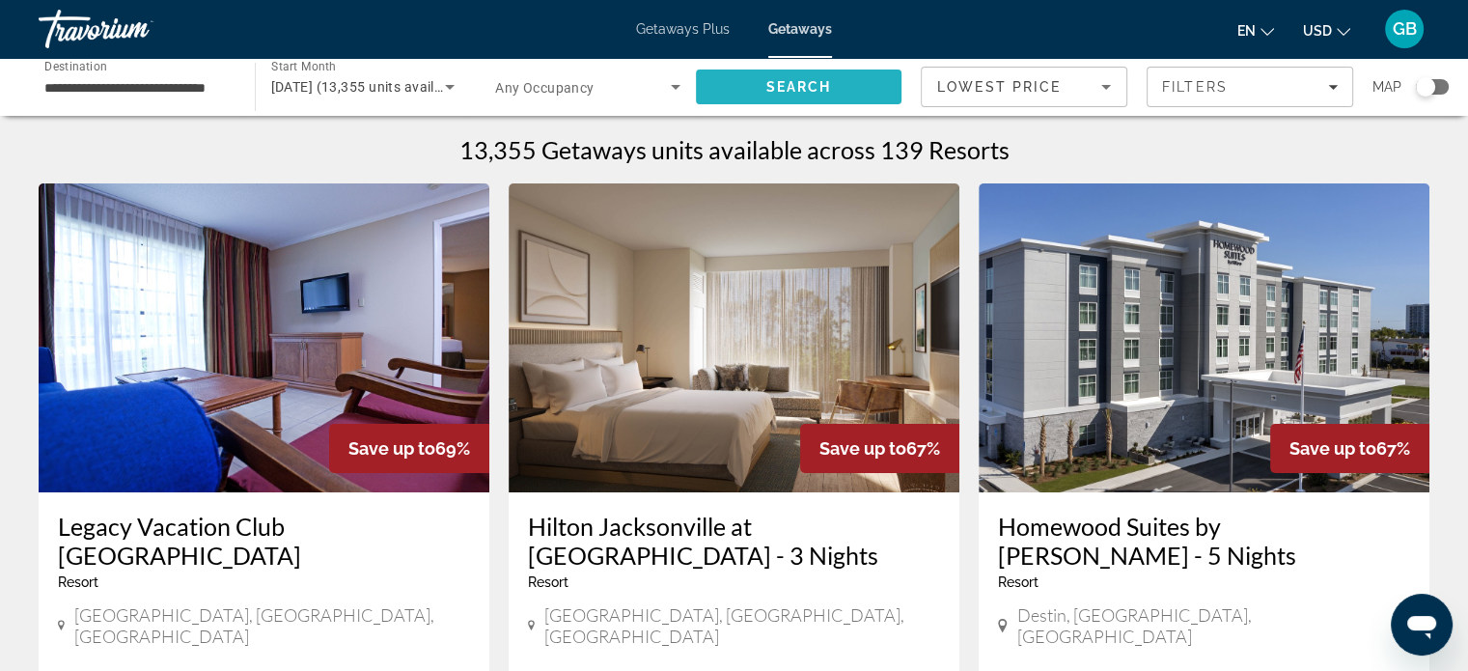
click at [799, 69] on span "Search" at bounding box center [799, 87] width 207 height 46
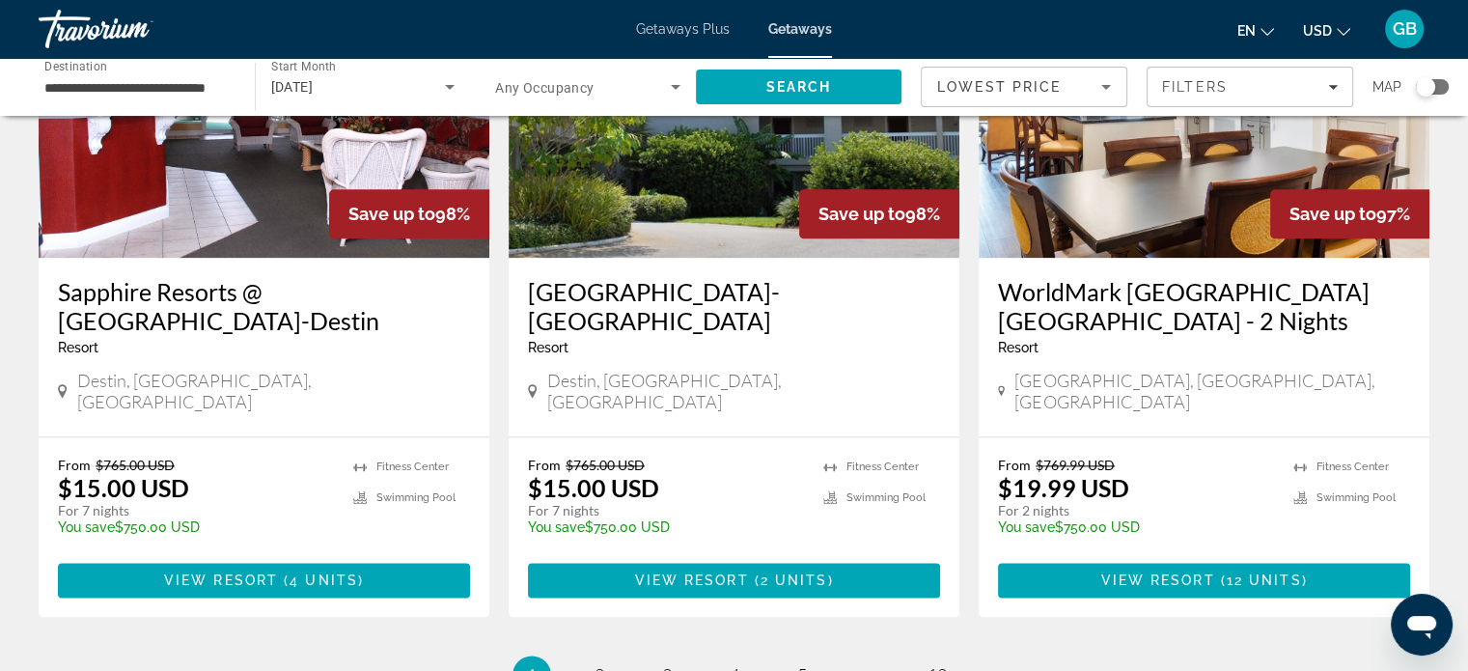
scroll to position [2380, 0]
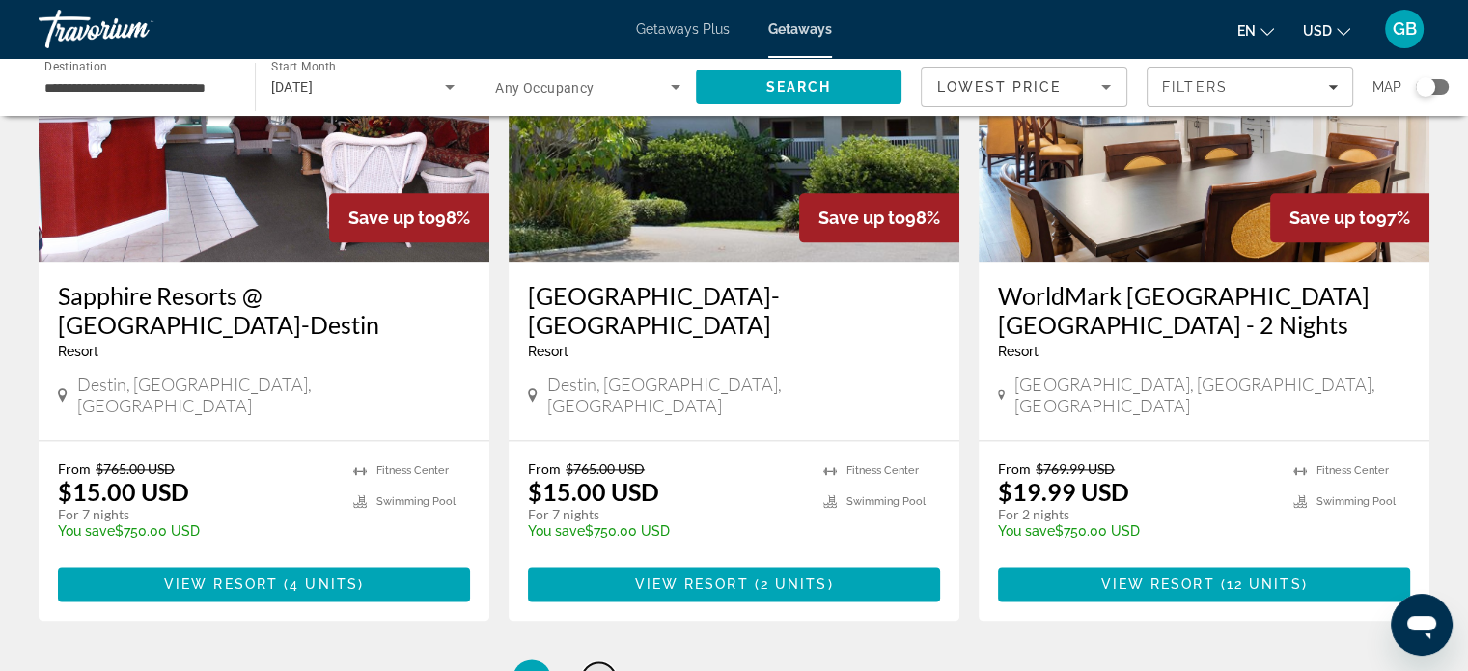
click at [602, 668] on span "2" at bounding box center [600, 678] width 10 height 21
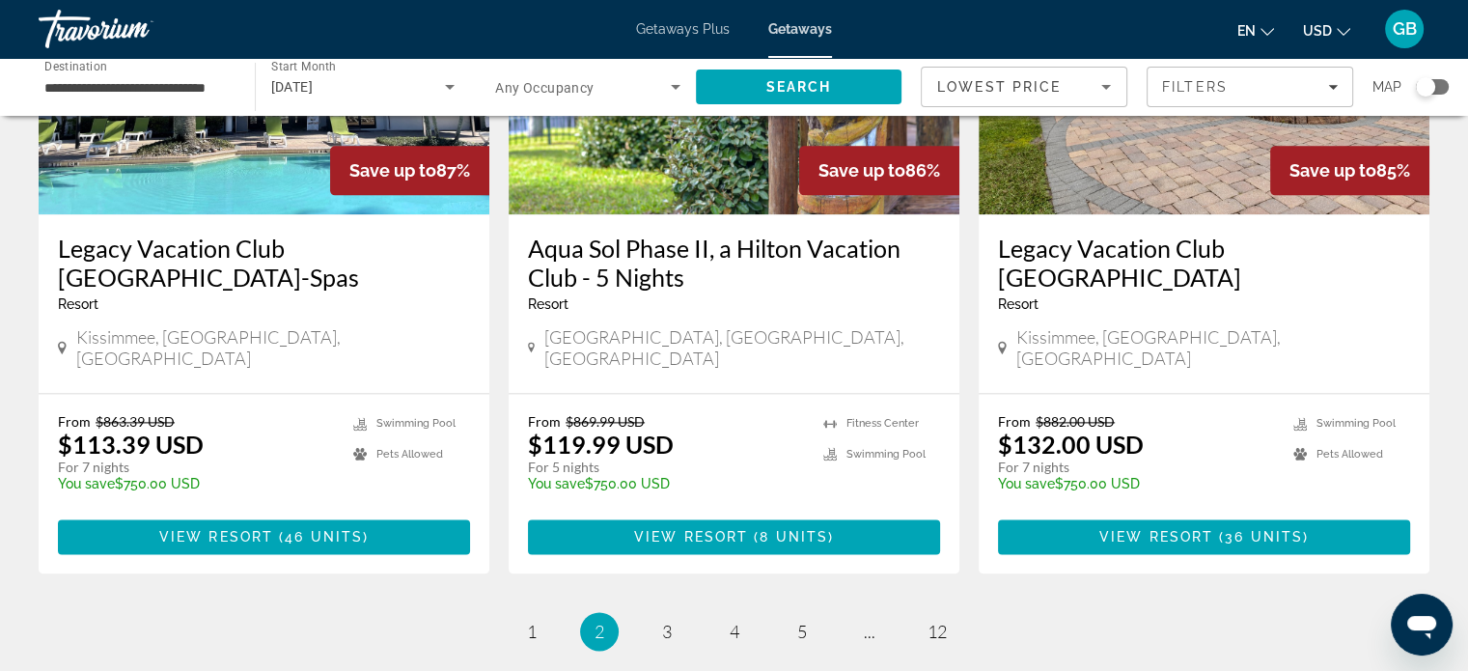
scroll to position [2441, 0]
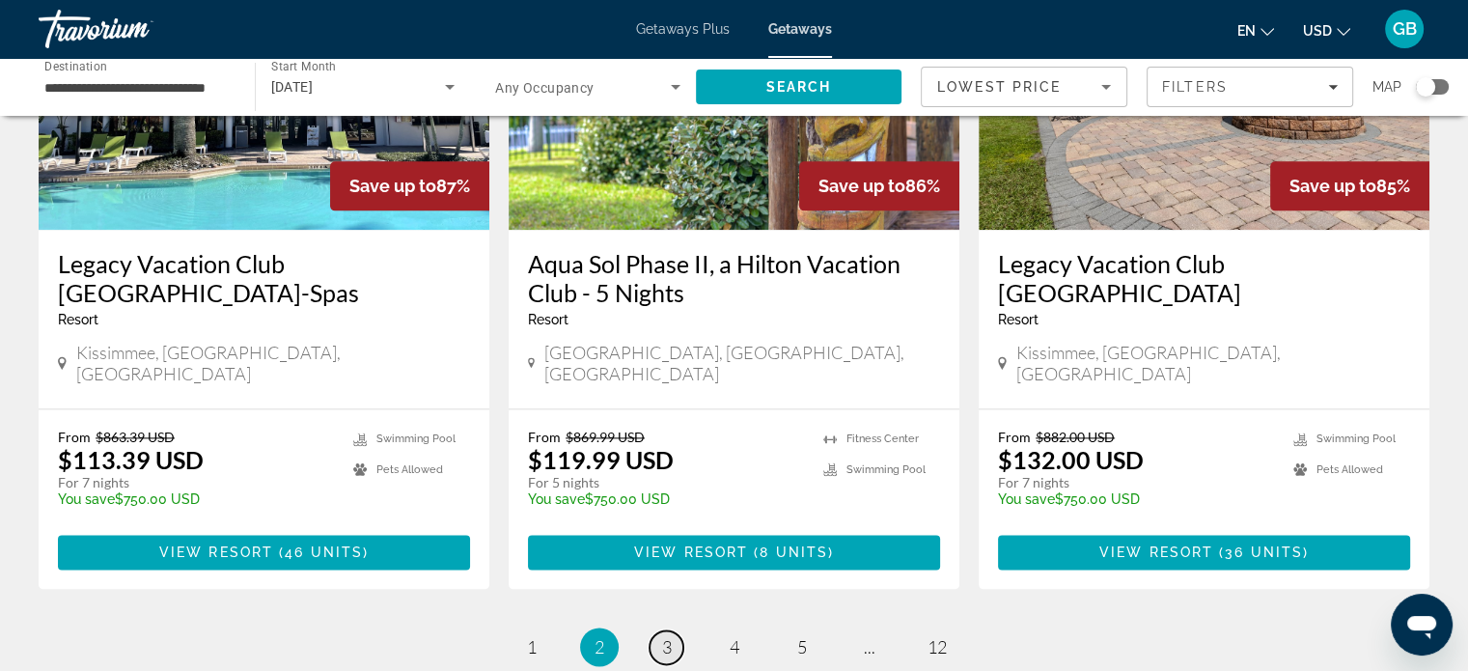
click at [664, 636] on span "3" at bounding box center [667, 646] width 10 height 21
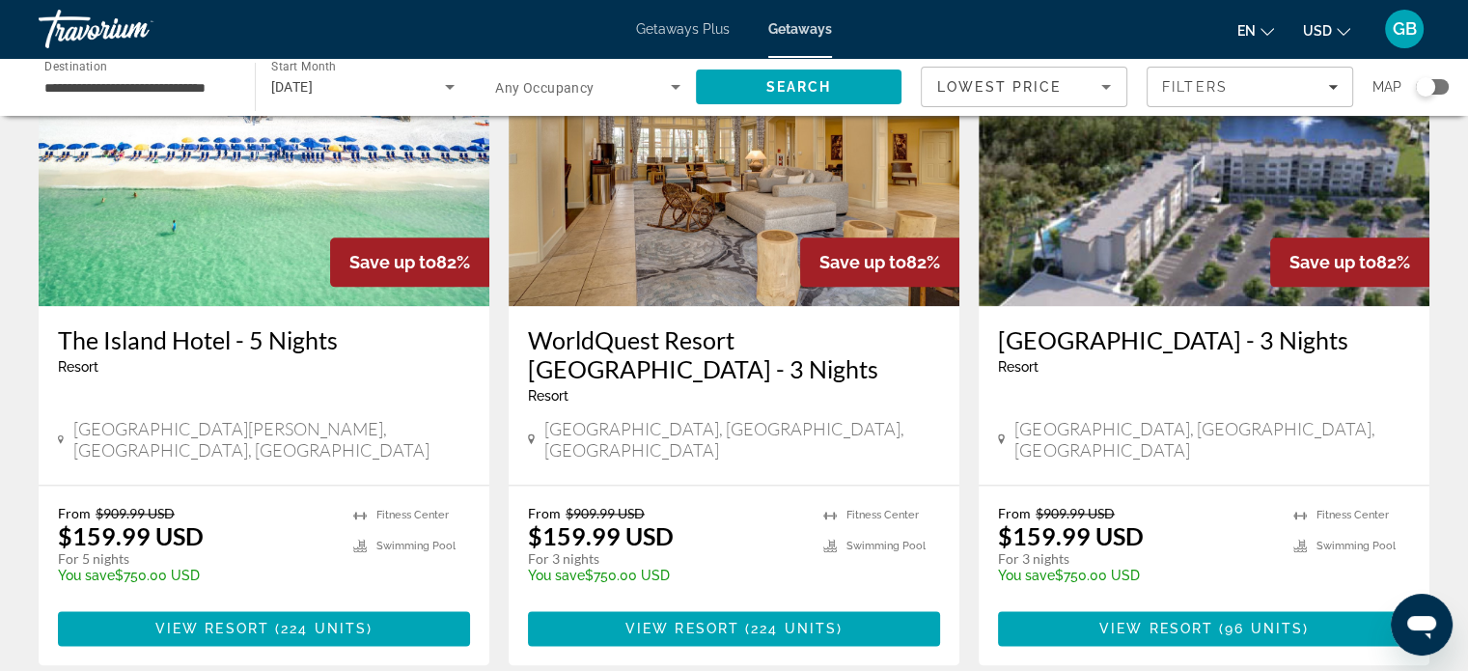
scroll to position [2330, 0]
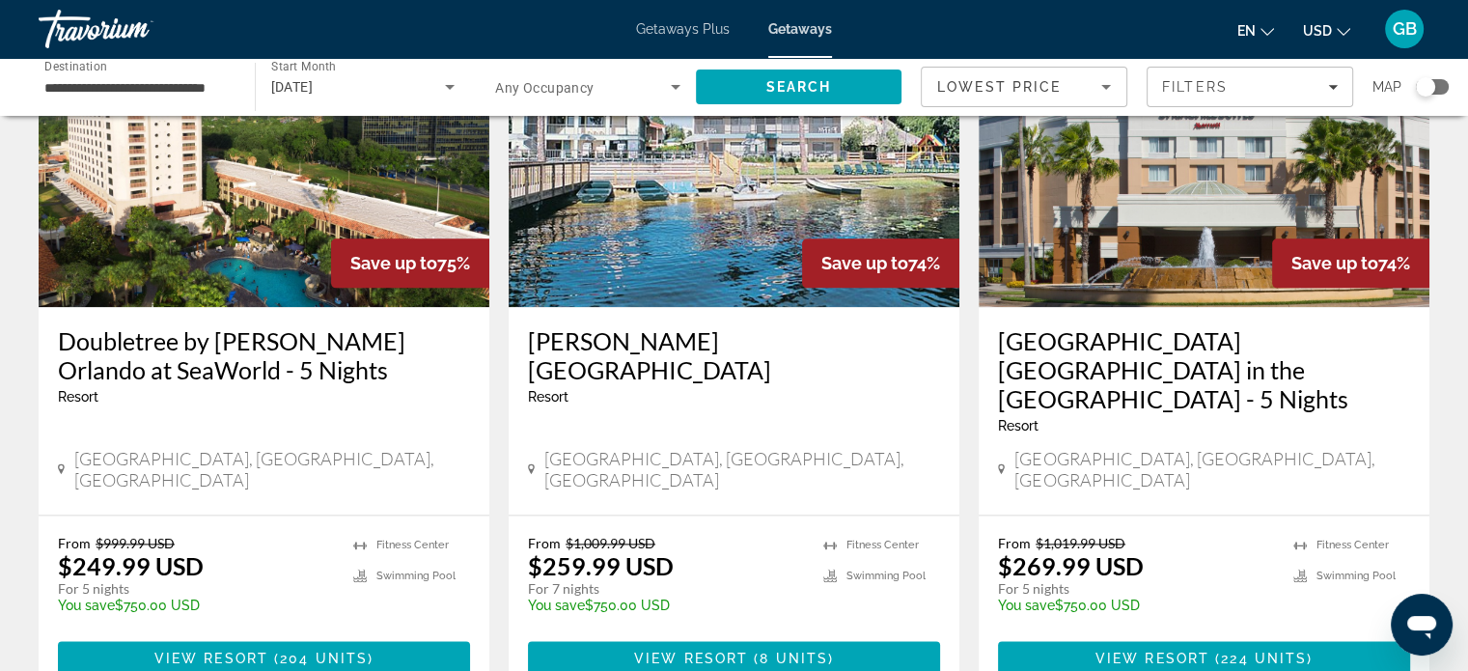
scroll to position [2359, 0]
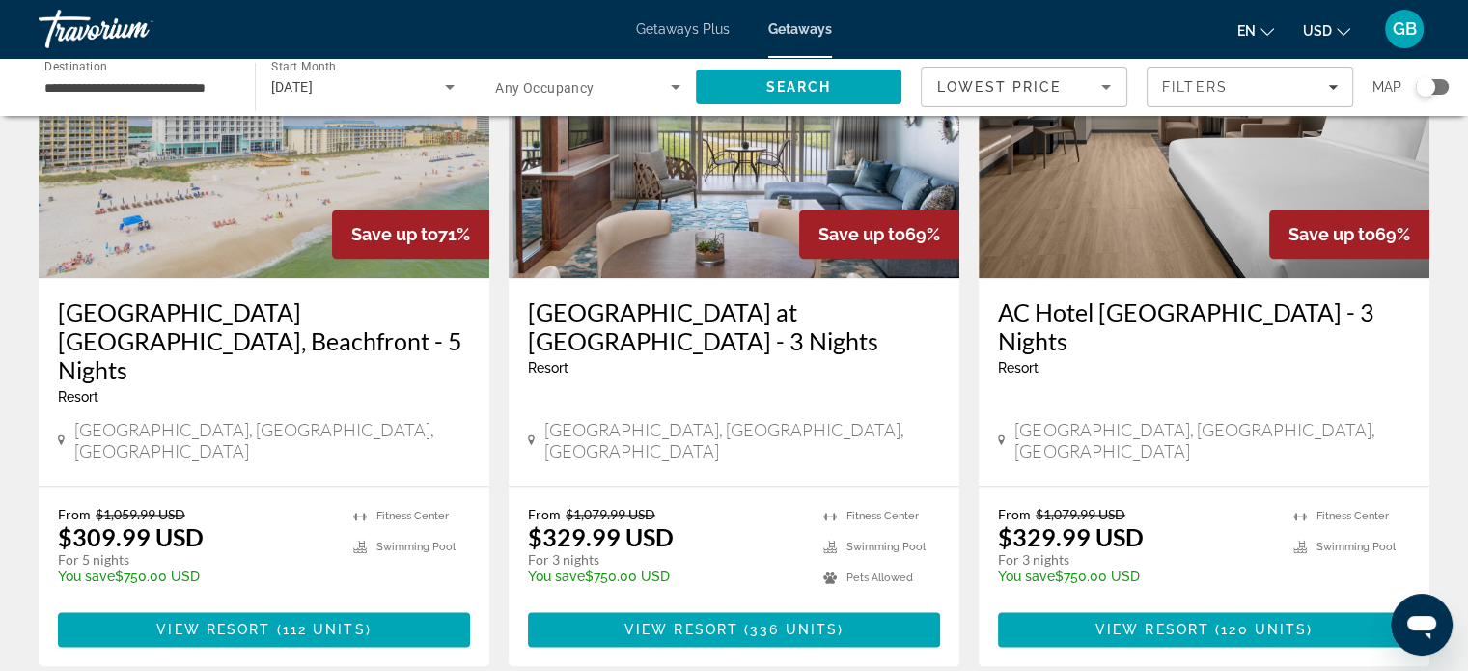
scroll to position [2359, 0]
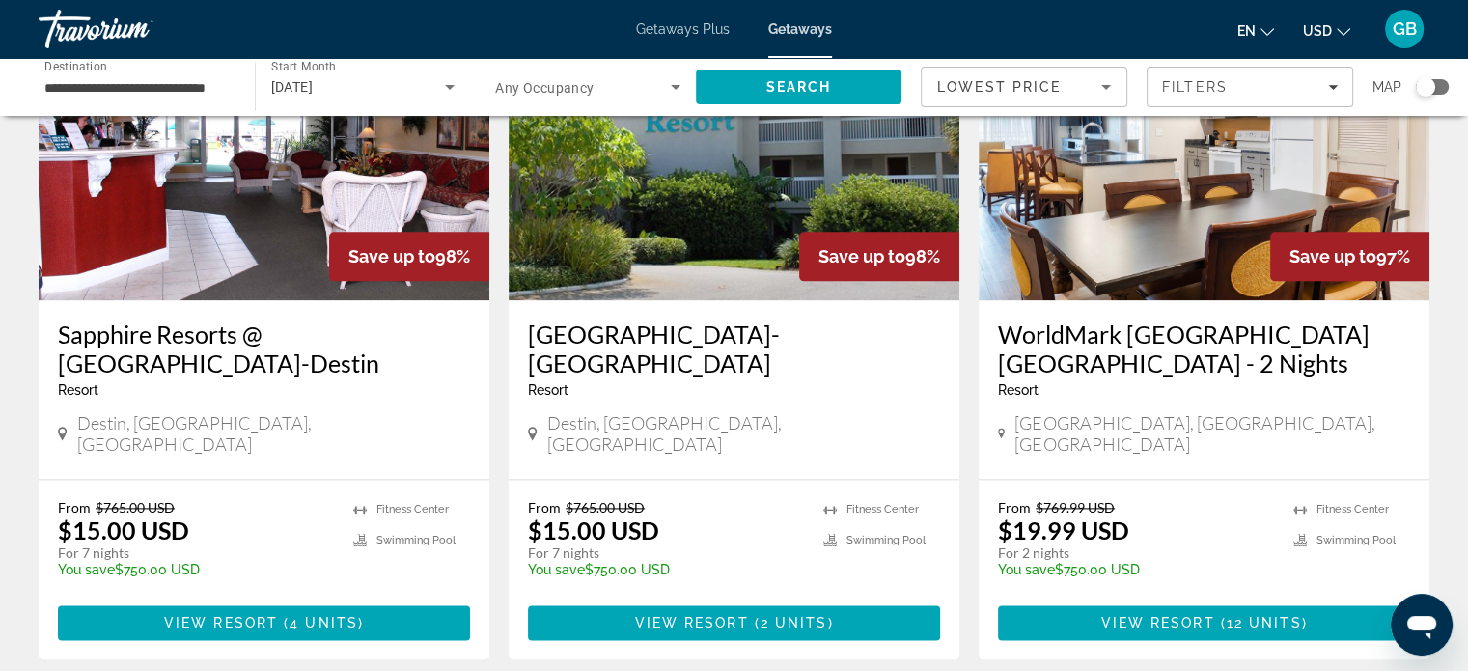
scroll to position [2337, 0]
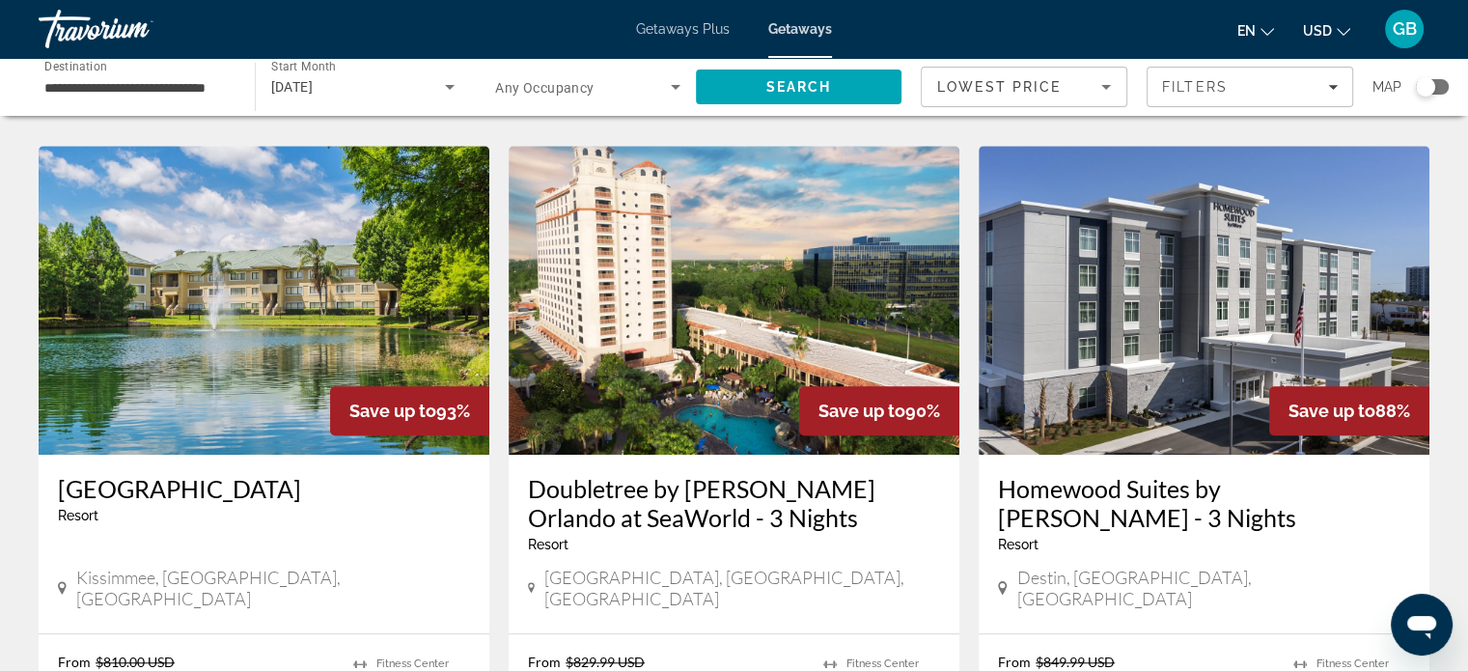
scroll to position [1505, 0]
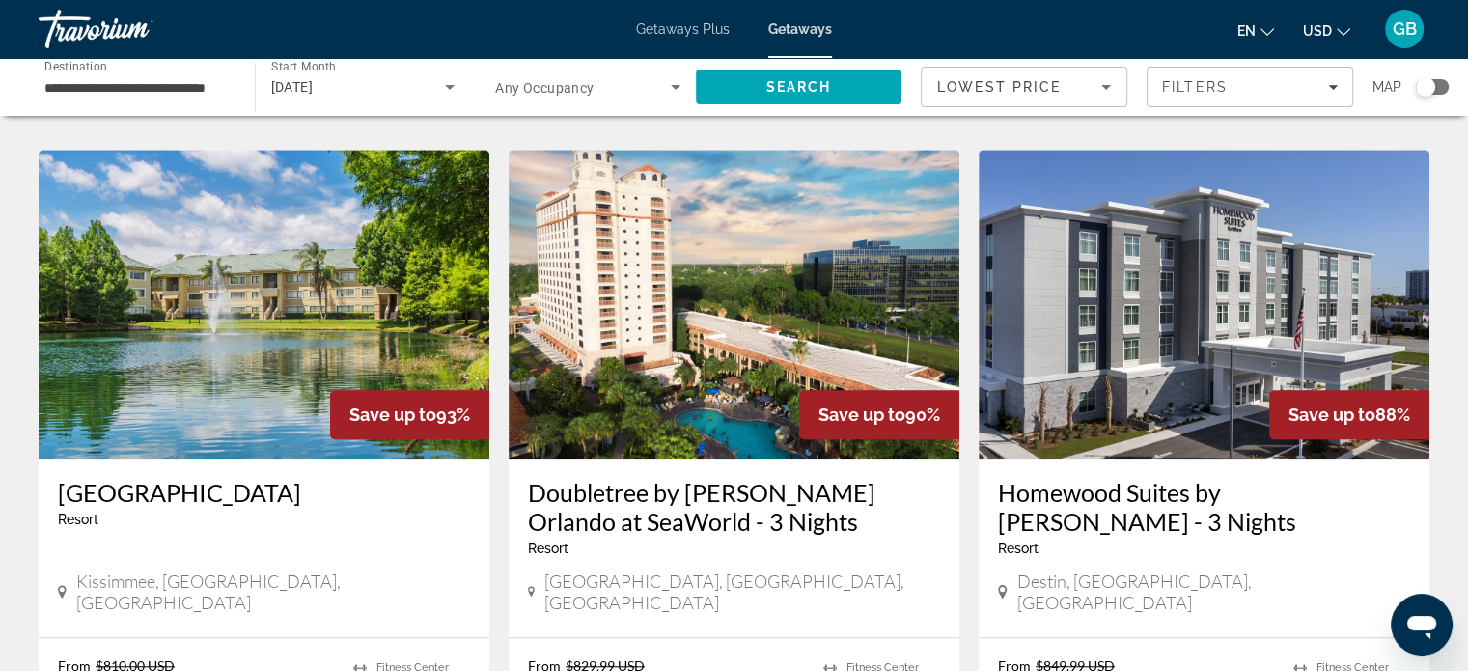
click at [271, 272] on img "Main content" at bounding box center [264, 304] width 451 height 309
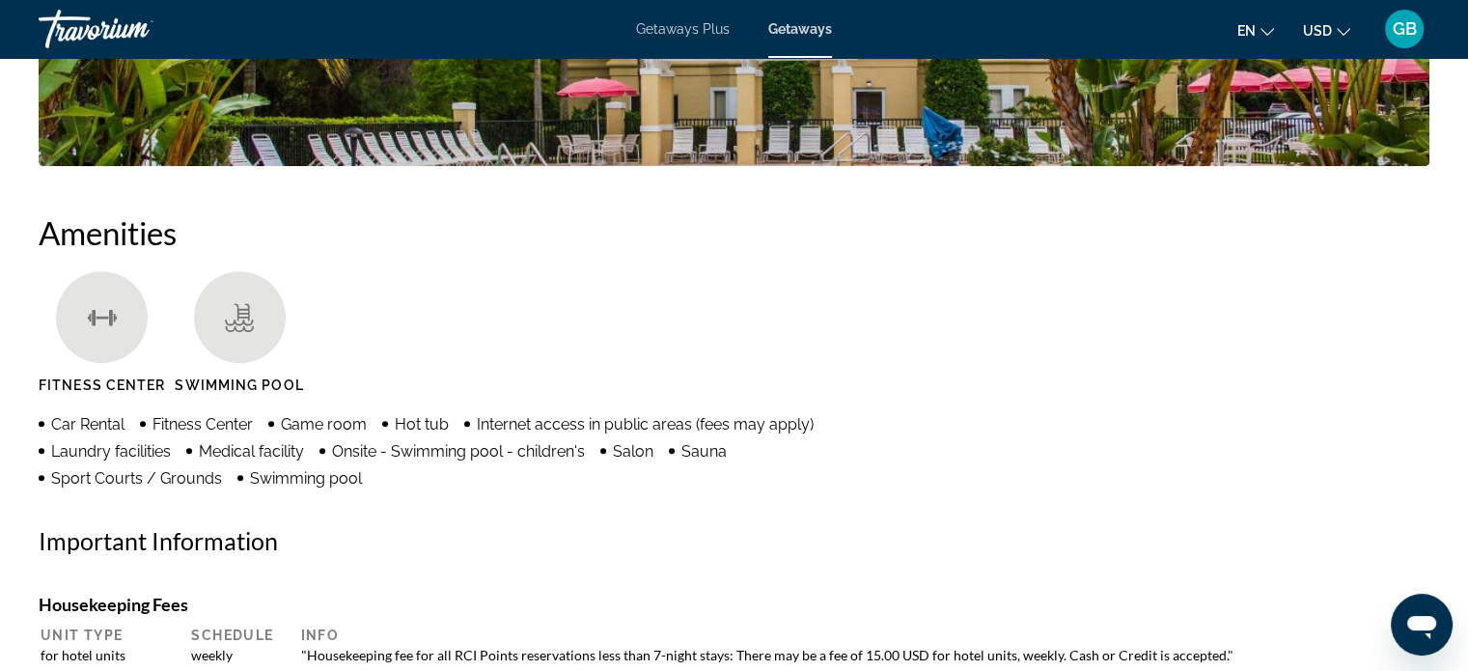
scroll to position [937, 0]
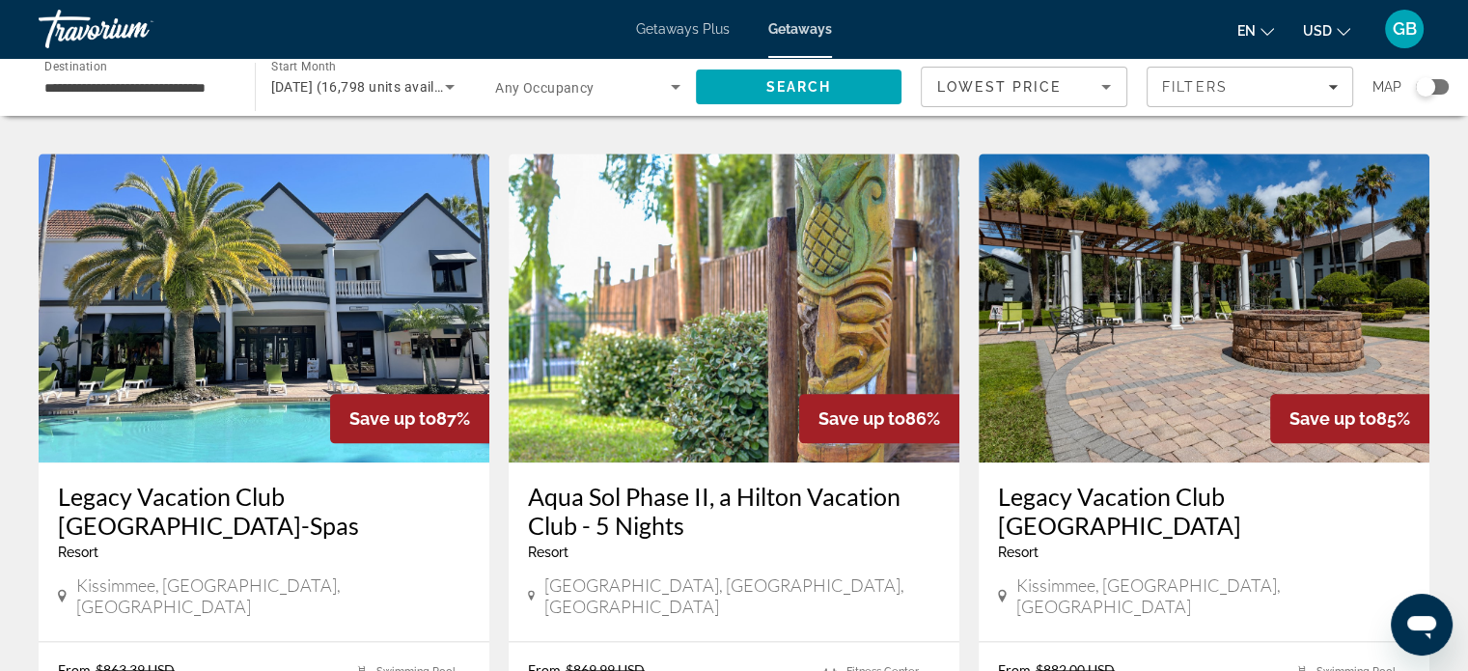
scroll to position [2212, 0]
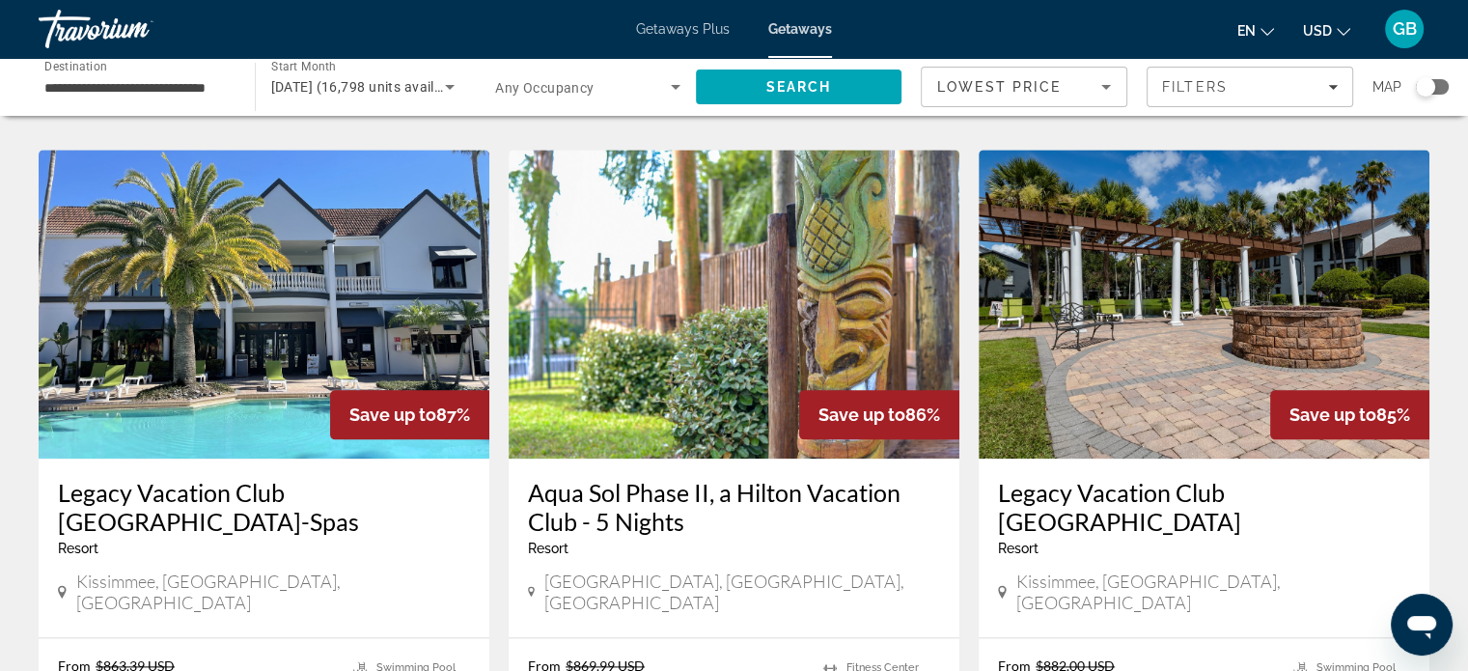
click at [229, 284] on img "Main content" at bounding box center [264, 304] width 451 height 309
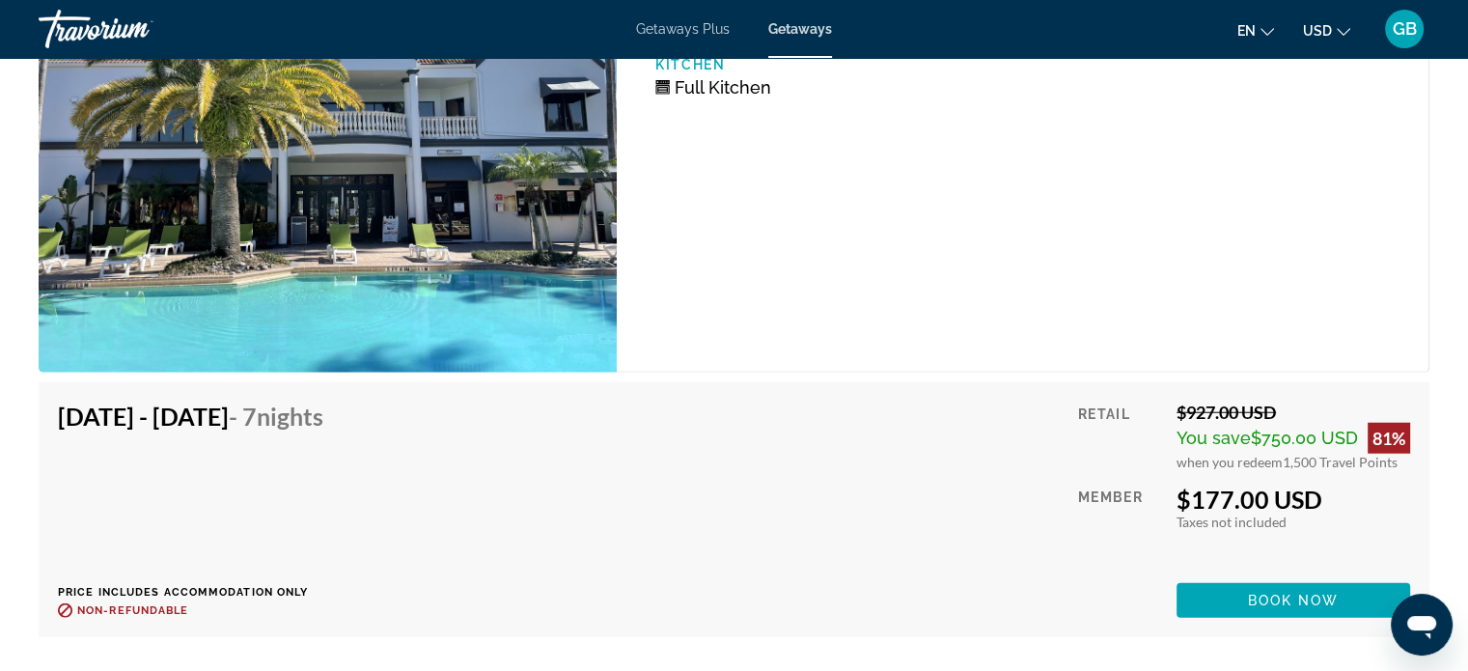
scroll to position [4839, 0]
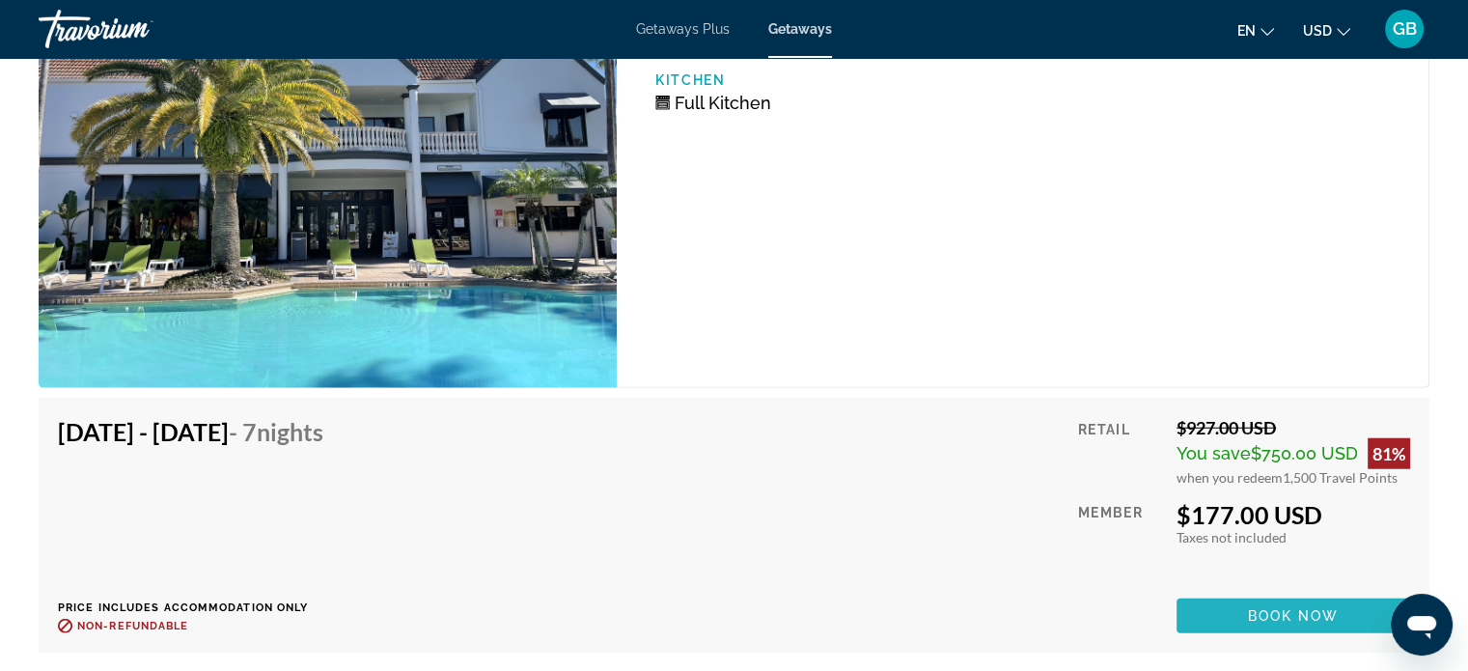
click at [1315, 608] on span "Book now" at bounding box center [1294, 615] width 92 height 15
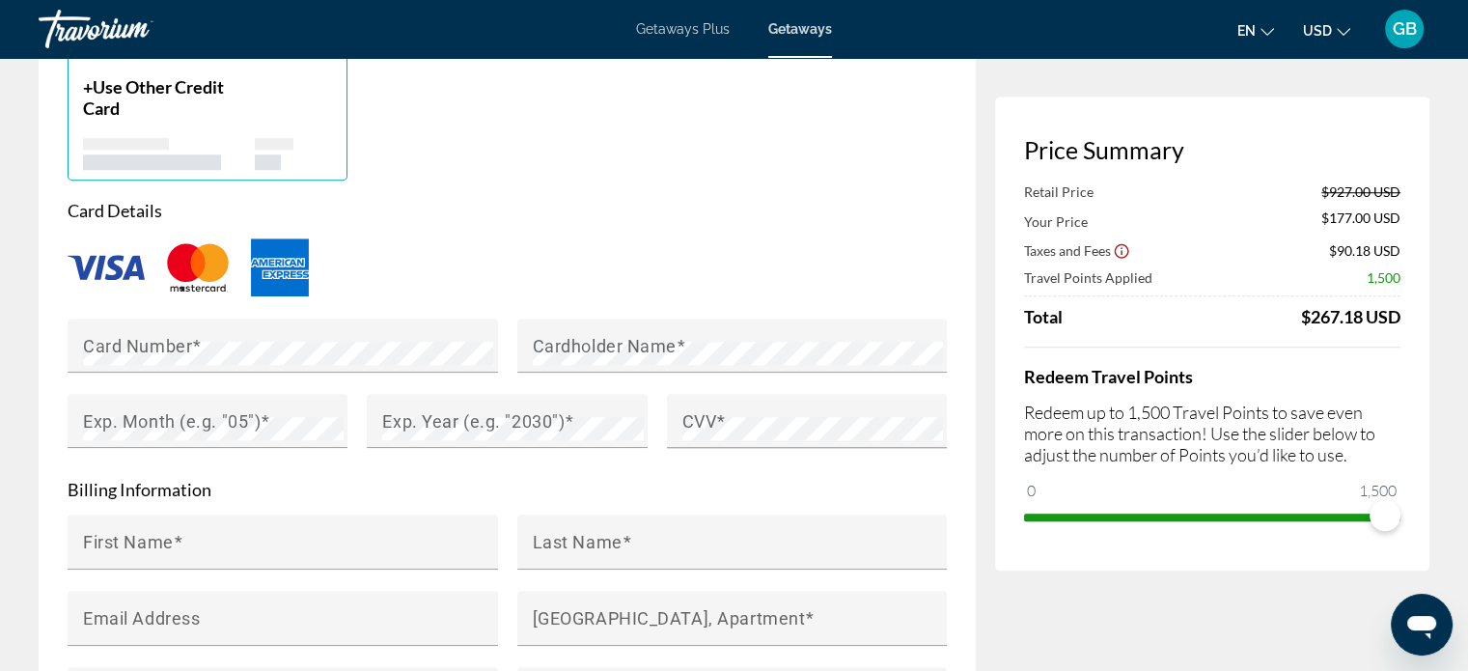
scroll to position [1544, 0]
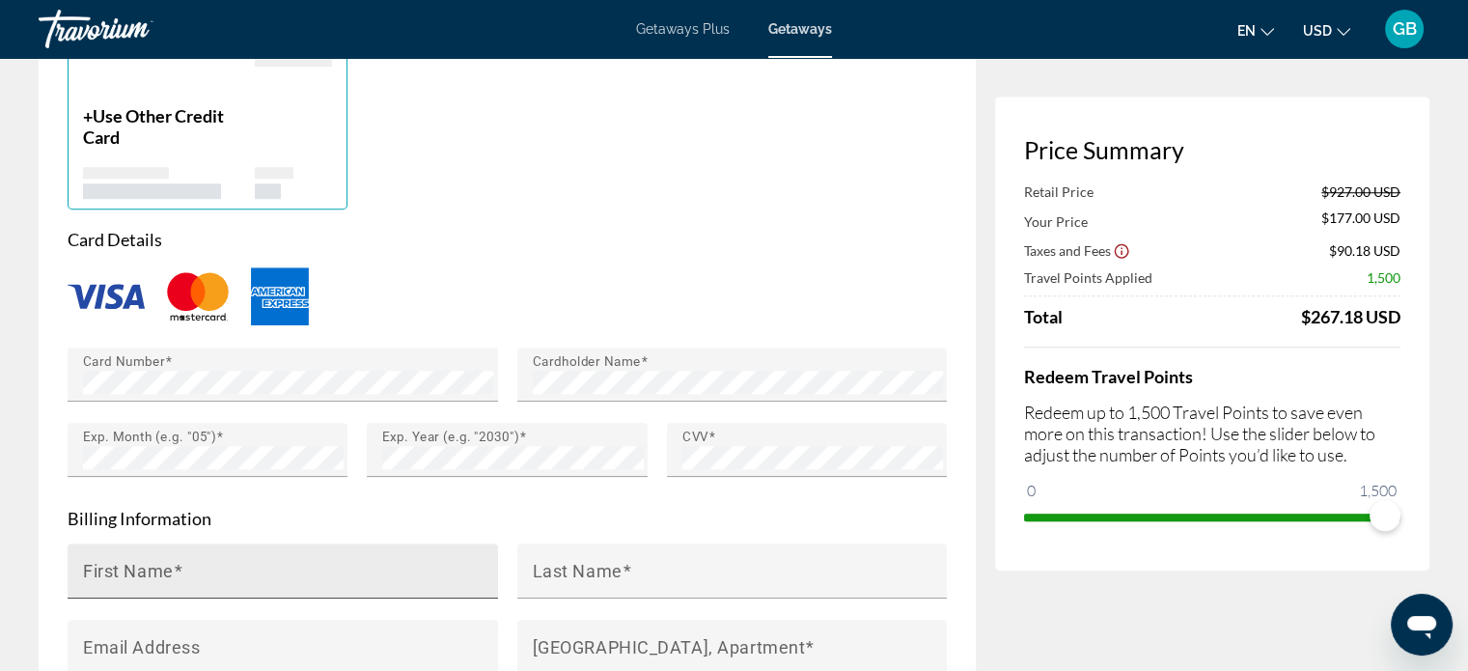
click at [395, 550] on div "First Name" at bounding box center [288, 571] width 411 height 55
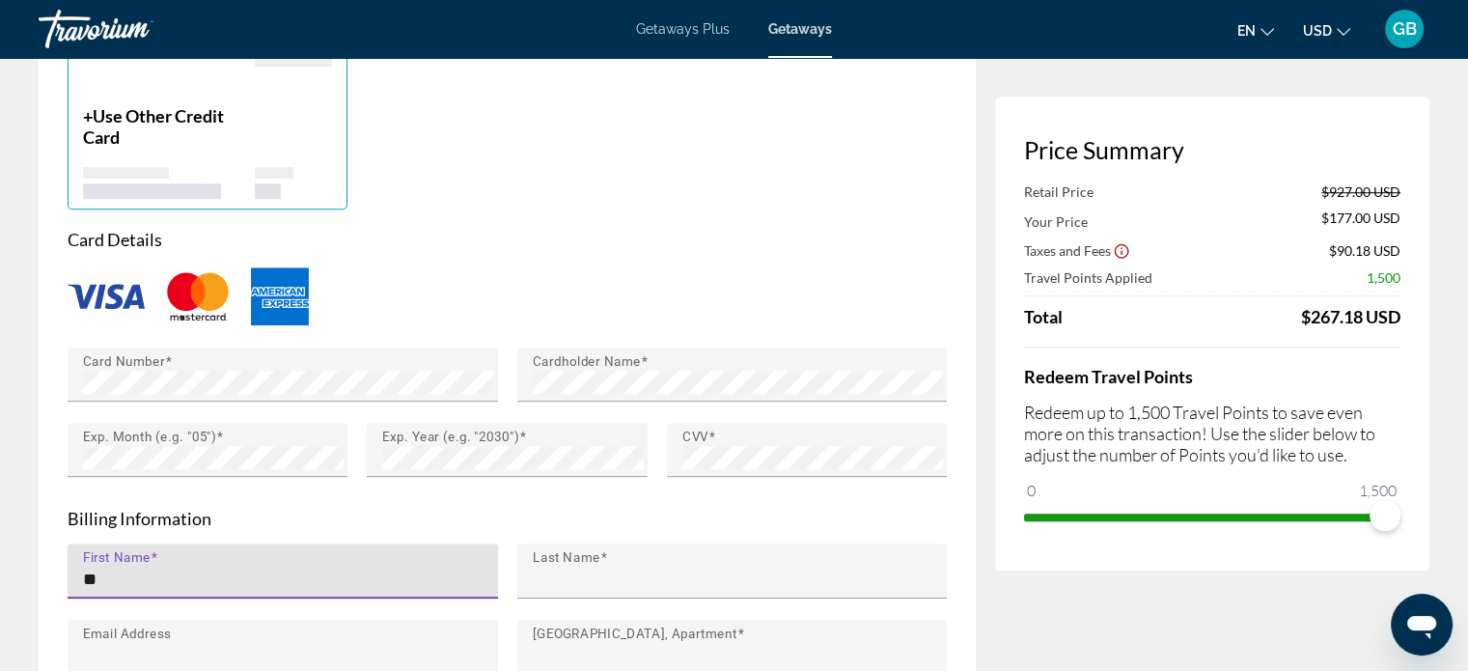
type input "******"
type input "*******"
type input "**********"
type input "*******"
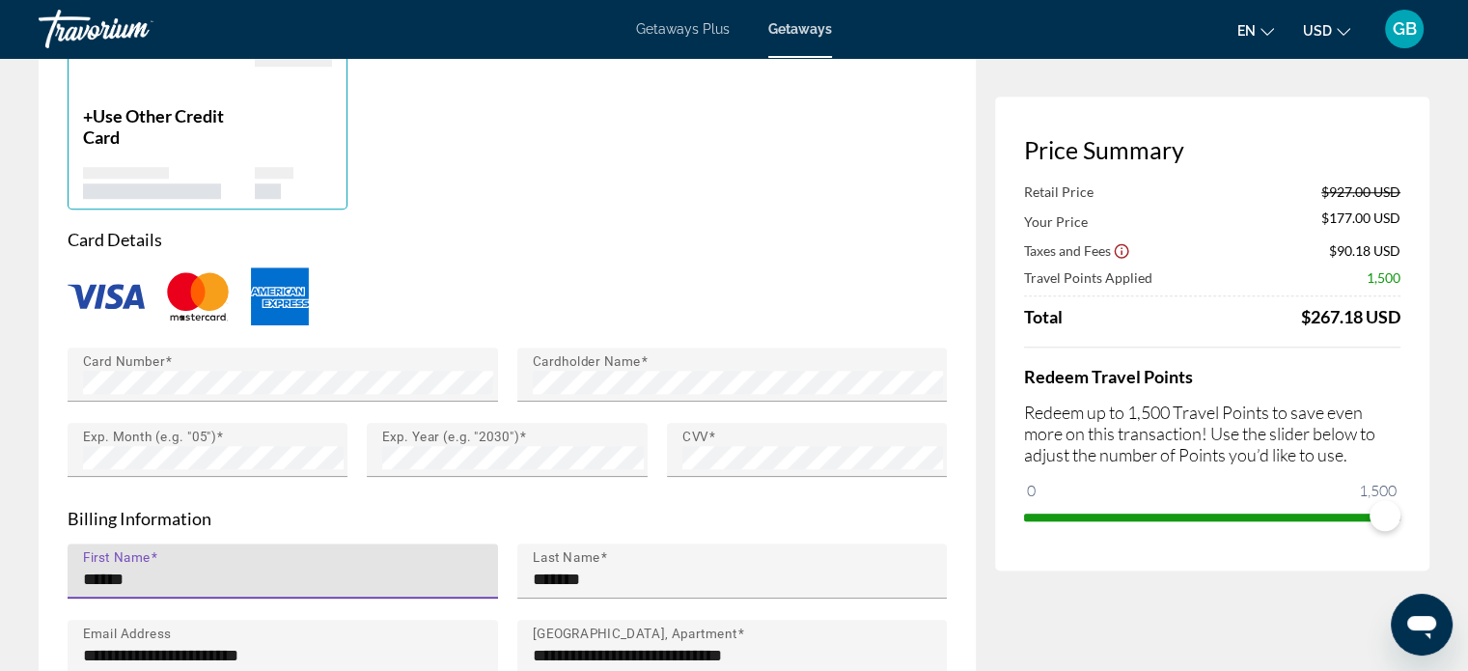
type input "**"
type input "*****"
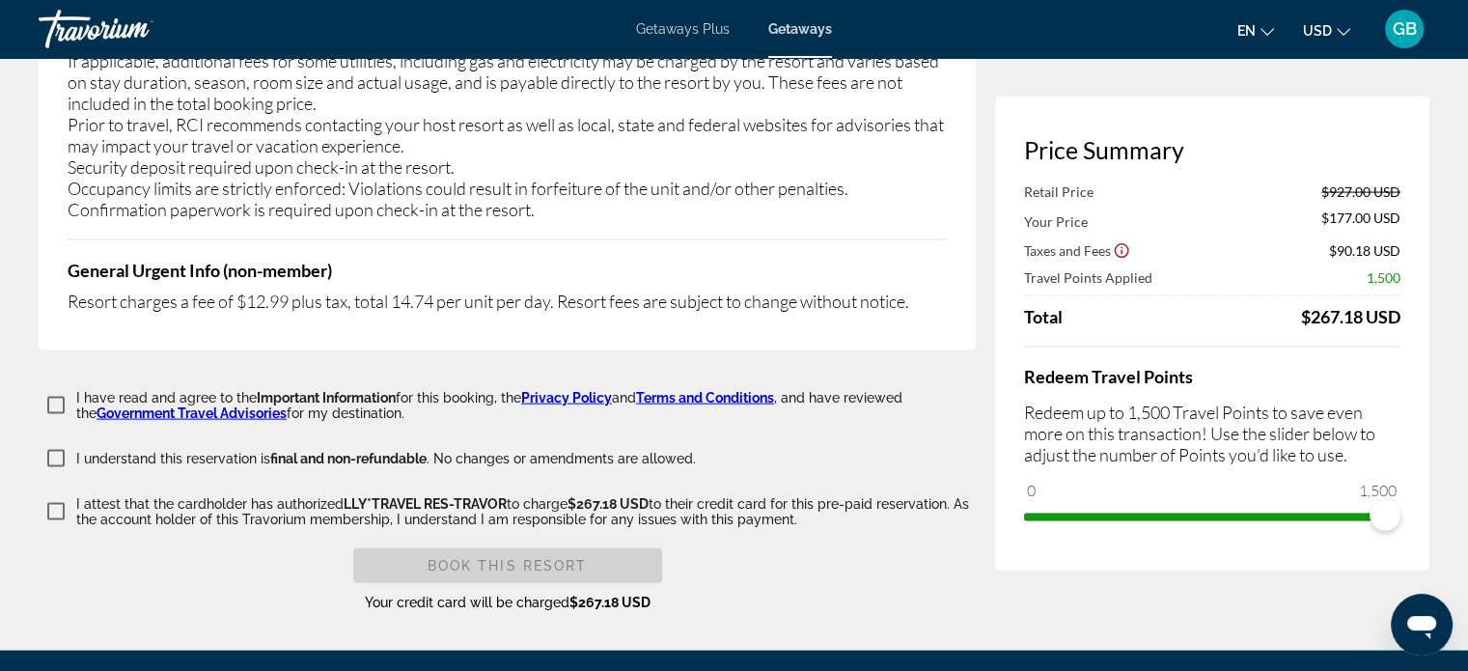
scroll to position [4036, 0]
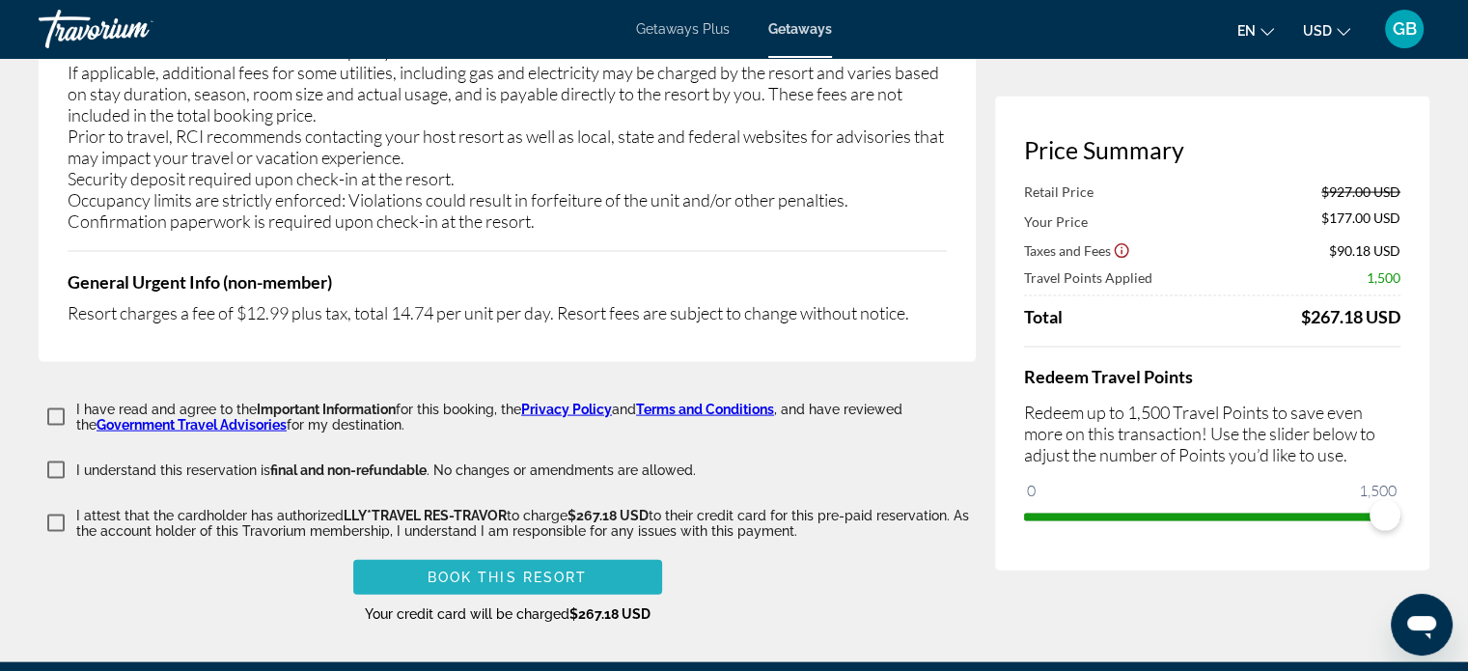
click at [568, 570] on span "Book this Resort" at bounding box center [508, 577] width 160 height 15
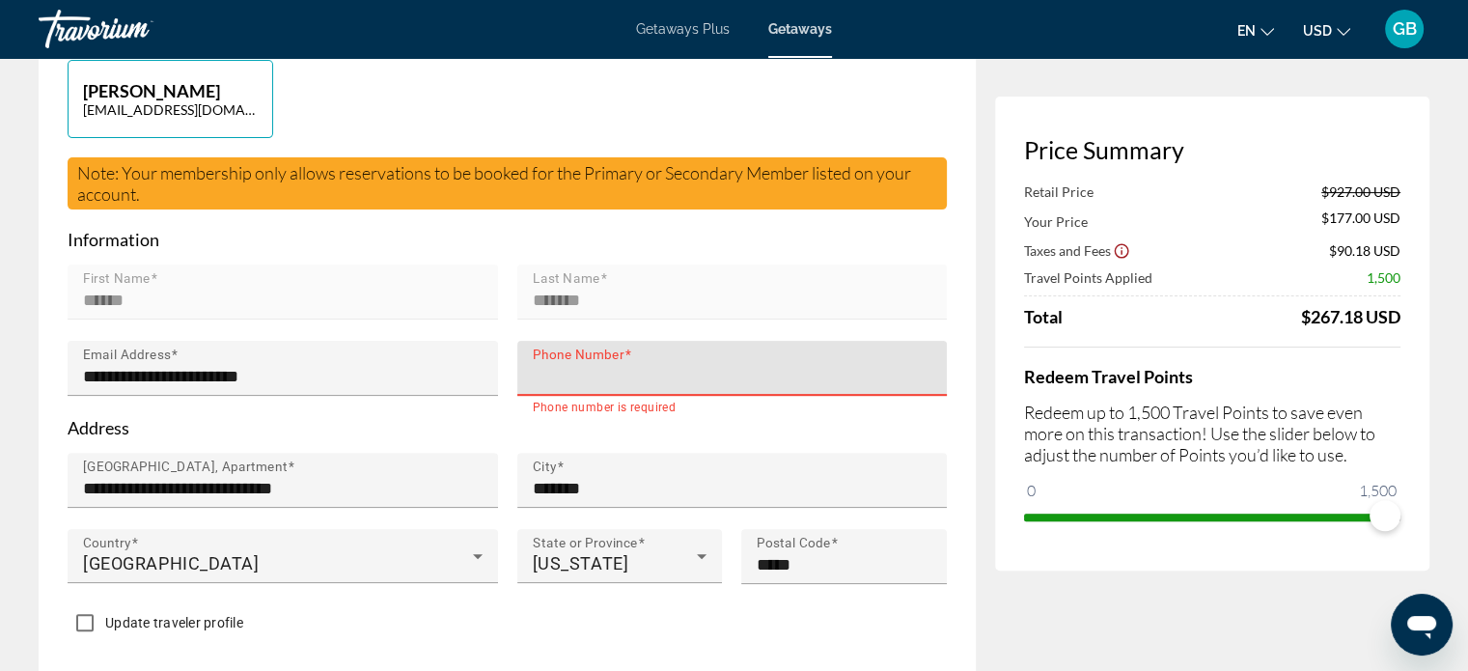
click at [656, 365] on input "Phone Number" at bounding box center [738, 376] width 411 height 23
type input "**********"
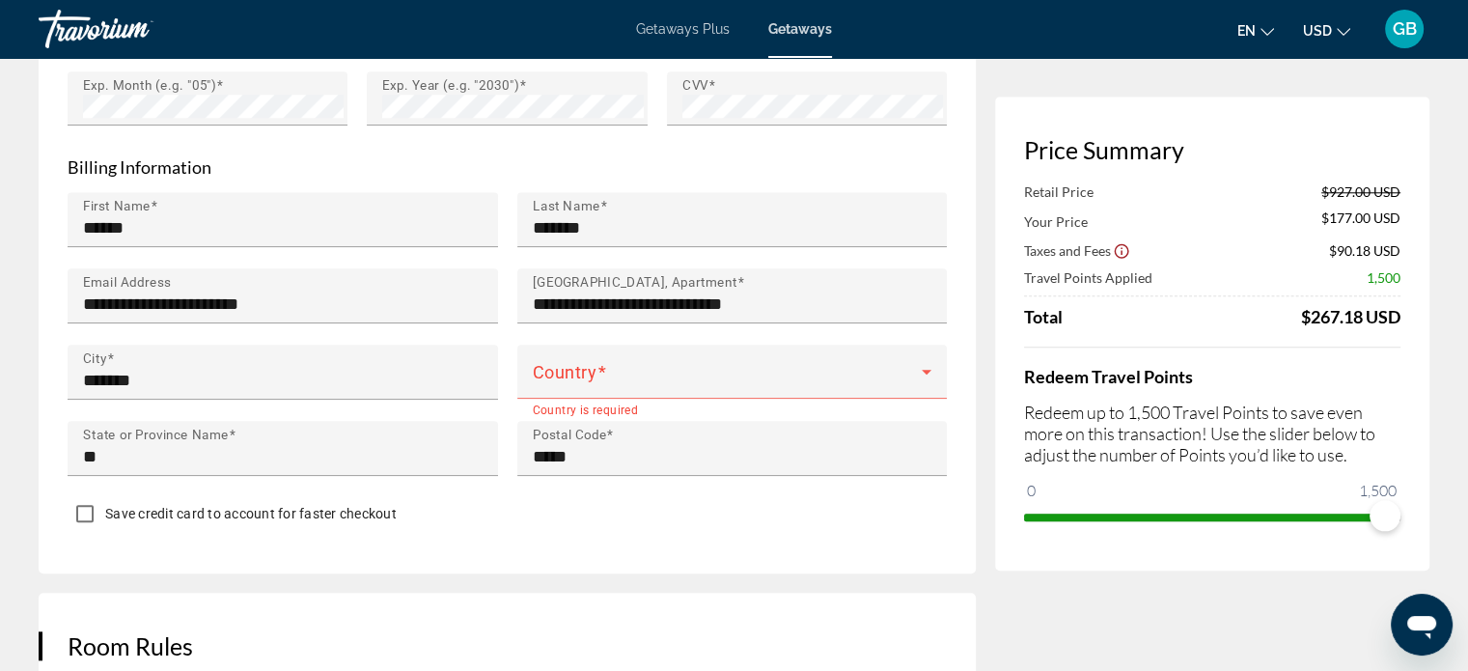
scroll to position [1900, 0]
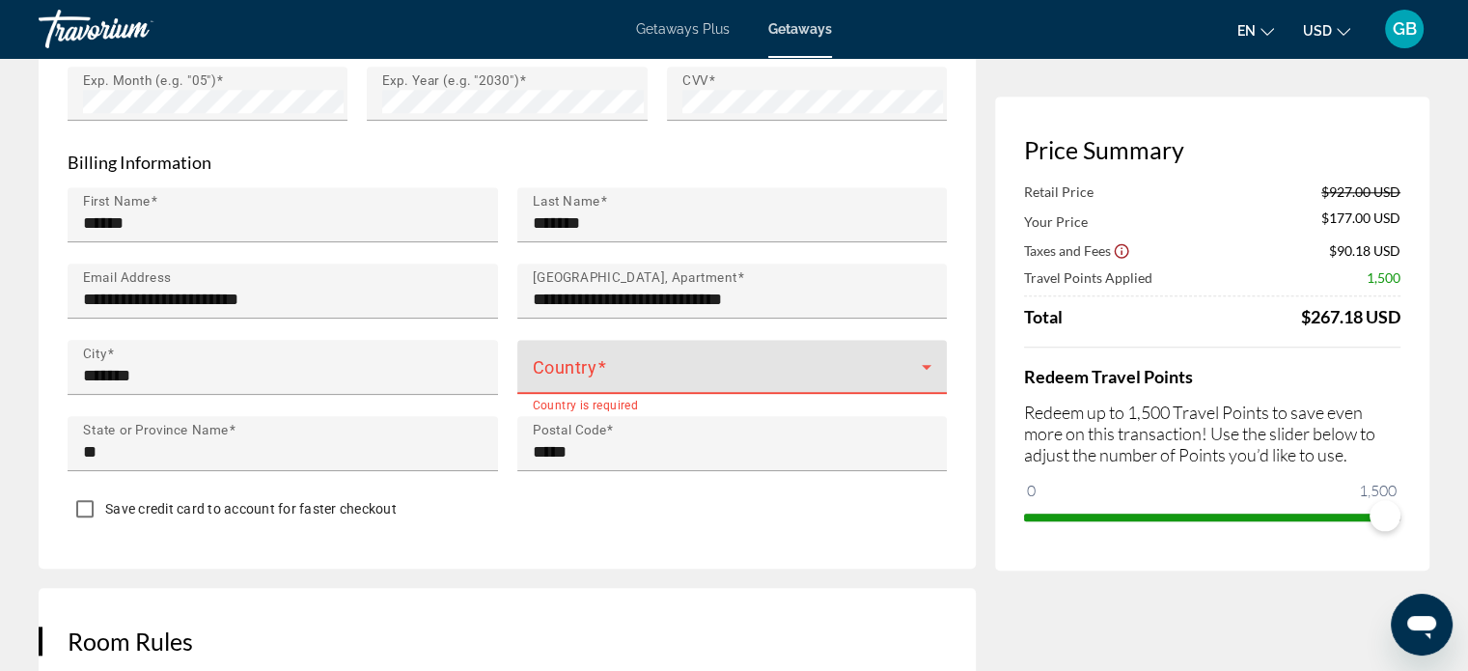
click at [927, 355] on icon "Main content" at bounding box center [926, 366] width 23 height 23
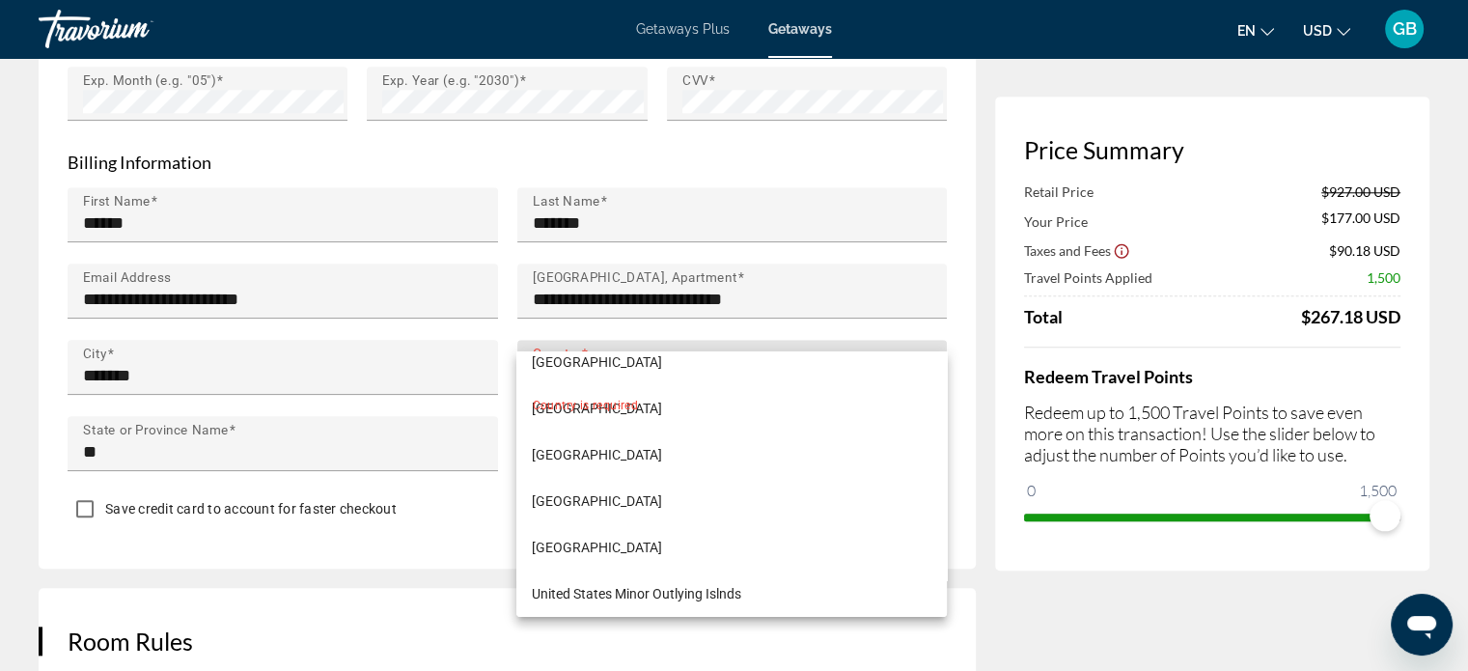
scroll to position [11177, 0]
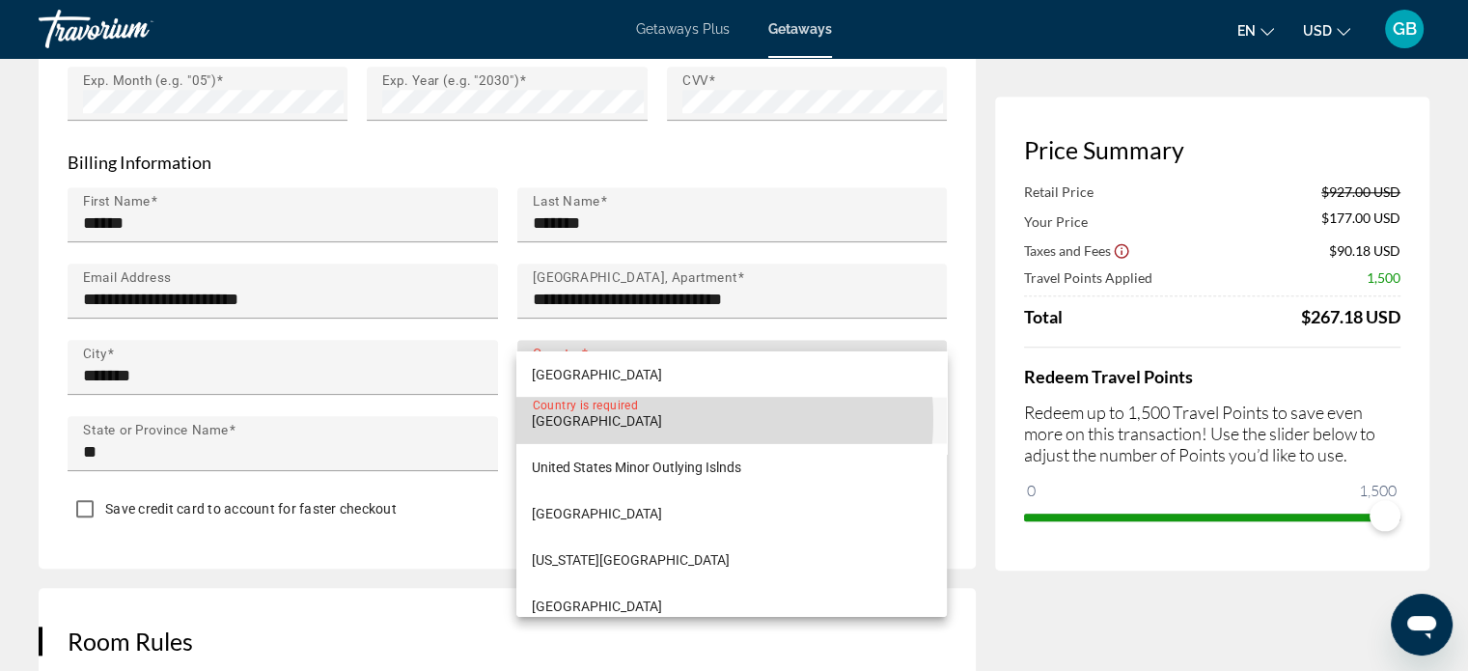
click at [656, 418] on span "[GEOGRAPHIC_DATA]" at bounding box center [597, 419] width 130 height 23
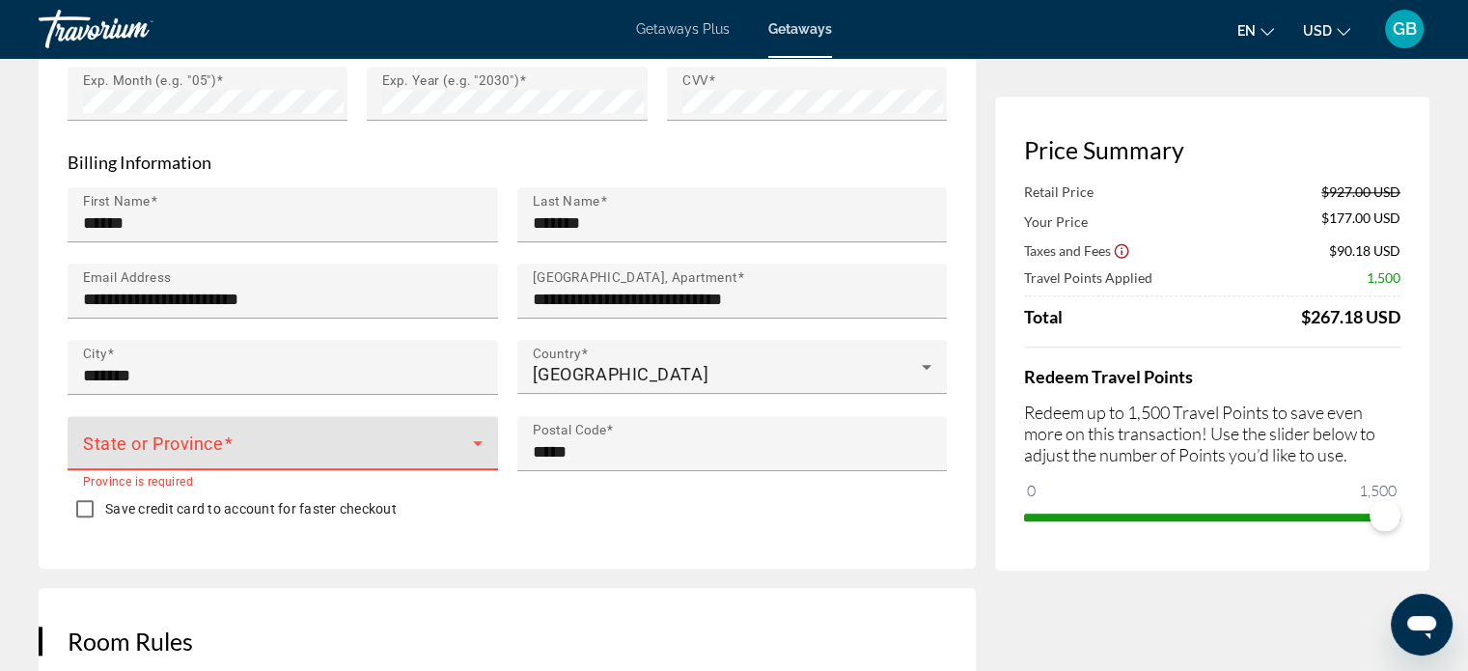
click at [472, 432] on icon "Main content" at bounding box center [477, 443] width 23 height 23
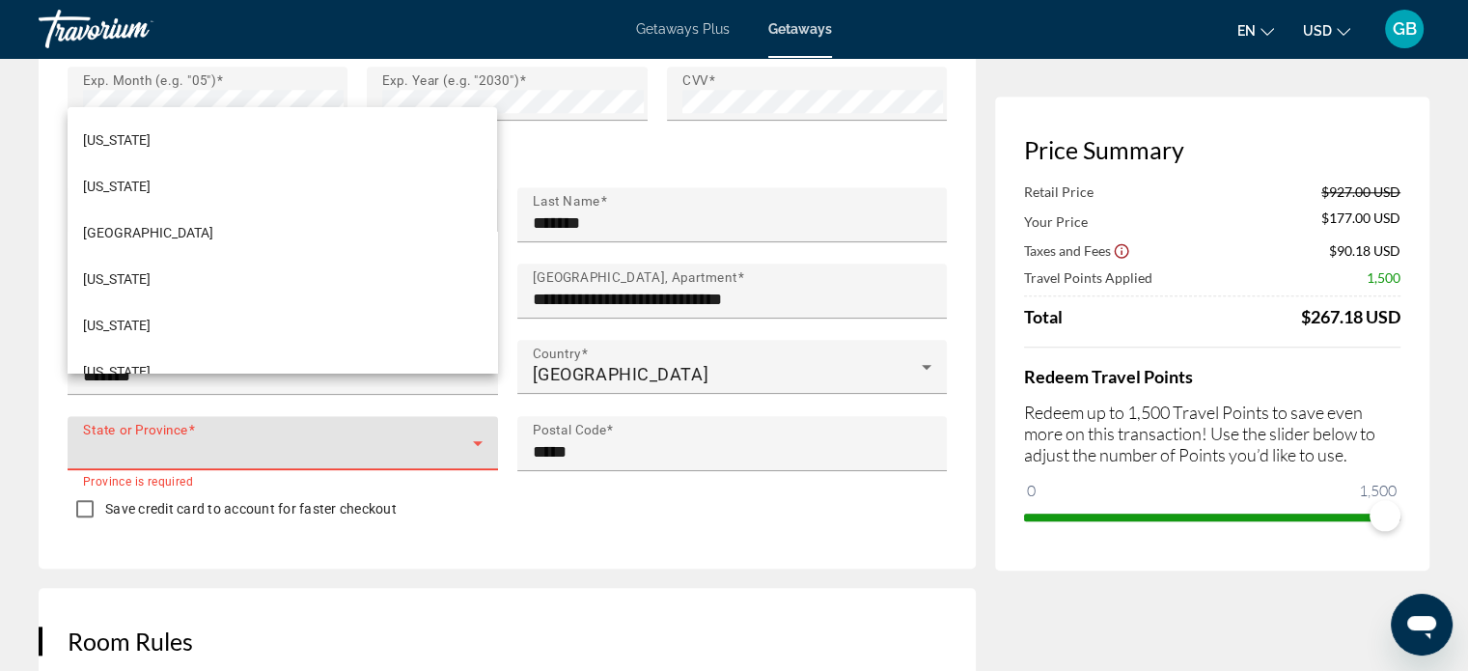
scroll to position [2058, 0]
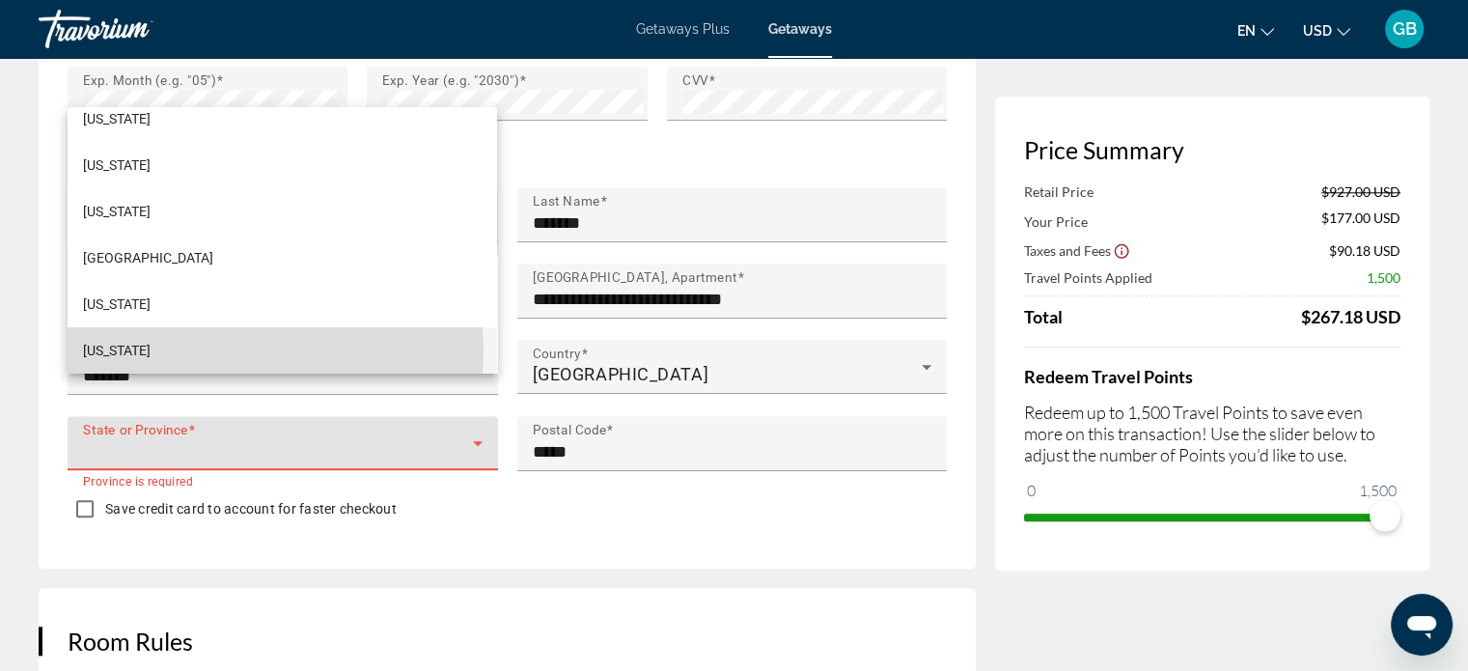
click at [231, 350] on mat-option "[US_STATE]" at bounding box center [283, 350] width 430 height 46
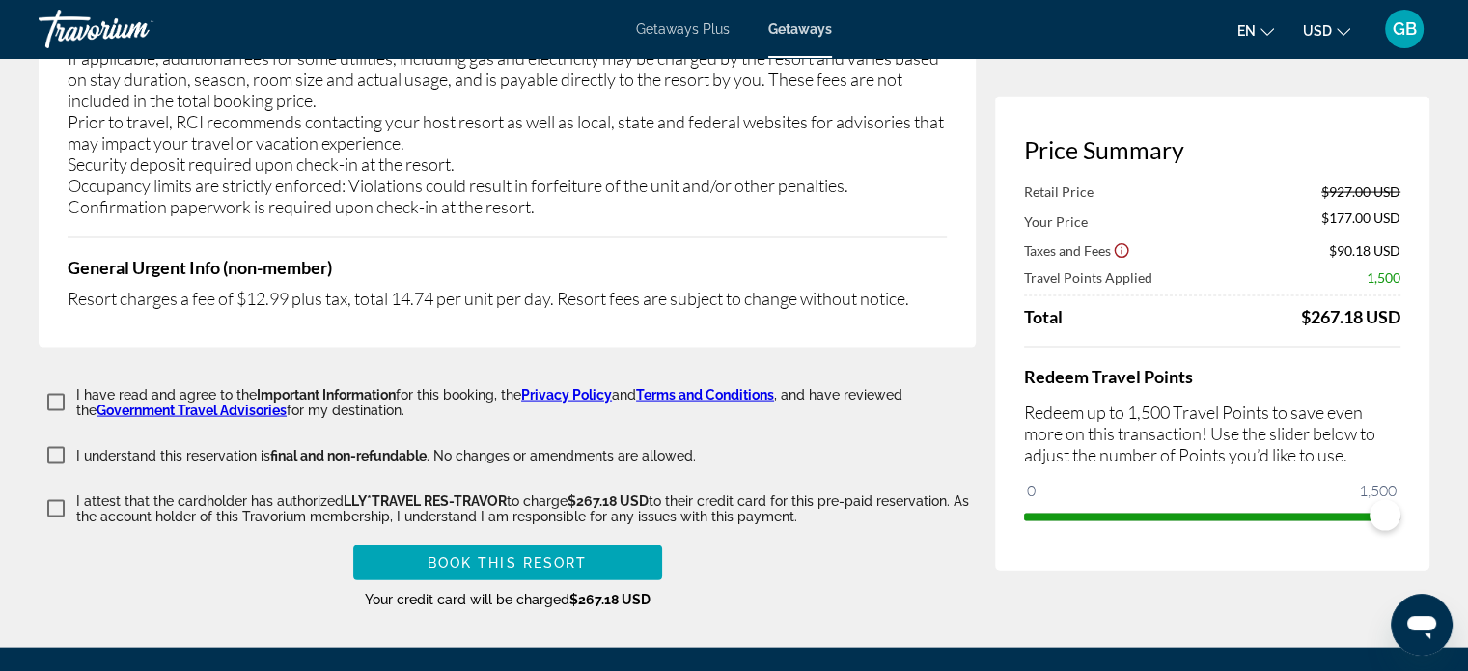
scroll to position [4044, 0]
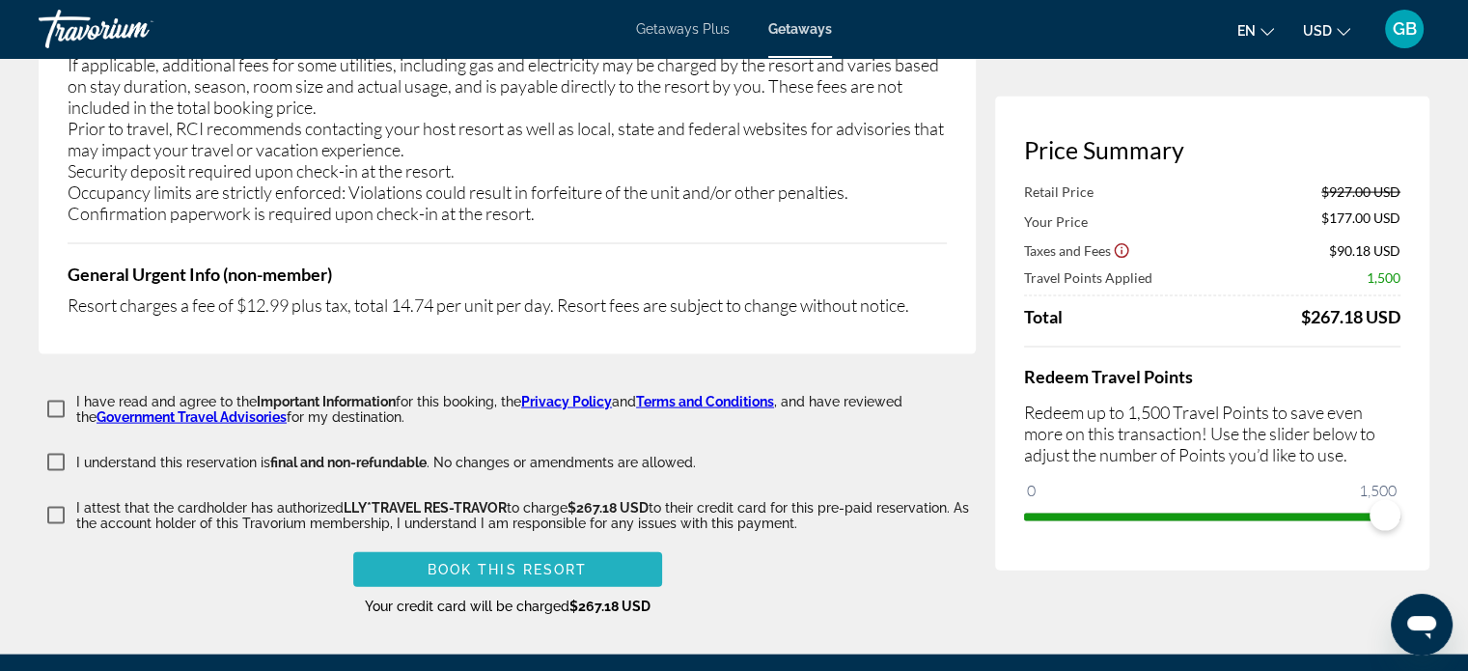
click at [579, 562] on span "Book this Resort" at bounding box center [508, 569] width 160 height 15
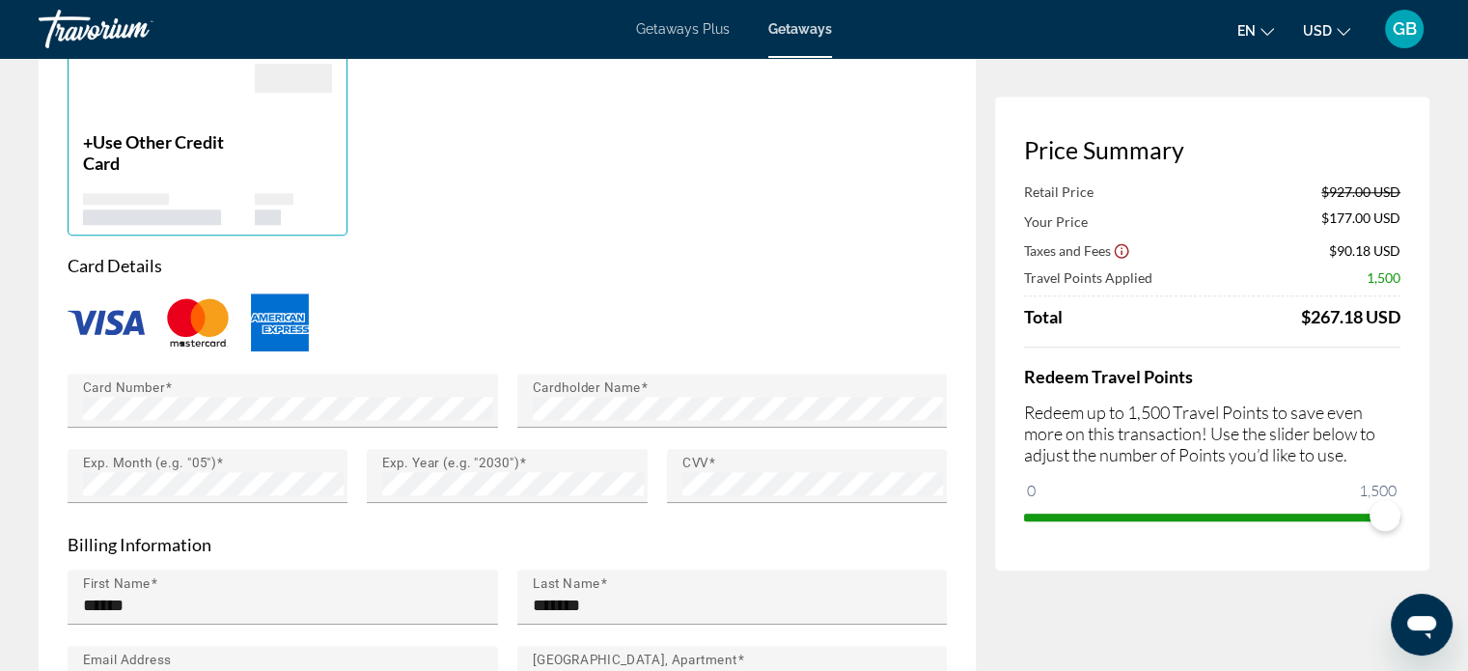
scroll to position [1617, 0]
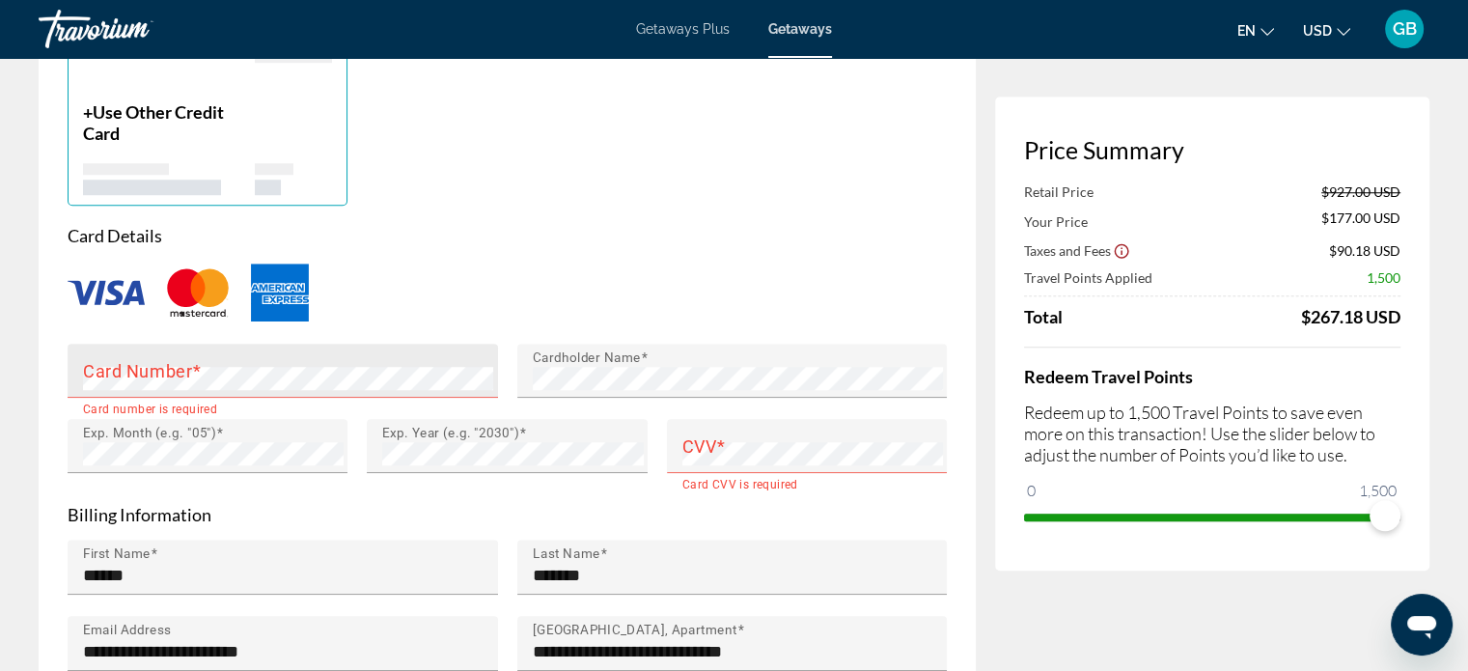
click at [210, 344] on div "Card Number" at bounding box center [288, 371] width 411 height 54
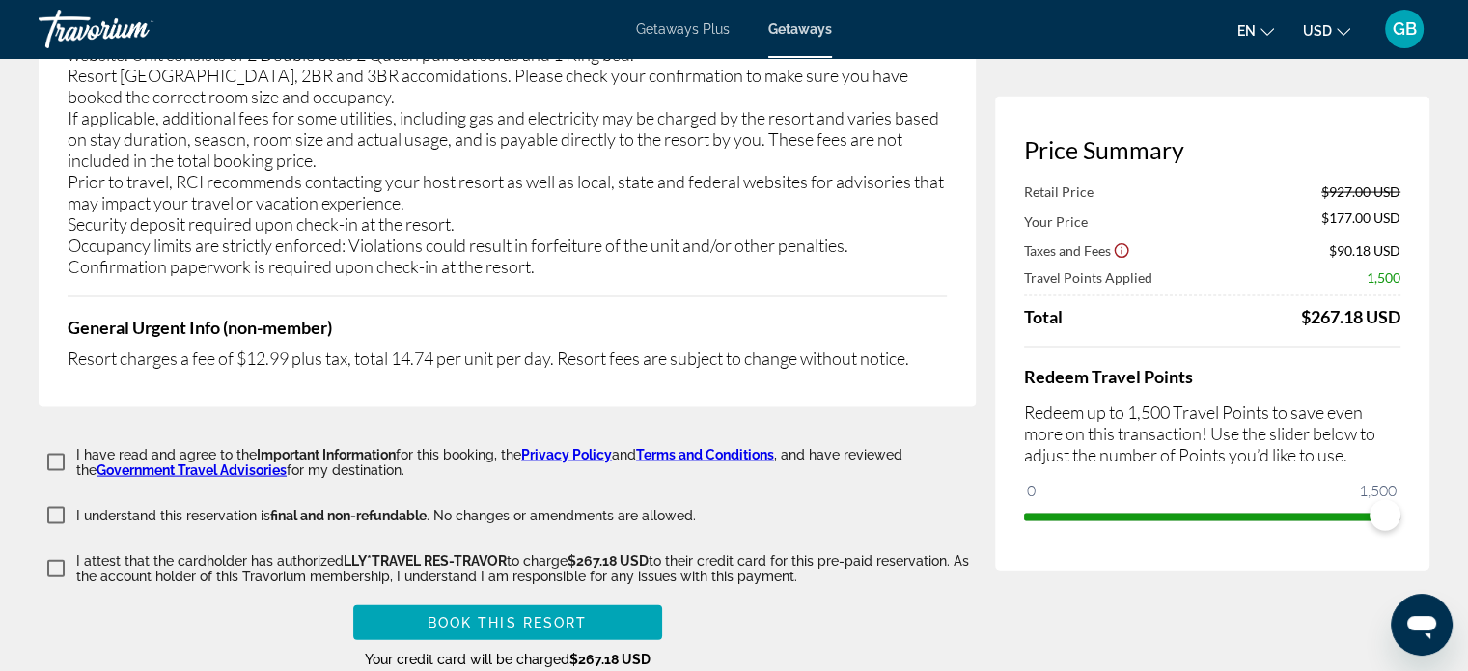
scroll to position [4097, 0]
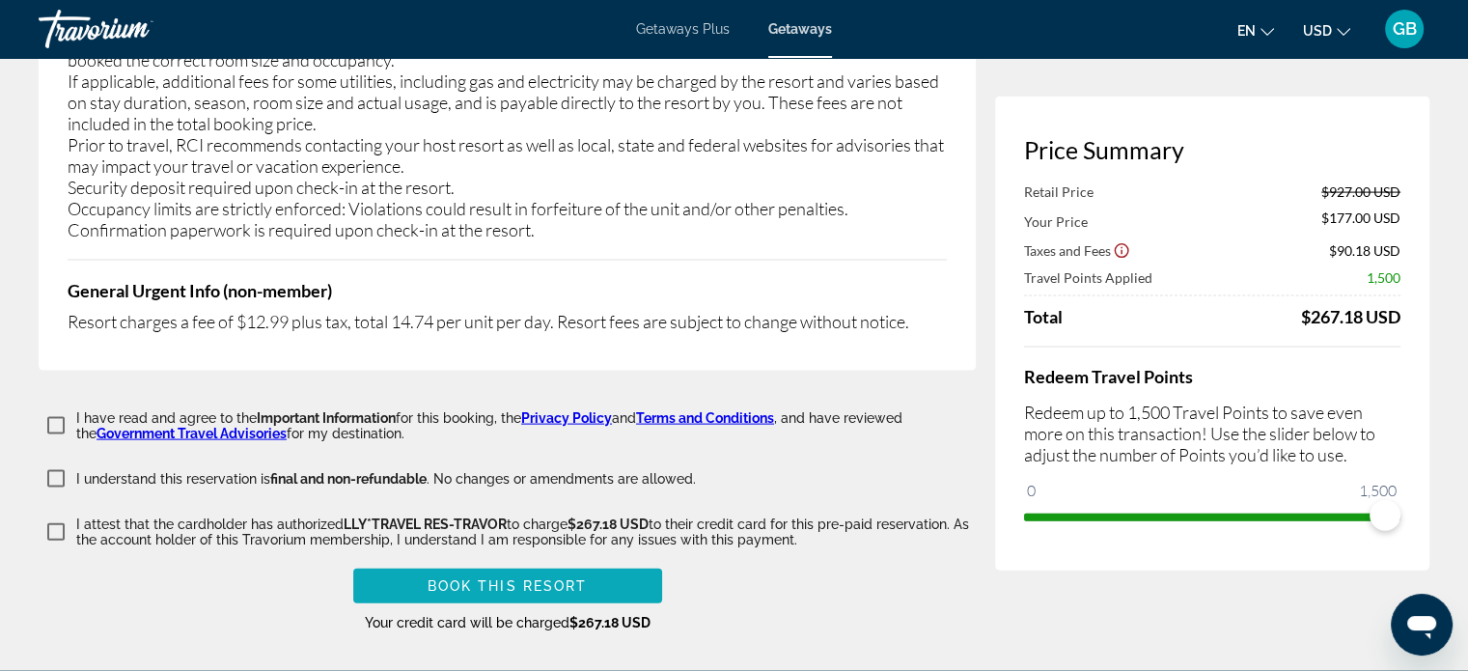
click at [613, 563] on span "Main content" at bounding box center [507, 586] width 309 height 46
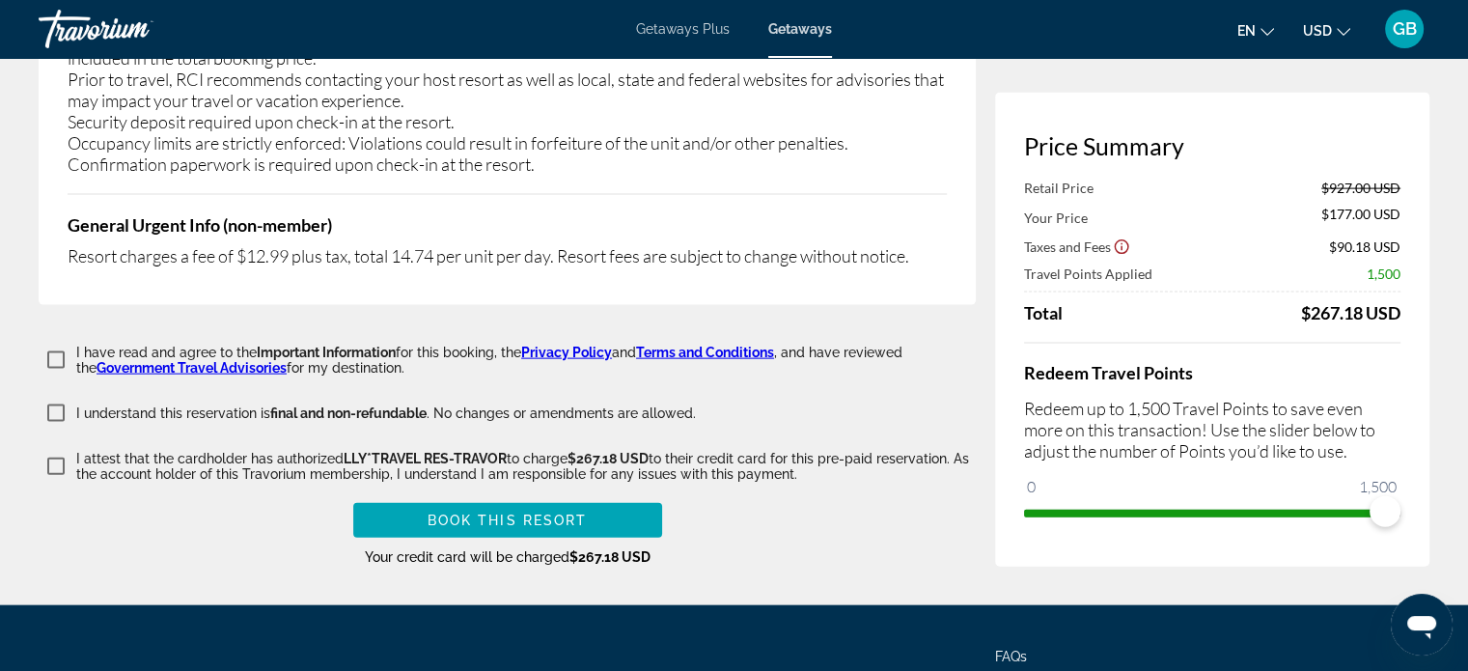
scroll to position [4174, 0]
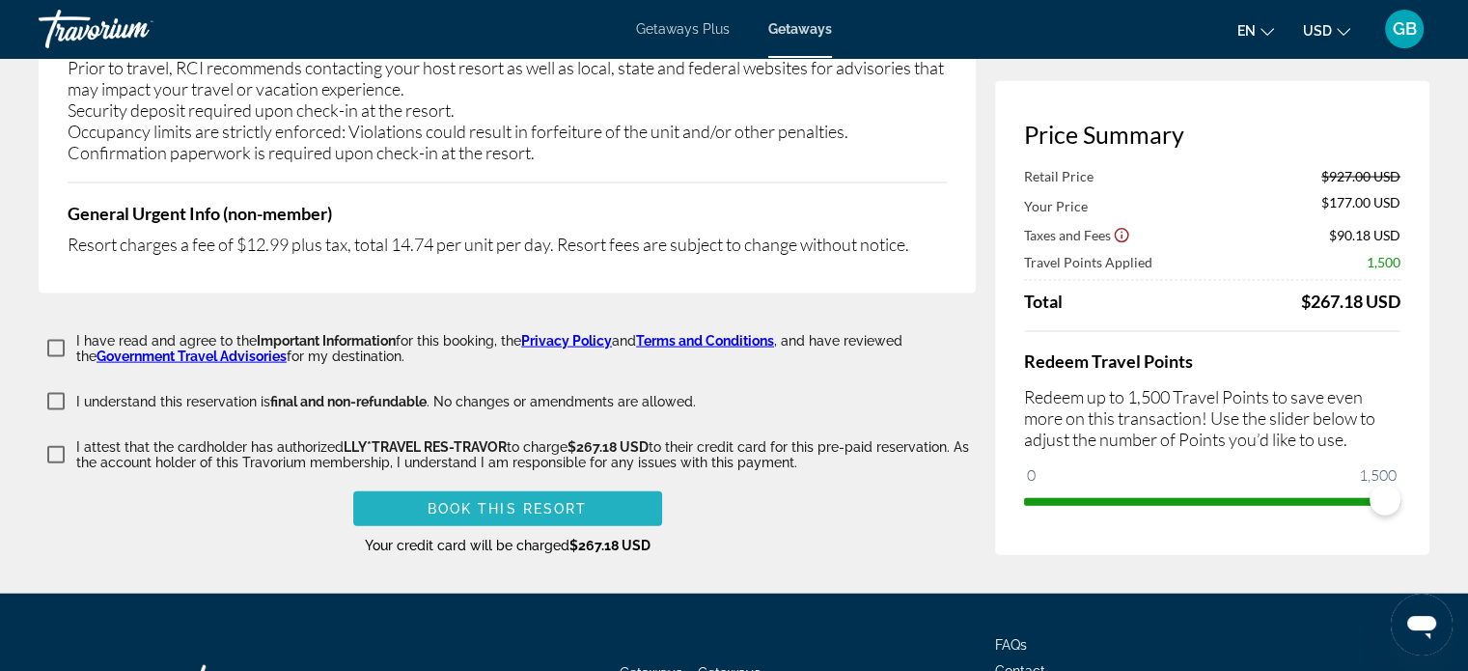
click at [602, 486] on span "Main content" at bounding box center [507, 509] width 309 height 46
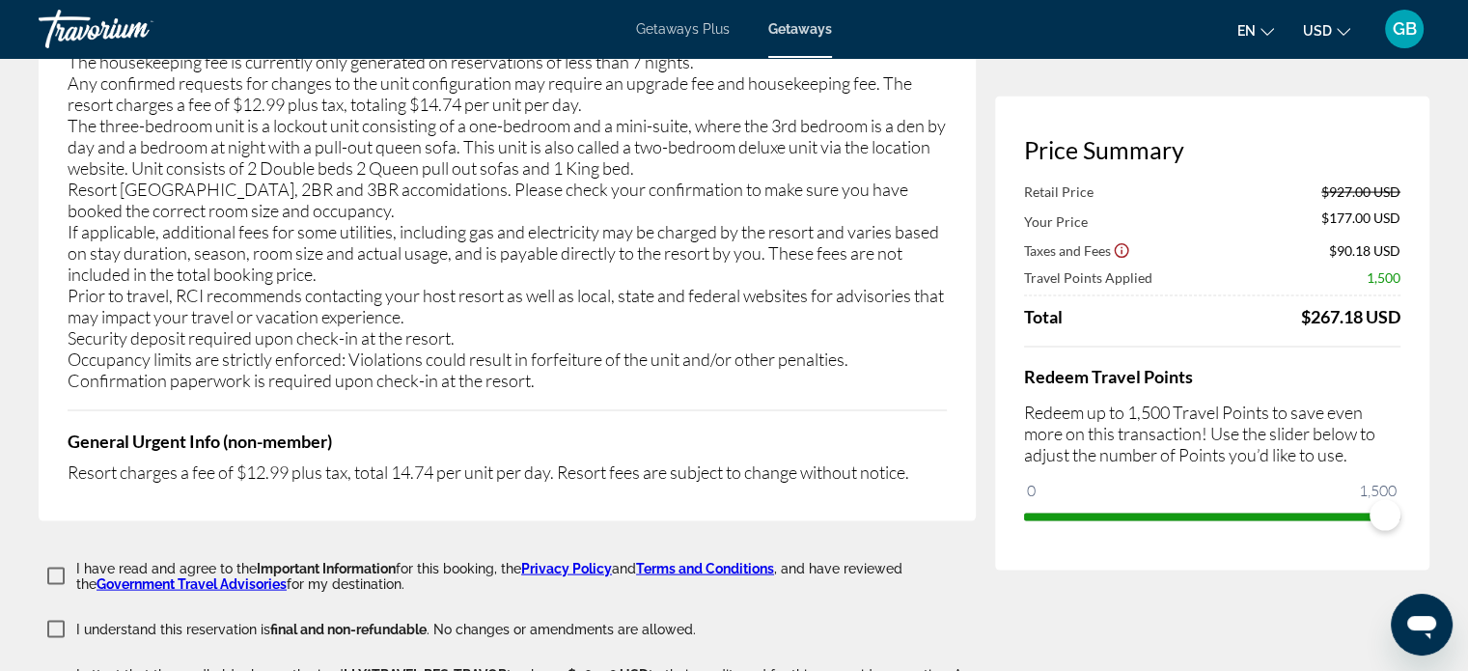
scroll to position [3958, 0]
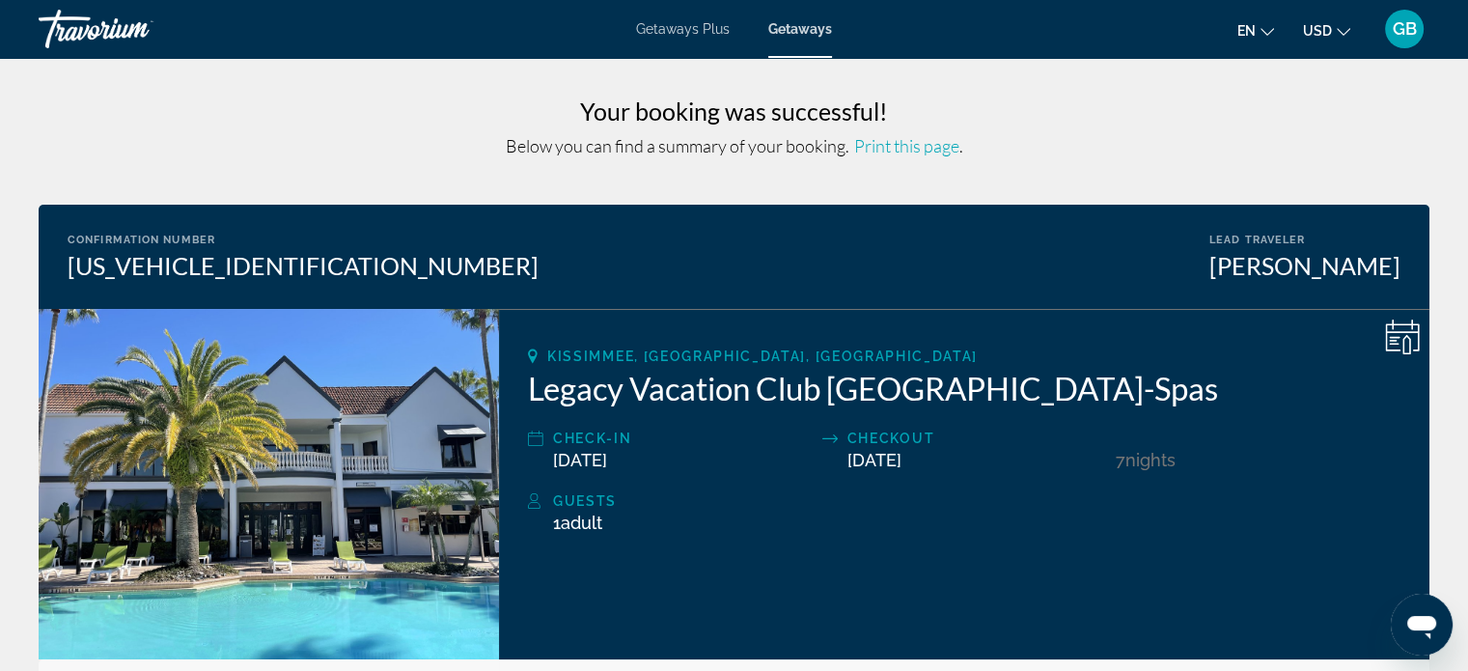
click at [374, 479] on img "Main content" at bounding box center [269, 484] width 461 height 350
drag, startPoint x: 526, startPoint y: 390, endPoint x: 595, endPoint y: 393, distance: 68.6
click at [595, 393] on div "[GEOGRAPHIC_DATA], [GEOGRAPHIC_DATA], [GEOGRAPHIC_DATA] Legacy Vacation Club [G…" at bounding box center [964, 484] width 931 height 350
click at [595, 393] on h2 "Legacy Vacation Club [GEOGRAPHIC_DATA]-Spas" at bounding box center [964, 388] width 873 height 39
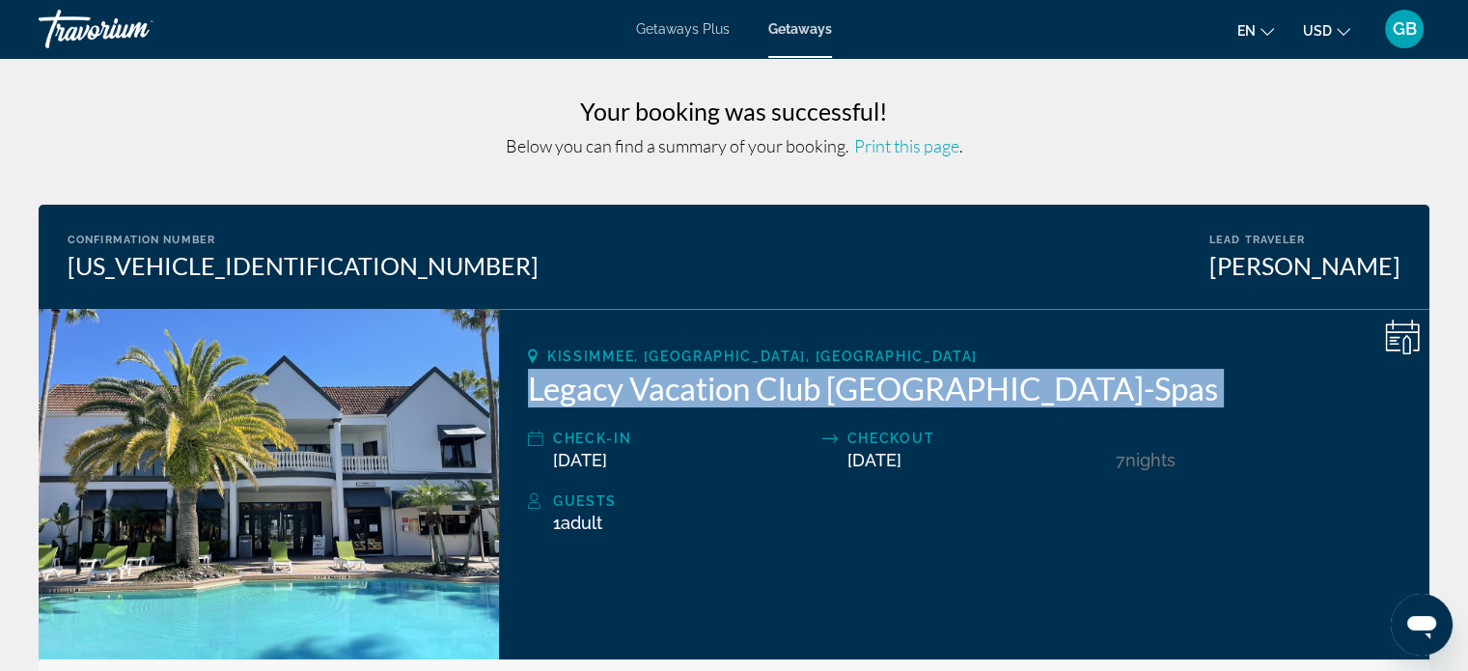
drag, startPoint x: 595, startPoint y: 393, endPoint x: 1025, endPoint y: 381, distance: 430.7
click at [1025, 381] on h2 "Legacy Vacation Club [GEOGRAPHIC_DATA]-Spas" at bounding box center [964, 388] width 873 height 39
copy div "Legacy Vacation Club [GEOGRAPHIC_DATA]-Spas"
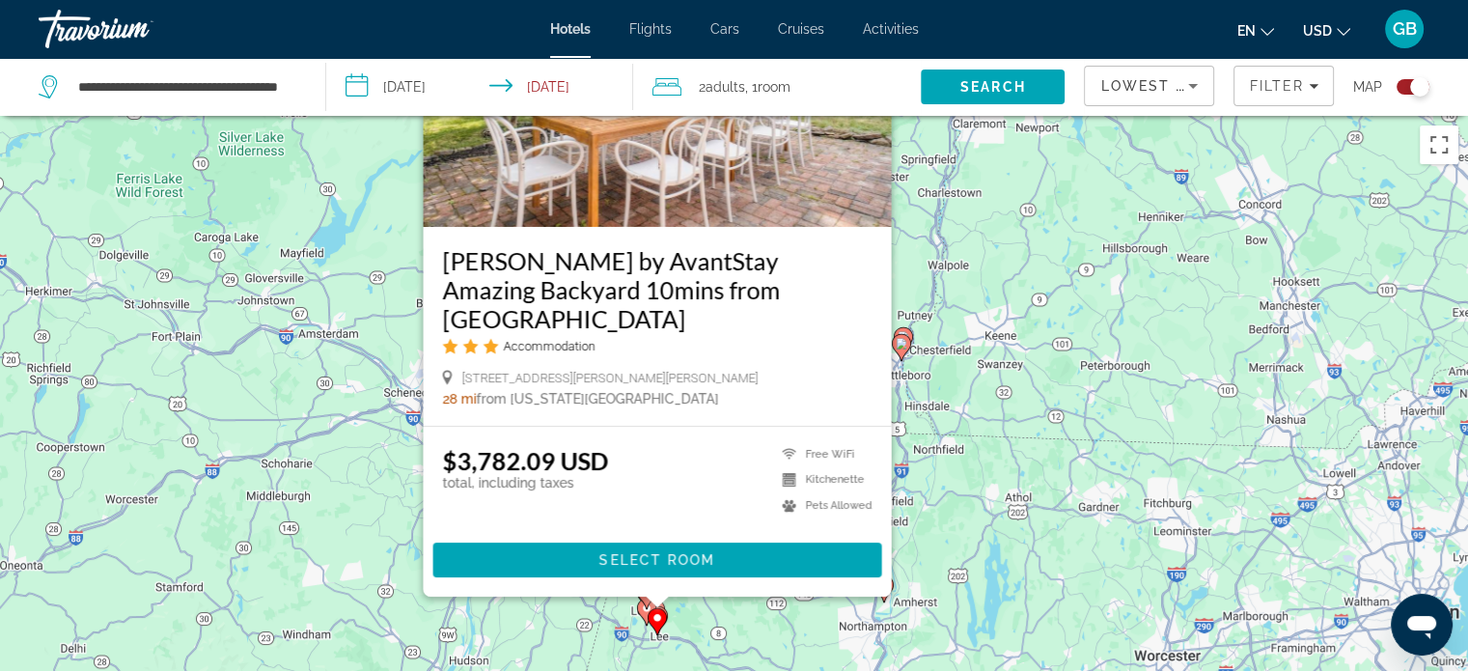
click at [1031, 296] on div "To activate drag with keyboard, press Alt + Enter. Once in keyboard drag state,…" at bounding box center [734, 451] width 1468 height 671
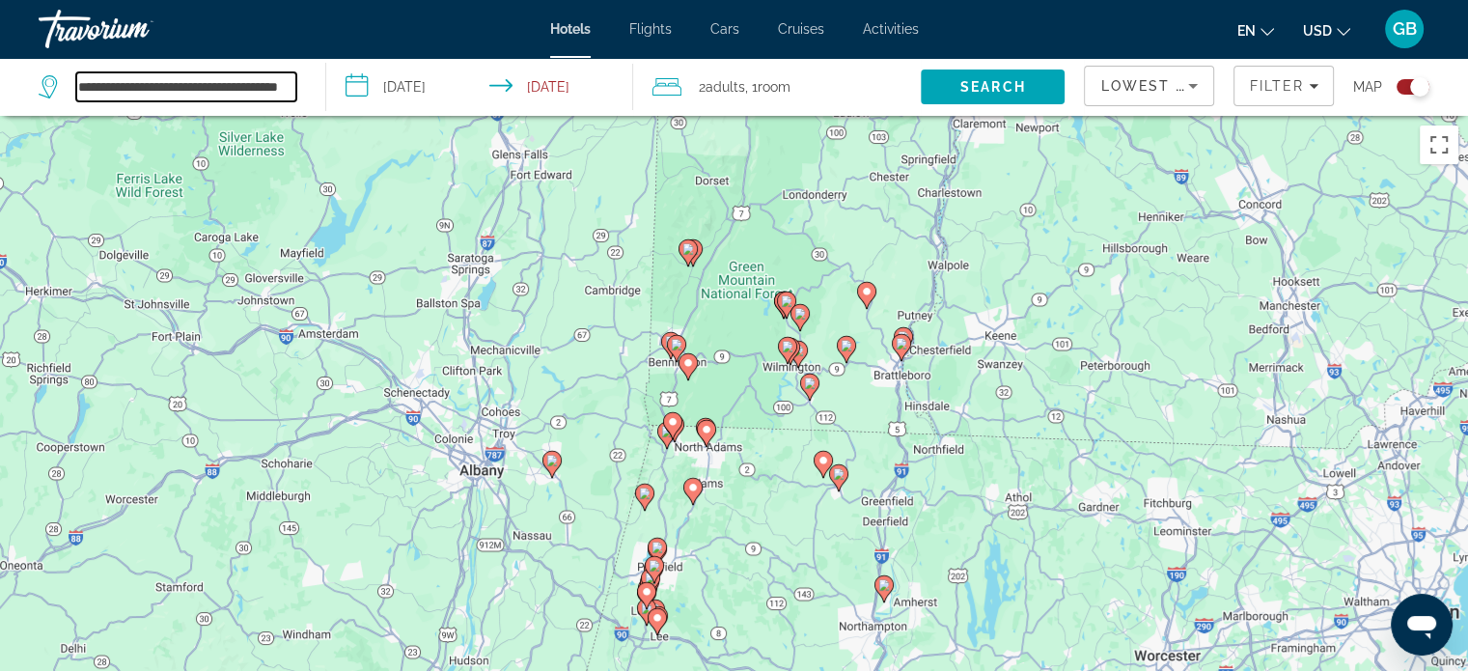
click at [267, 95] on input "**********" at bounding box center [186, 86] width 220 height 29
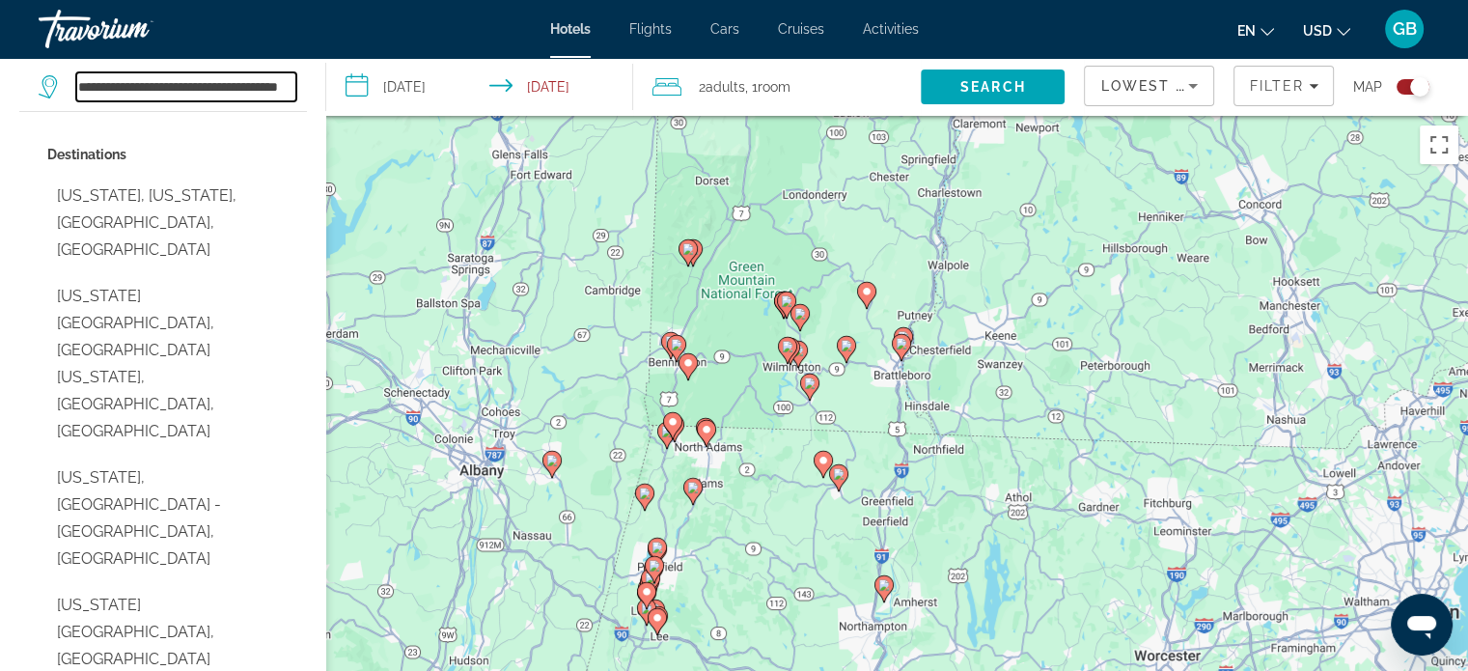
click at [243, 87] on input "**********" at bounding box center [186, 86] width 220 height 29
click at [250, 88] on input "**********" at bounding box center [186, 86] width 220 height 29
type input "*"
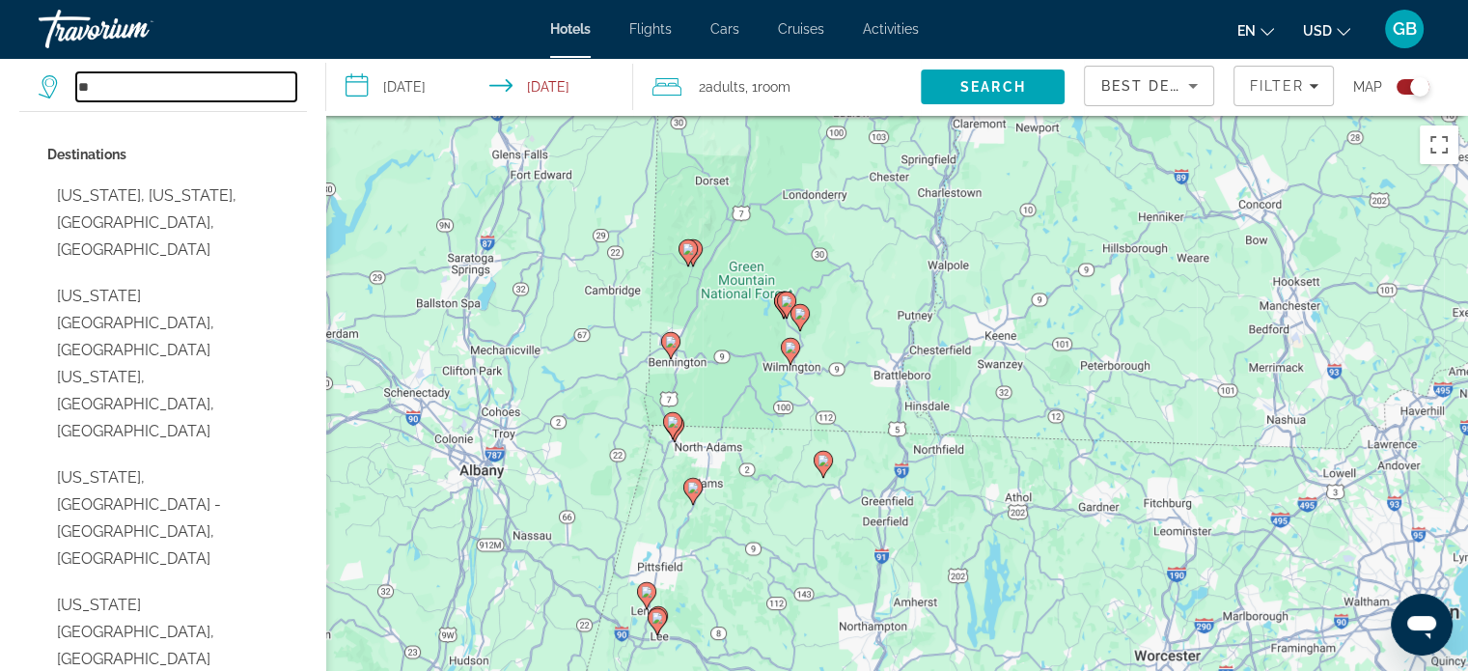
type input "*"
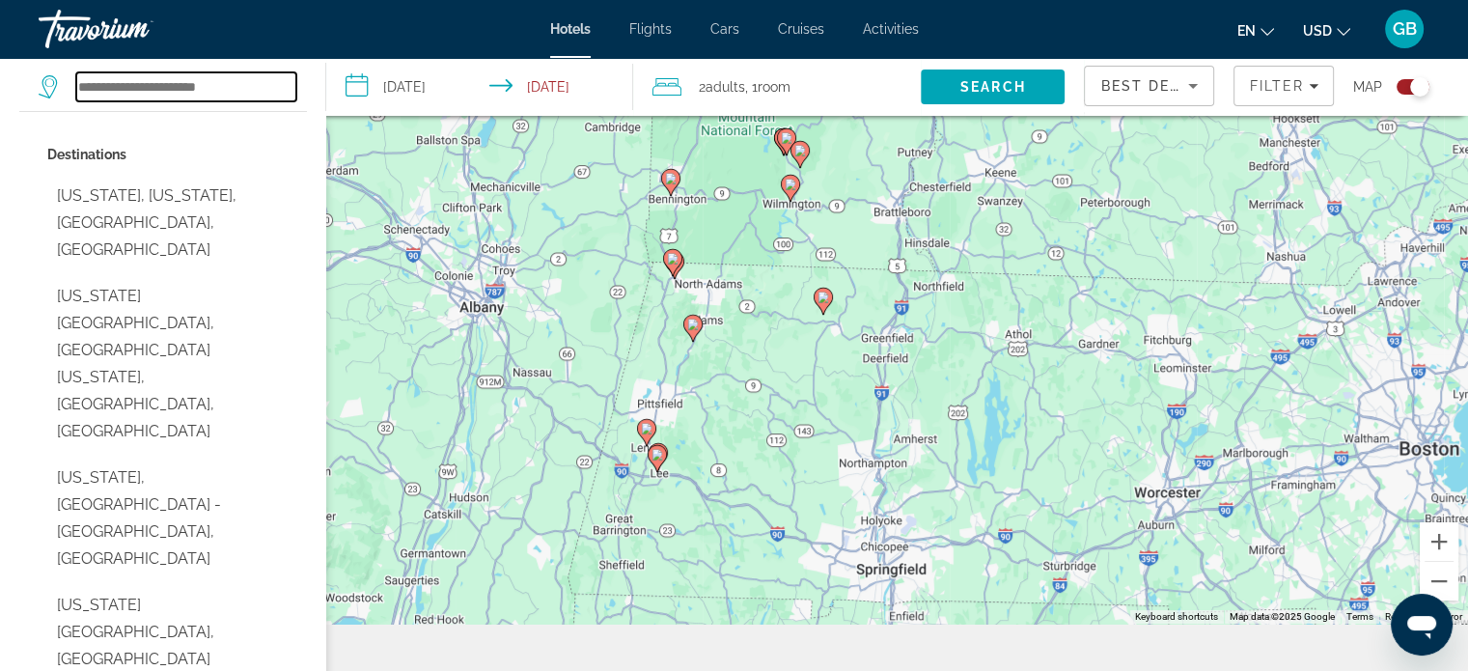
scroll to position [232, 0]
